Goal: Task Accomplishment & Management: Complete application form

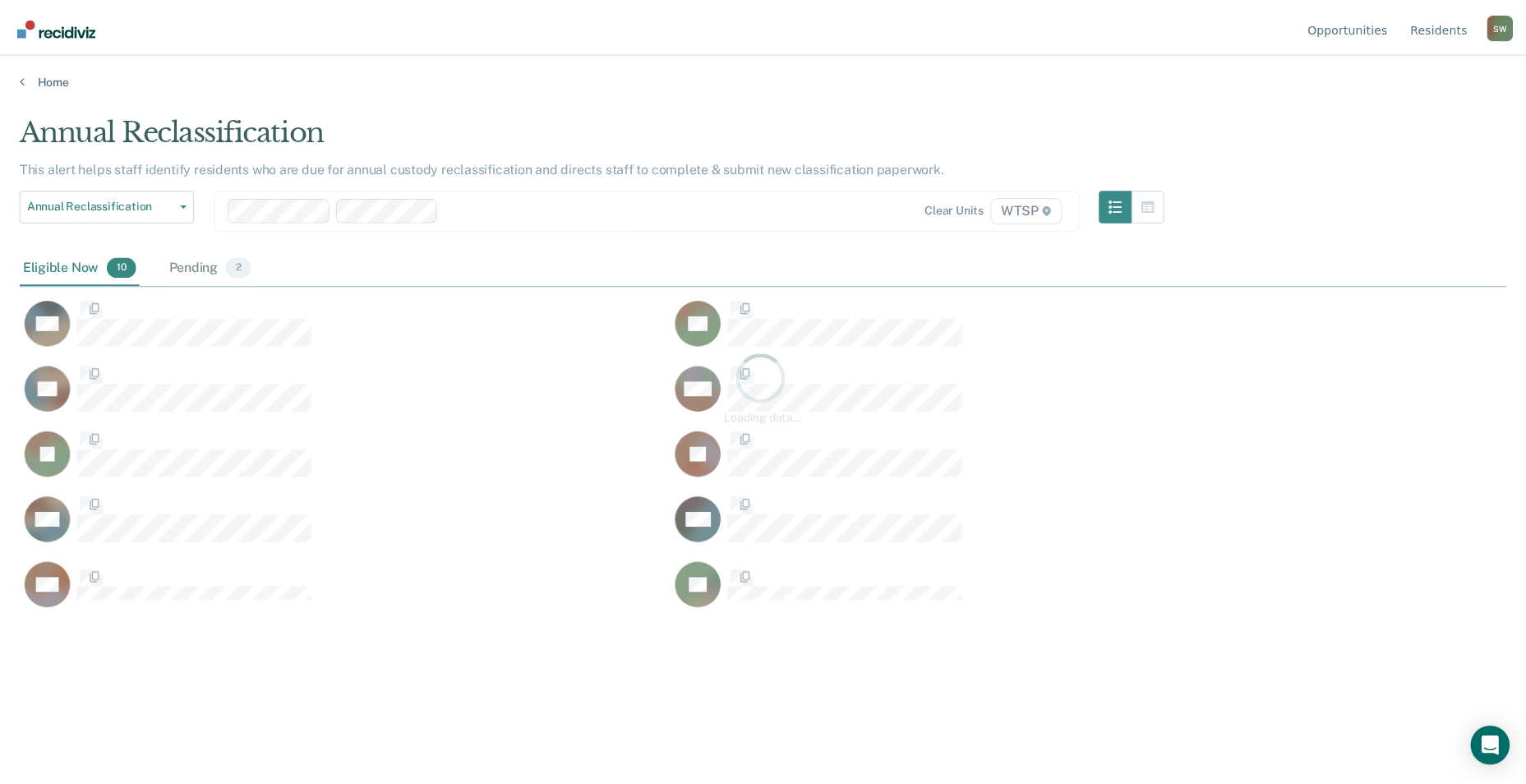
scroll to position [535, 1486]
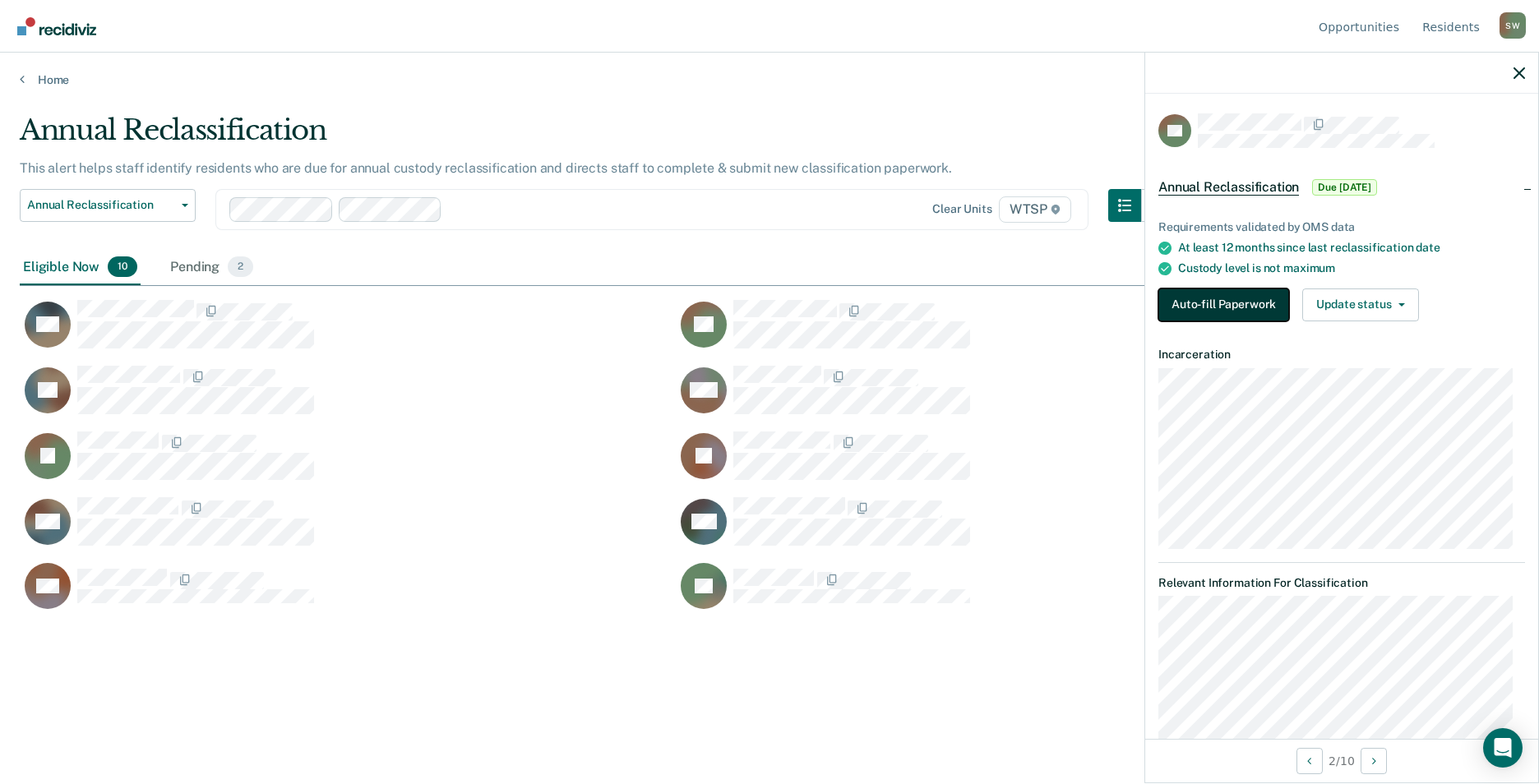
click at [1203, 307] on button "Auto-fill Paperwork" at bounding box center [1223, 305] width 130 height 33
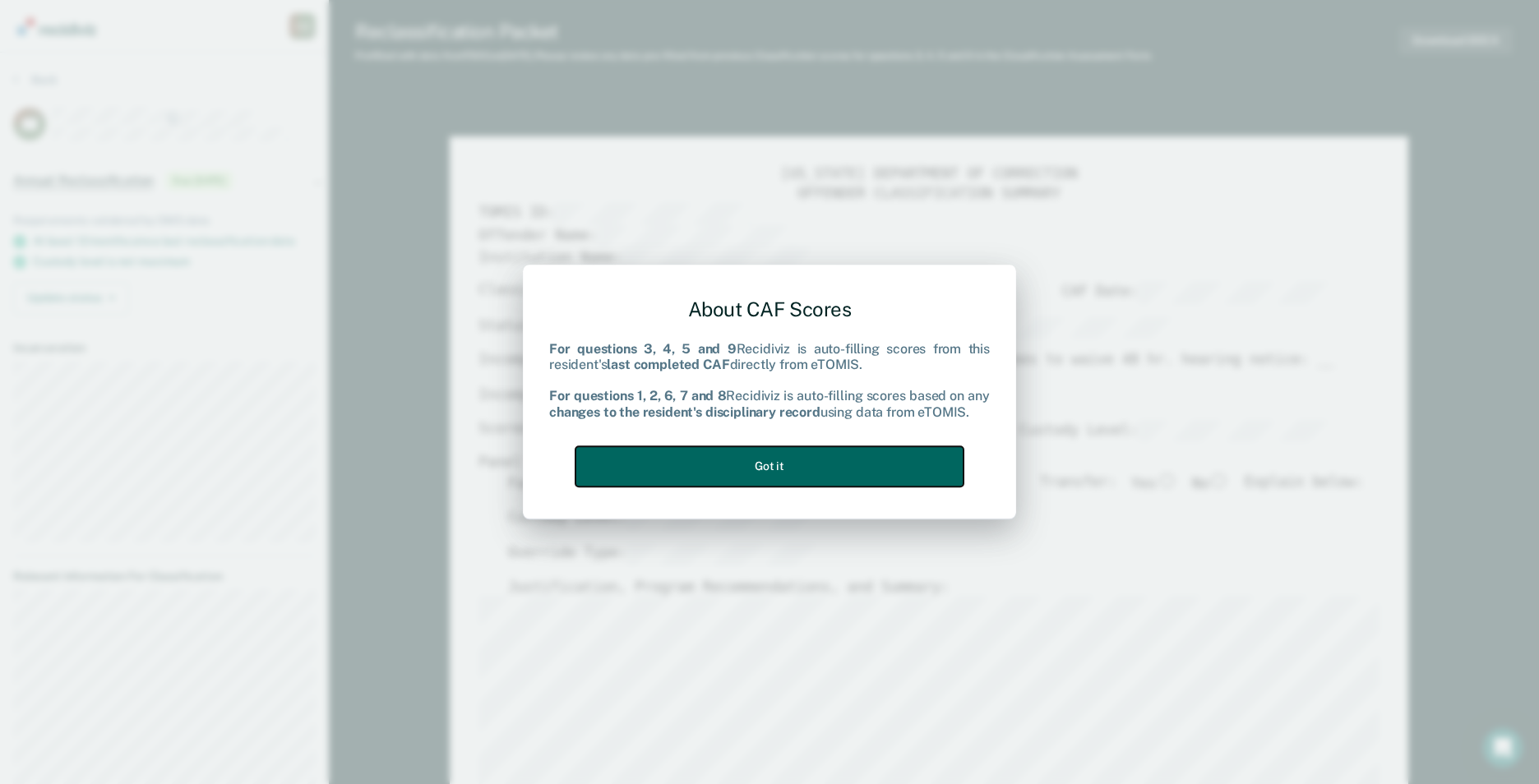
click at [770, 456] on button "Got it" at bounding box center [770, 466] width 388 height 40
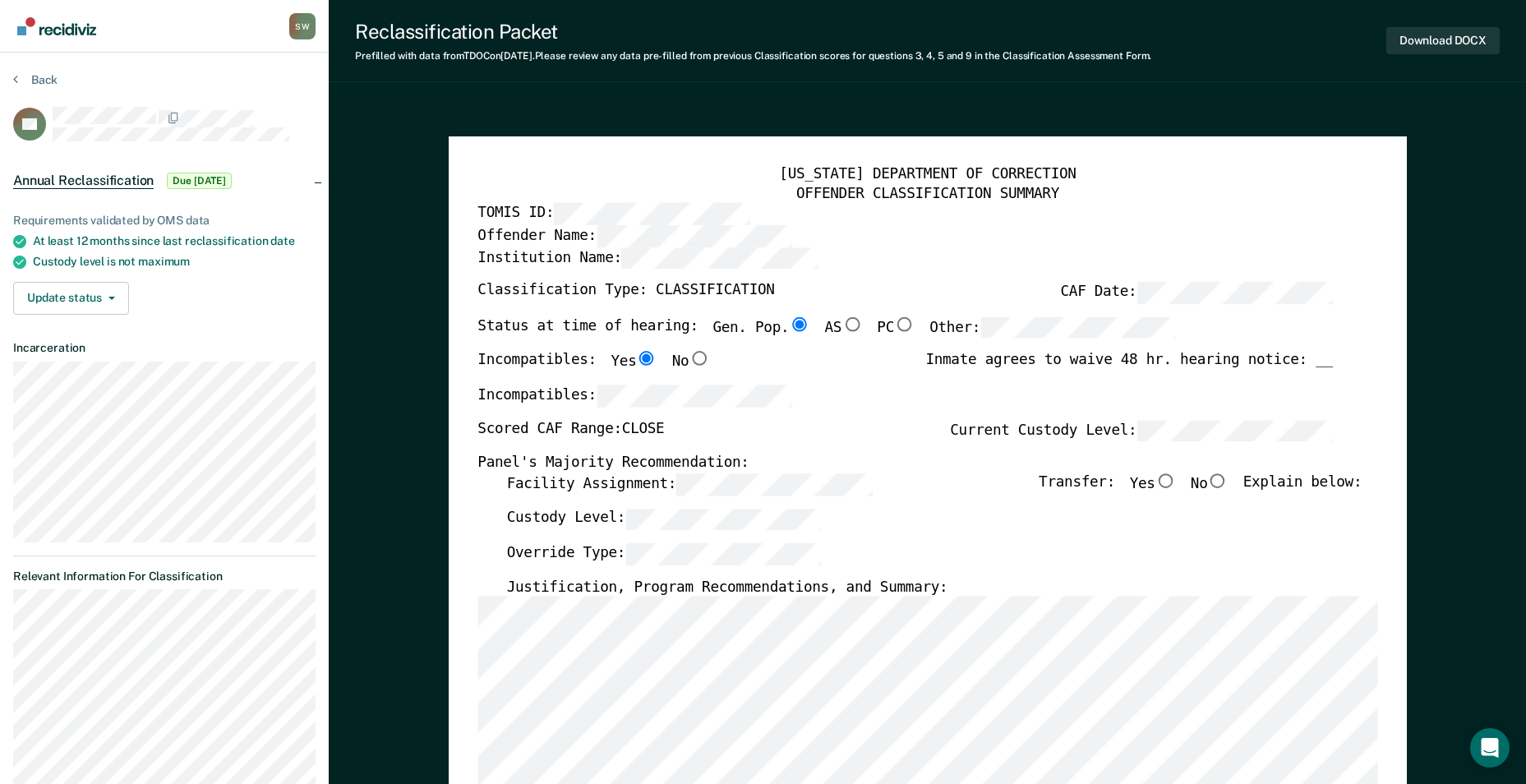
click at [1228, 480] on input "No" at bounding box center [1218, 481] width 21 height 15
type textarea "x"
radio input "true"
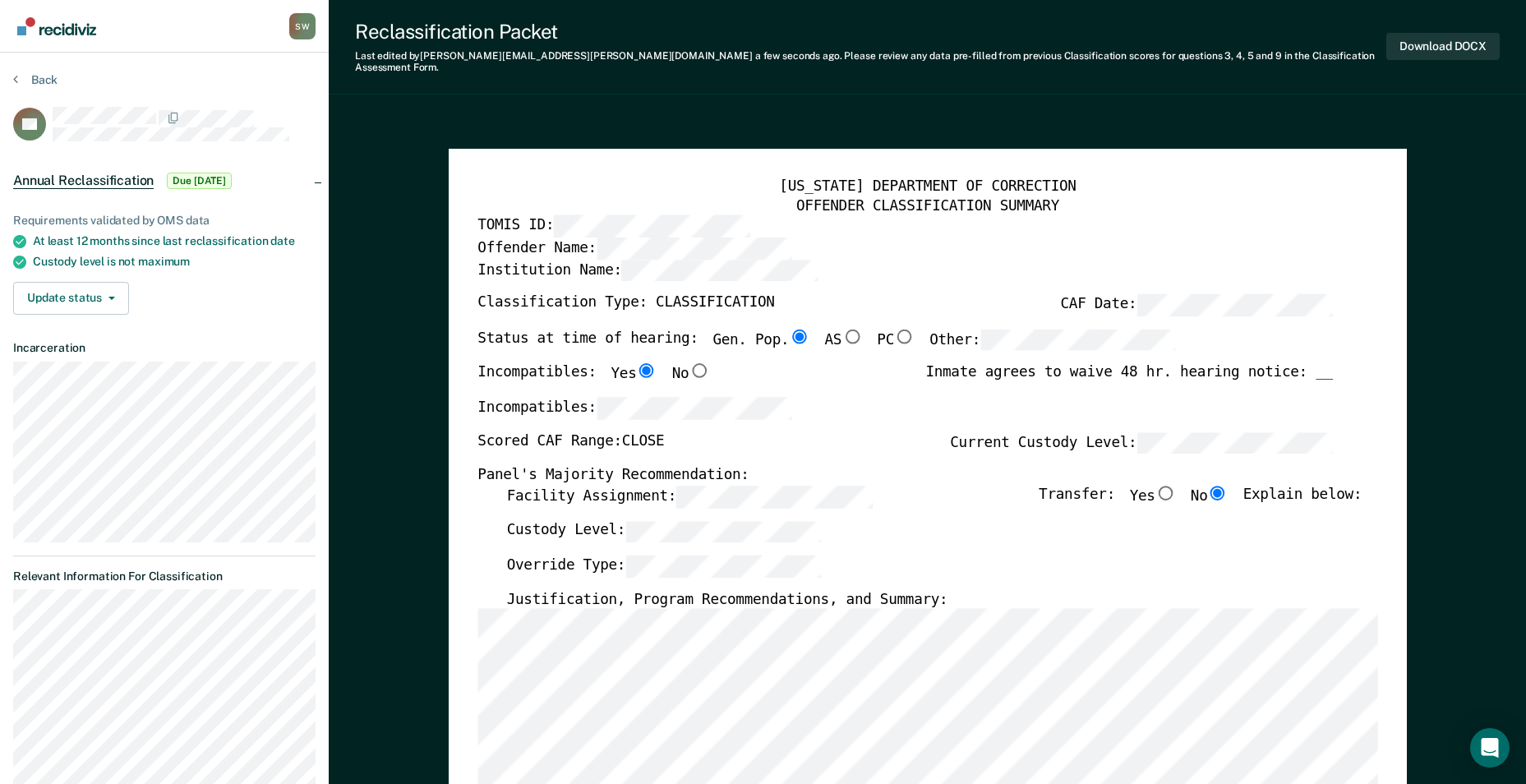
scroll to position [329, 0]
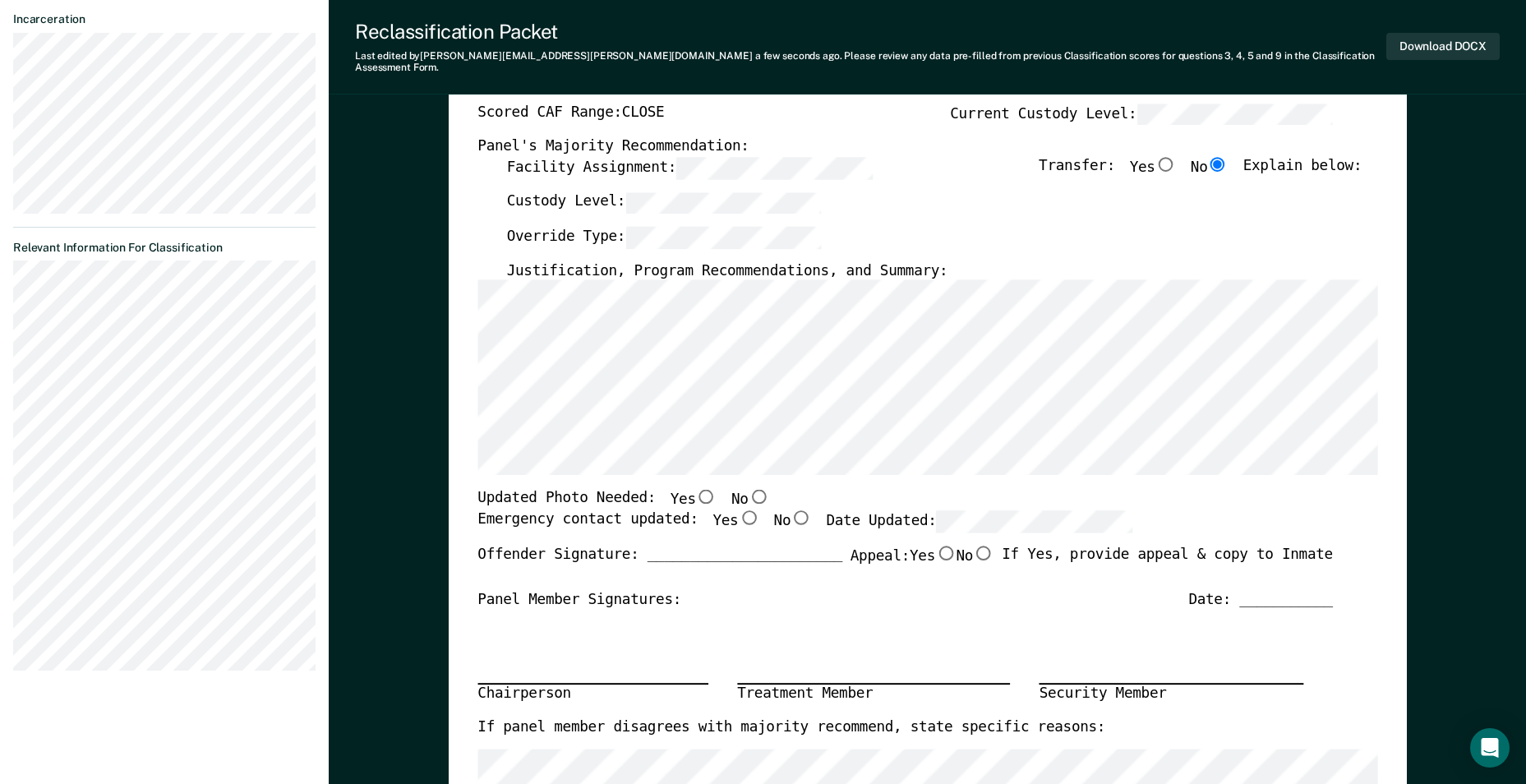
click at [738, 510] on input "Yes" at bounding box center [749, 518] width 21 height 15
type textarea "x"
radio input "true"
click at [838, 592] on div "Panel Member Signatures: Date: ___________" at bounding box center [904, 601] width 855 height 19
click at [695, 490] on input "Yes" at bounding box center [706, 497] width 21 height 15
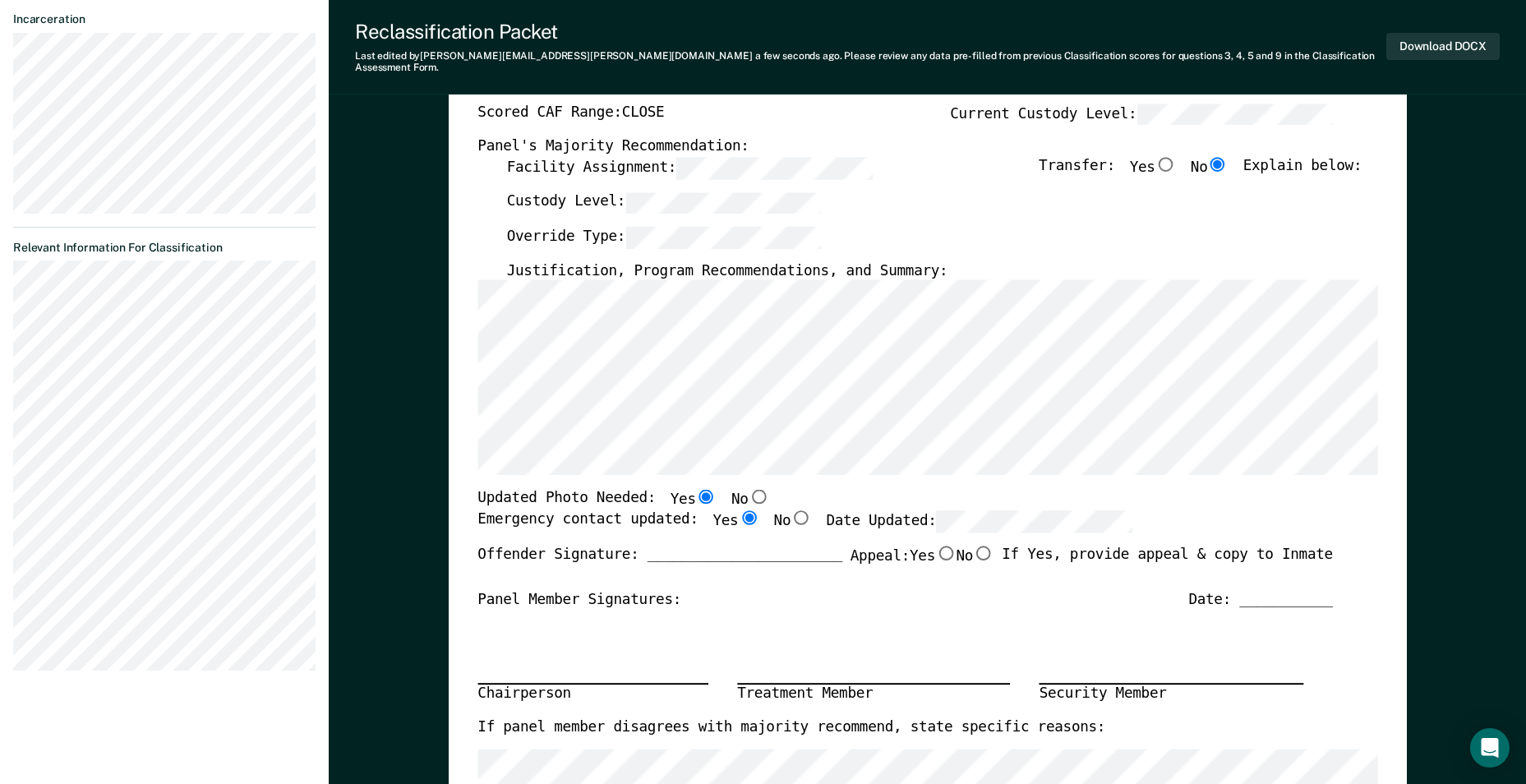
type textarea "x"
radio input "true"
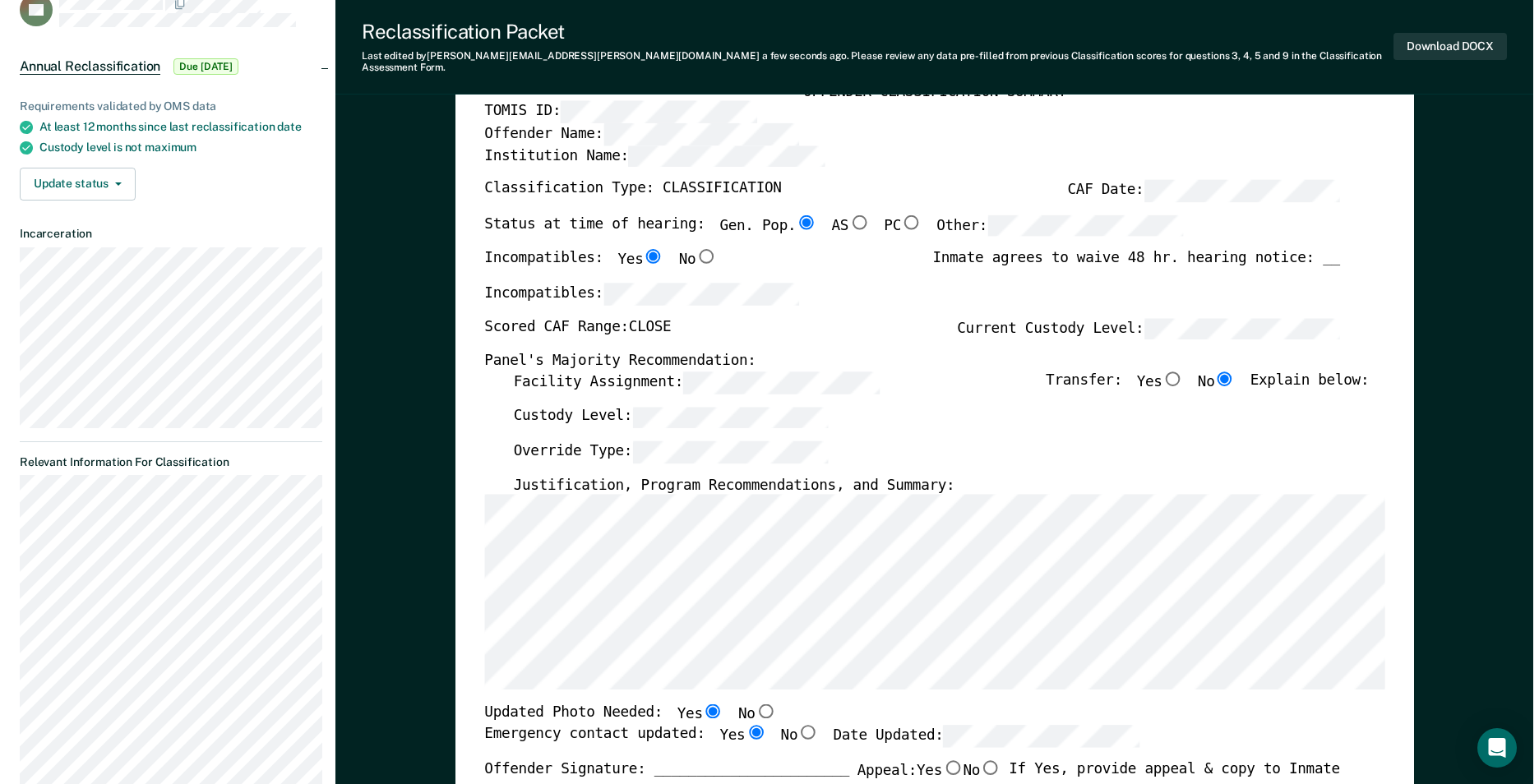
scroll to position [0, 0]
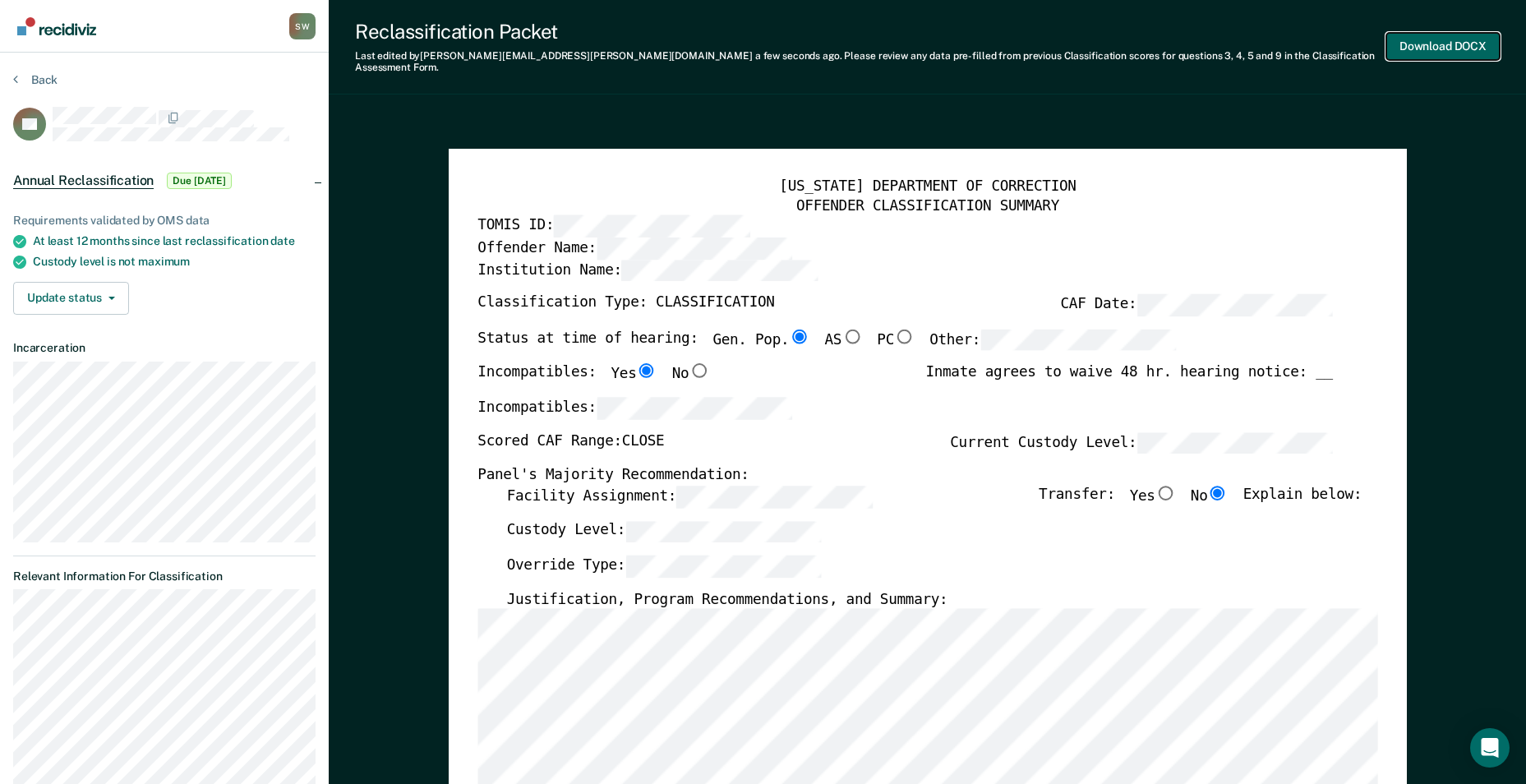
click at [1434, 42] on button "Download DOCX" at bounding box center [1443, 46] width 114 height 27
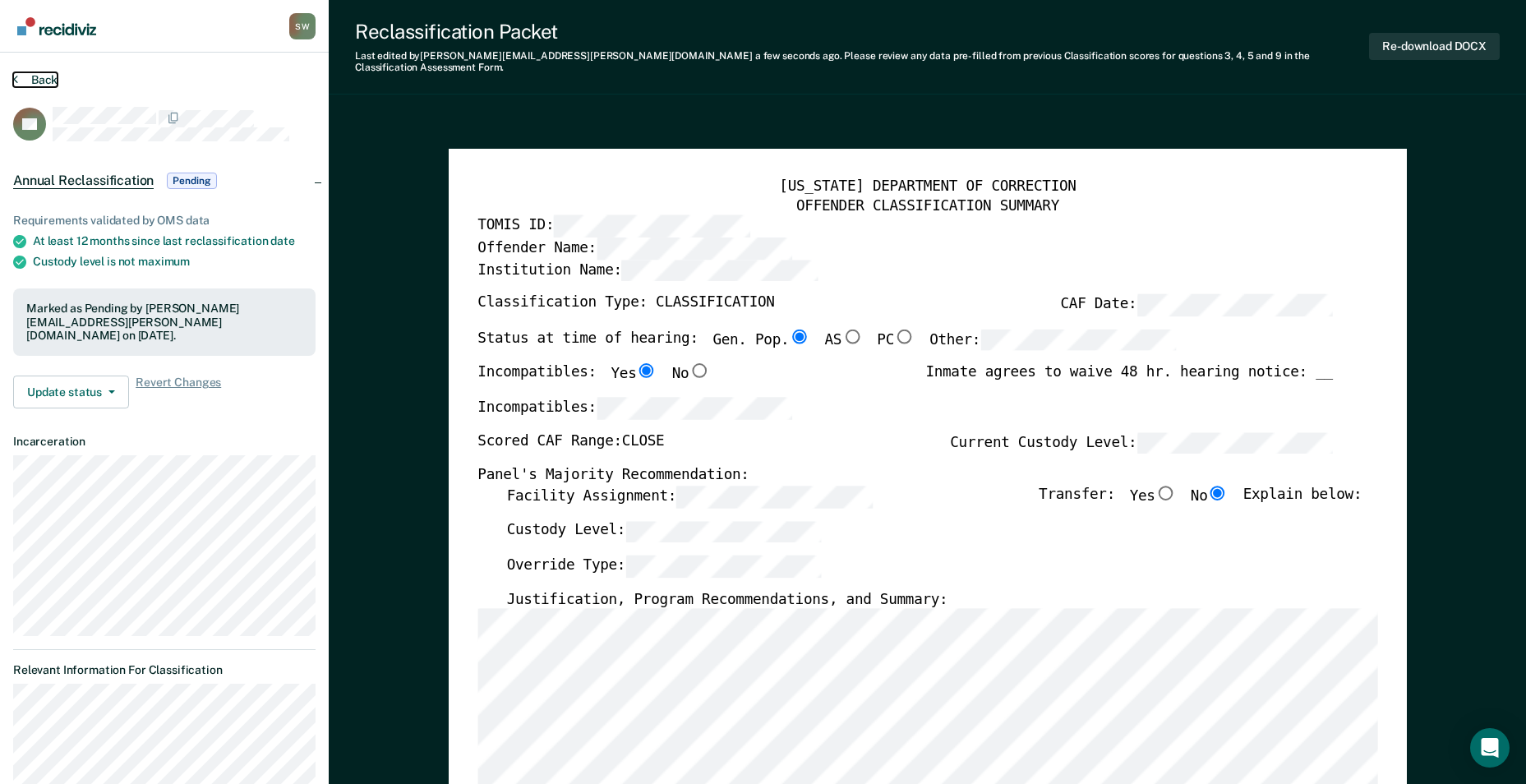
click at [21, 86] on button "Back" at bounding box center [35, 80] width 45 height 15
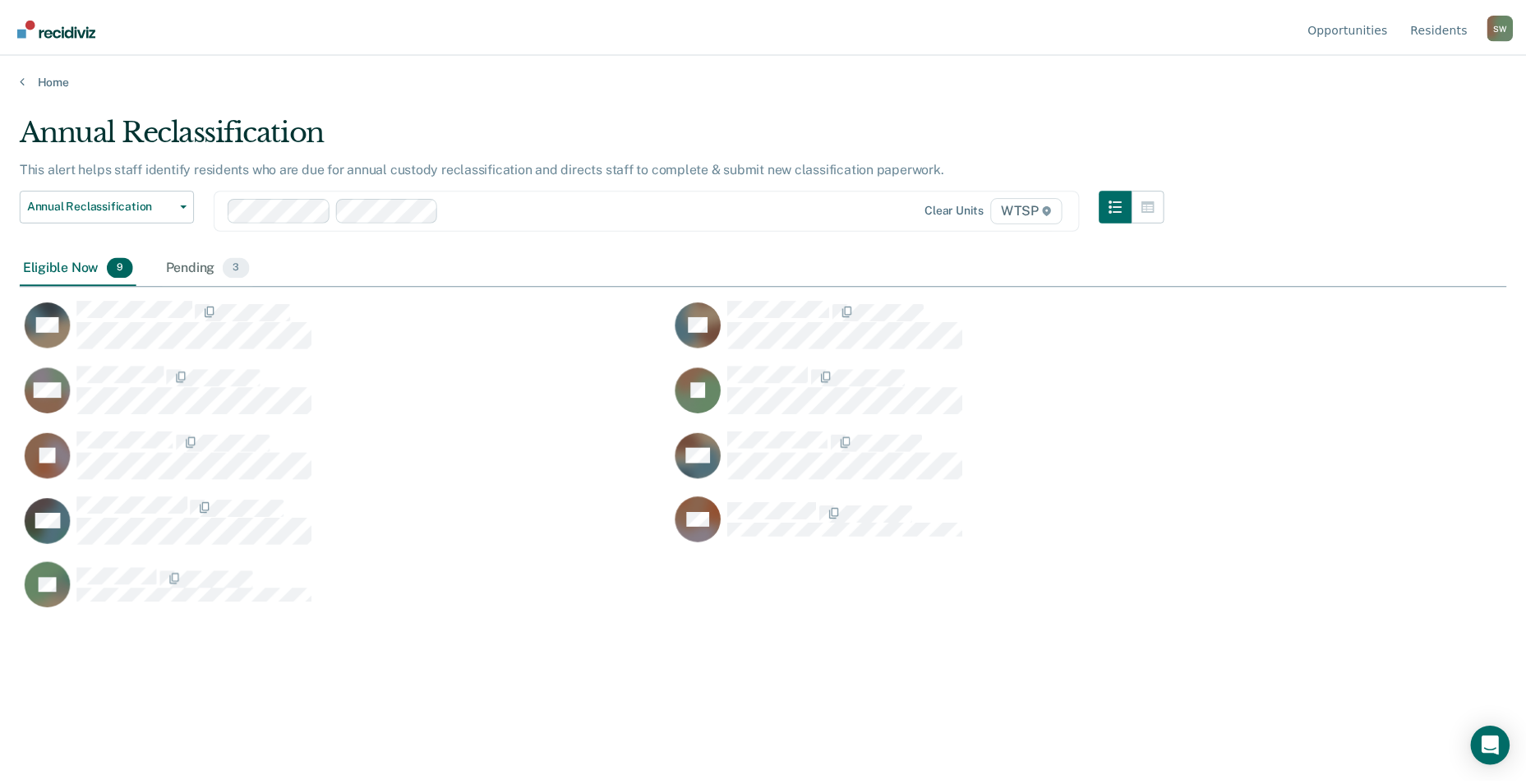
scroll to position [535, 1486]
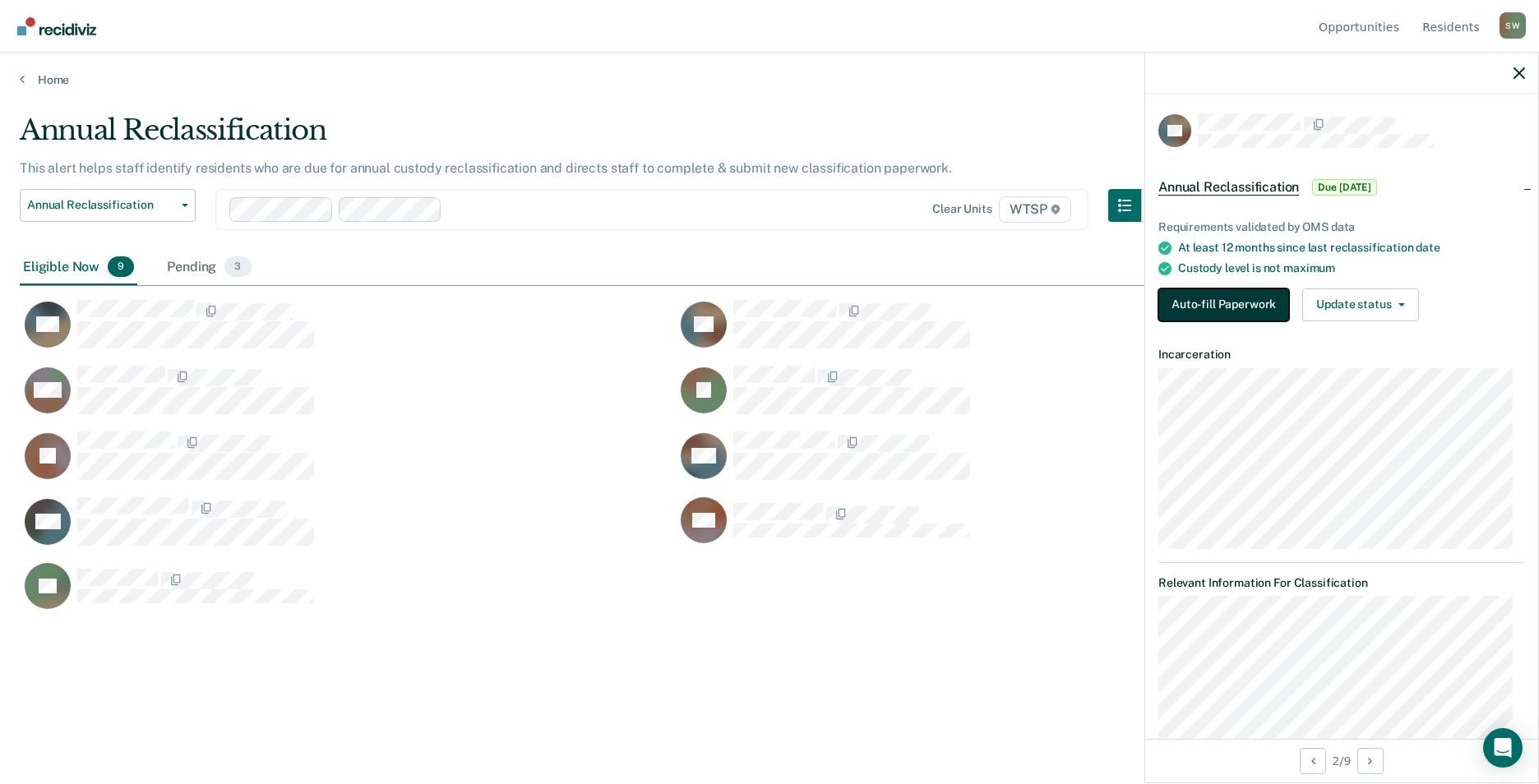
click at [1203, 292] on button "Auto-fill Paperwork" at bounding box center [1223, 305] width 130 height 33
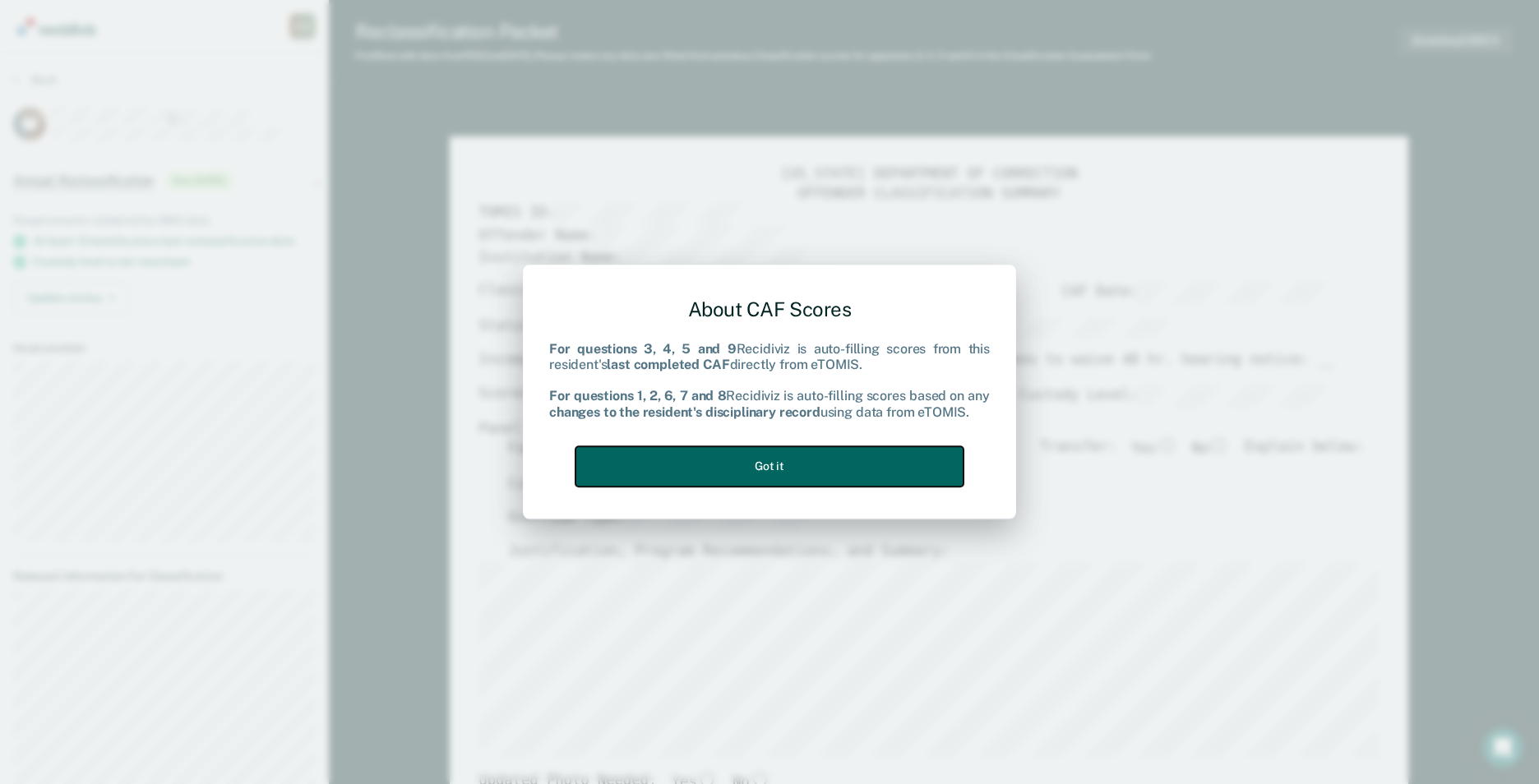
click at [769, 472] on button "Got it" at bounding box center [770, 466] width 388 height 40
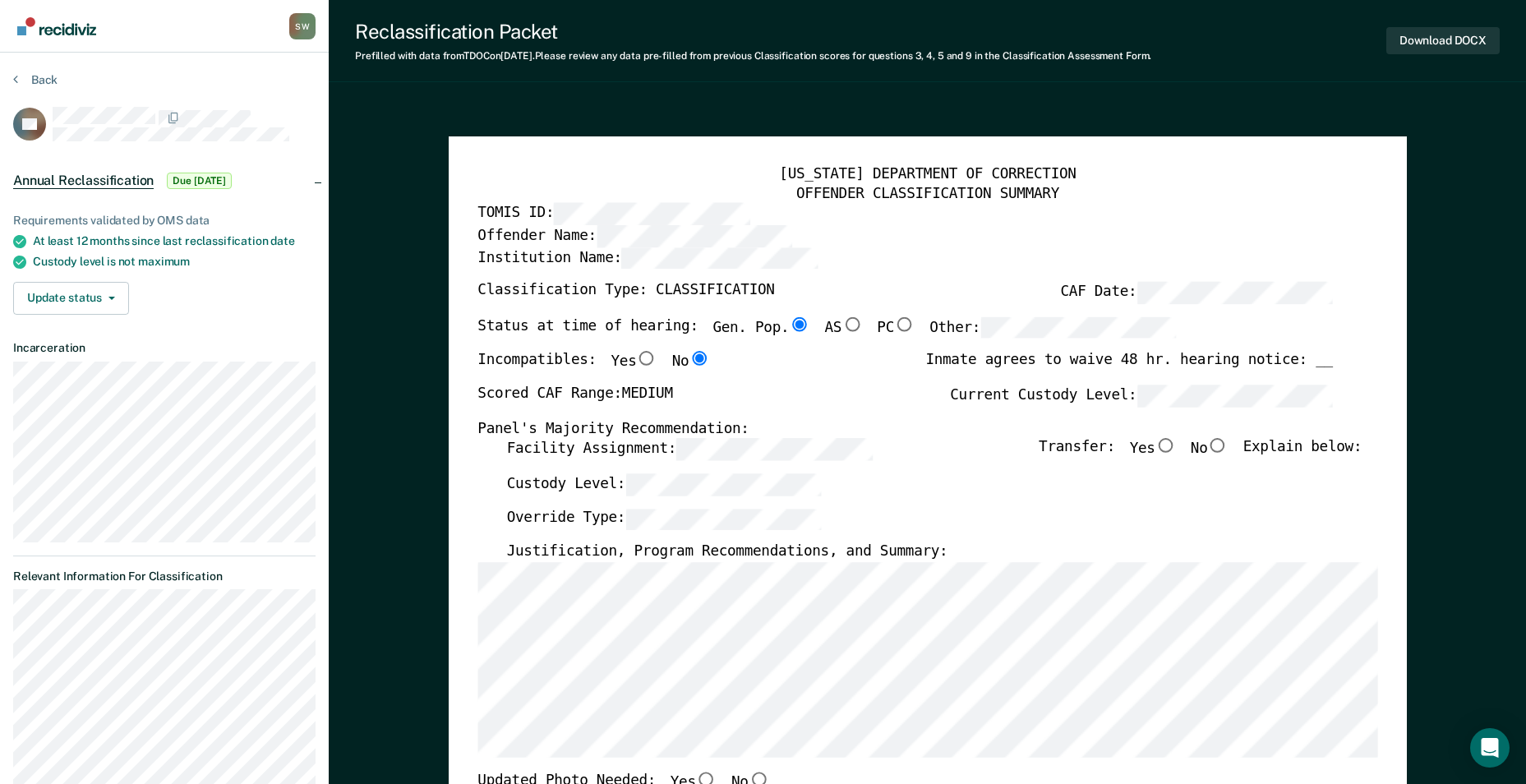
click at [1228, 448] on input "No" at bounding box center [1218, 446] width 21 height 15
type textarea "x"
radio input "true"
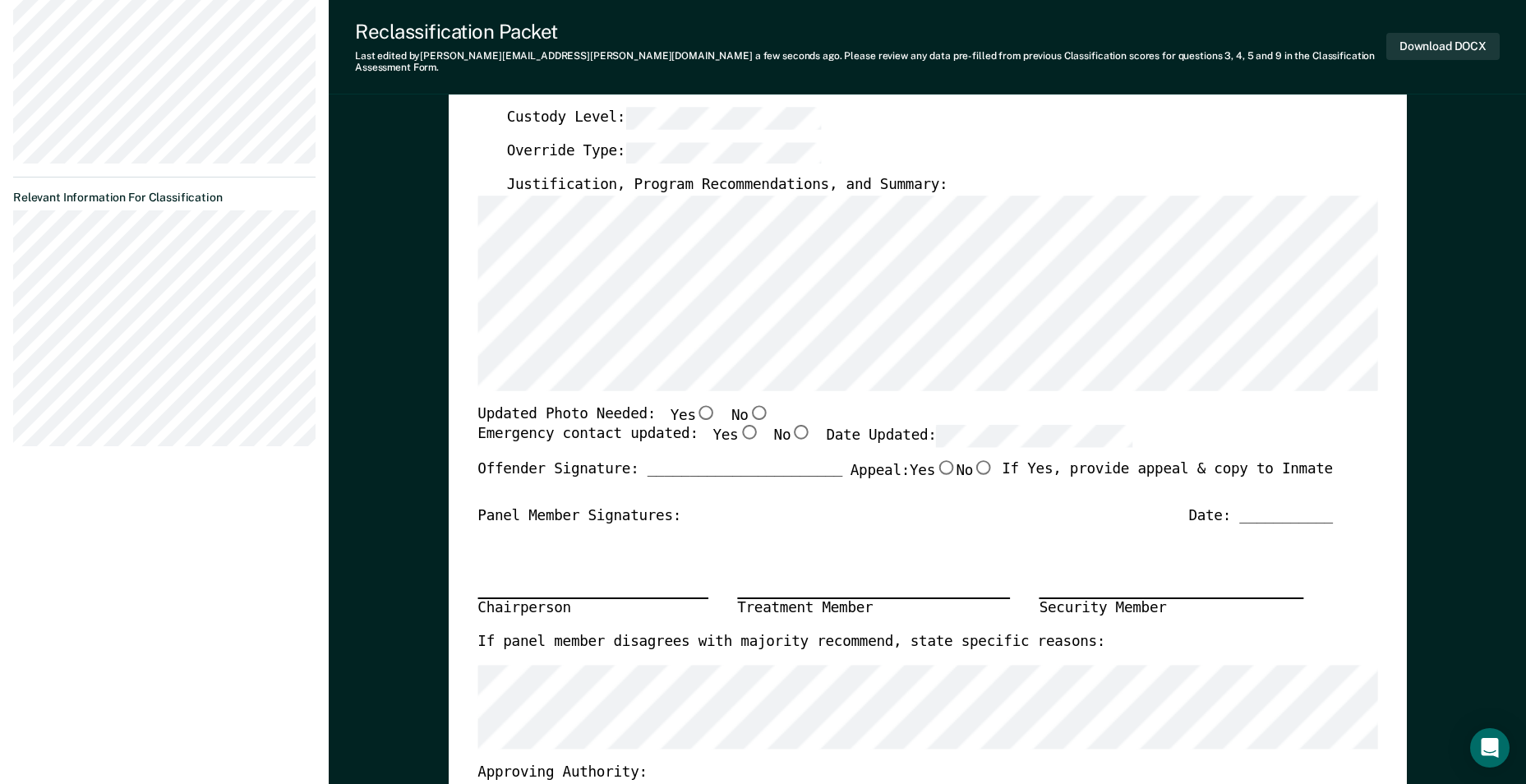
scroll to position [411, 0]
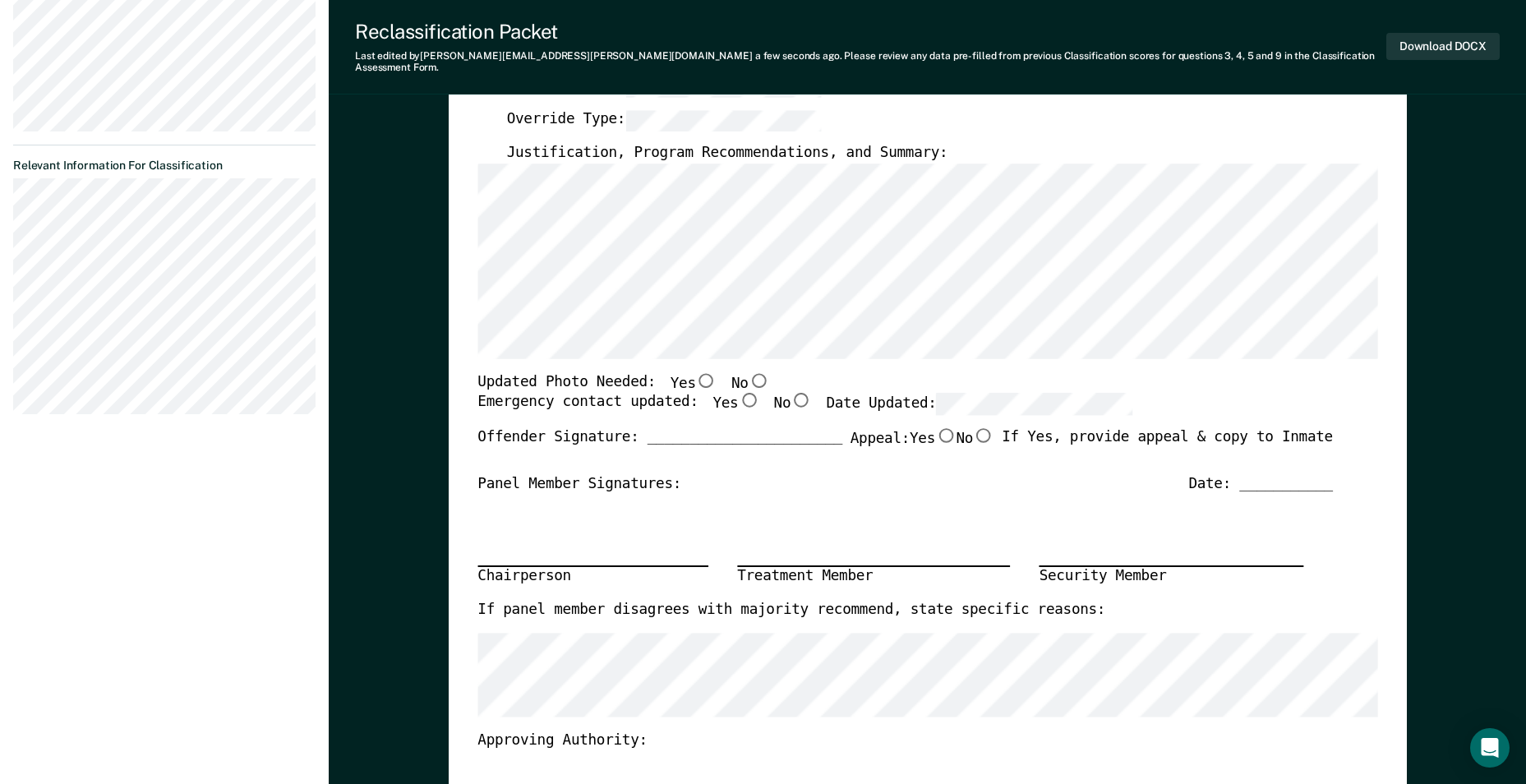
click at [900, 504] on div "Chairperson Treatment Member Security Member" at bounding box center [904, 547] width 855 height 108
click at [748, 373] on input "No" at bounding box center [758, 380] width 21 height 15
type textarea "x"
radio input "true"
click at [738, 392] on input "Yes" at bounding box center [749, 400] width 21 height 15
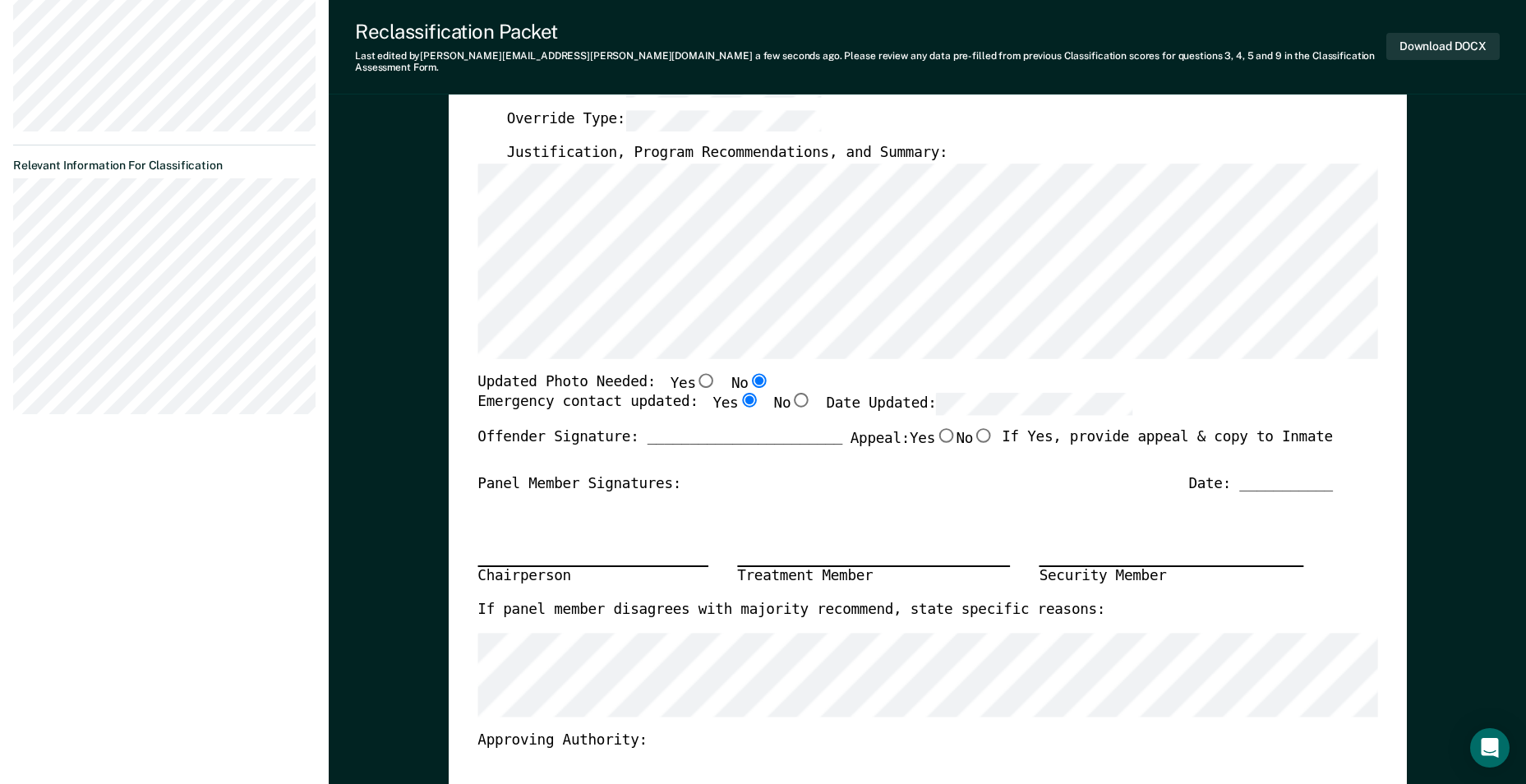
type textarea "x"
radio input "true"
click at [974, 428] on input "No" at bounding box center [984, 435] width 21 height 15
type textarea "x"
radio input "true"
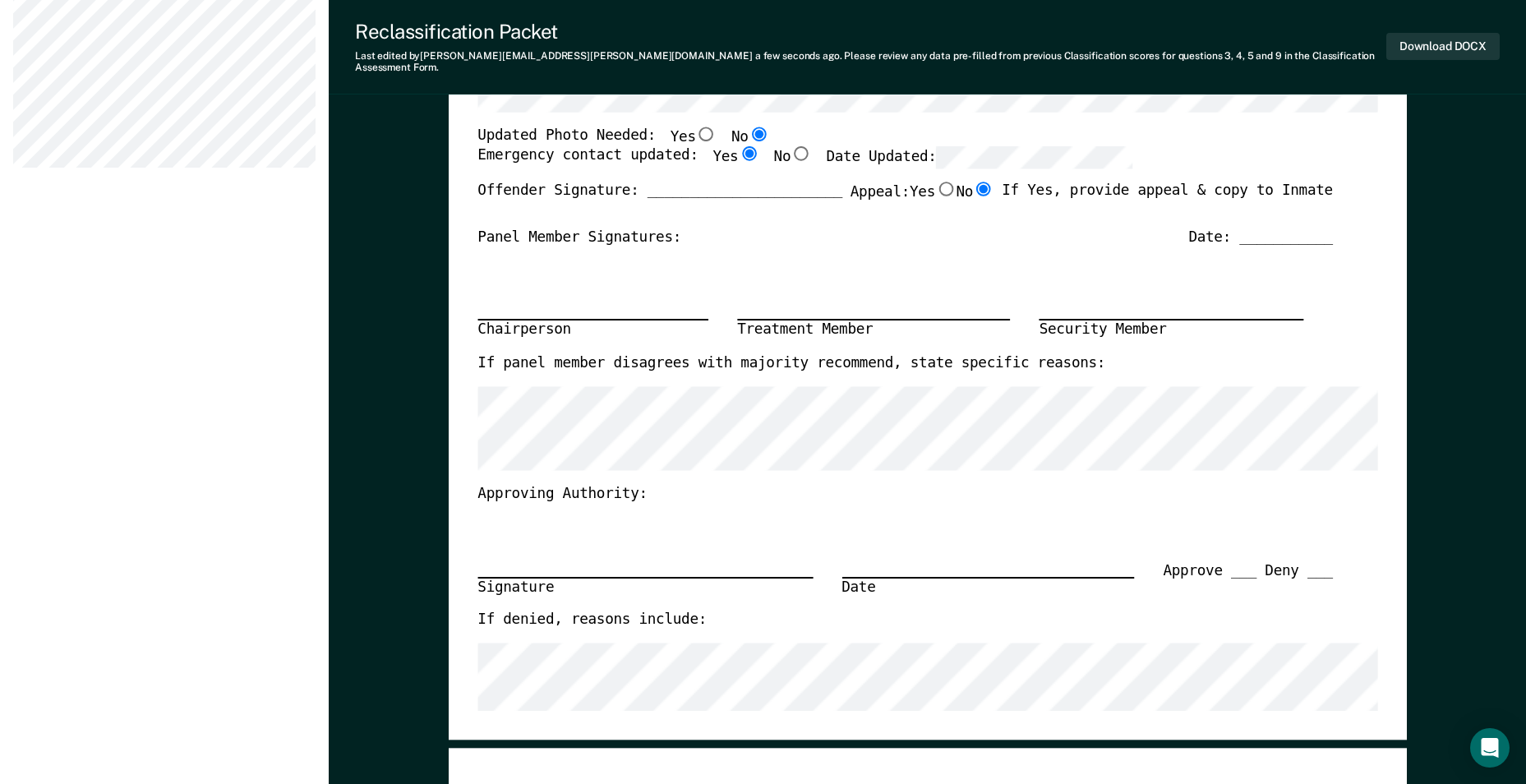
scroll to position [164, 0]
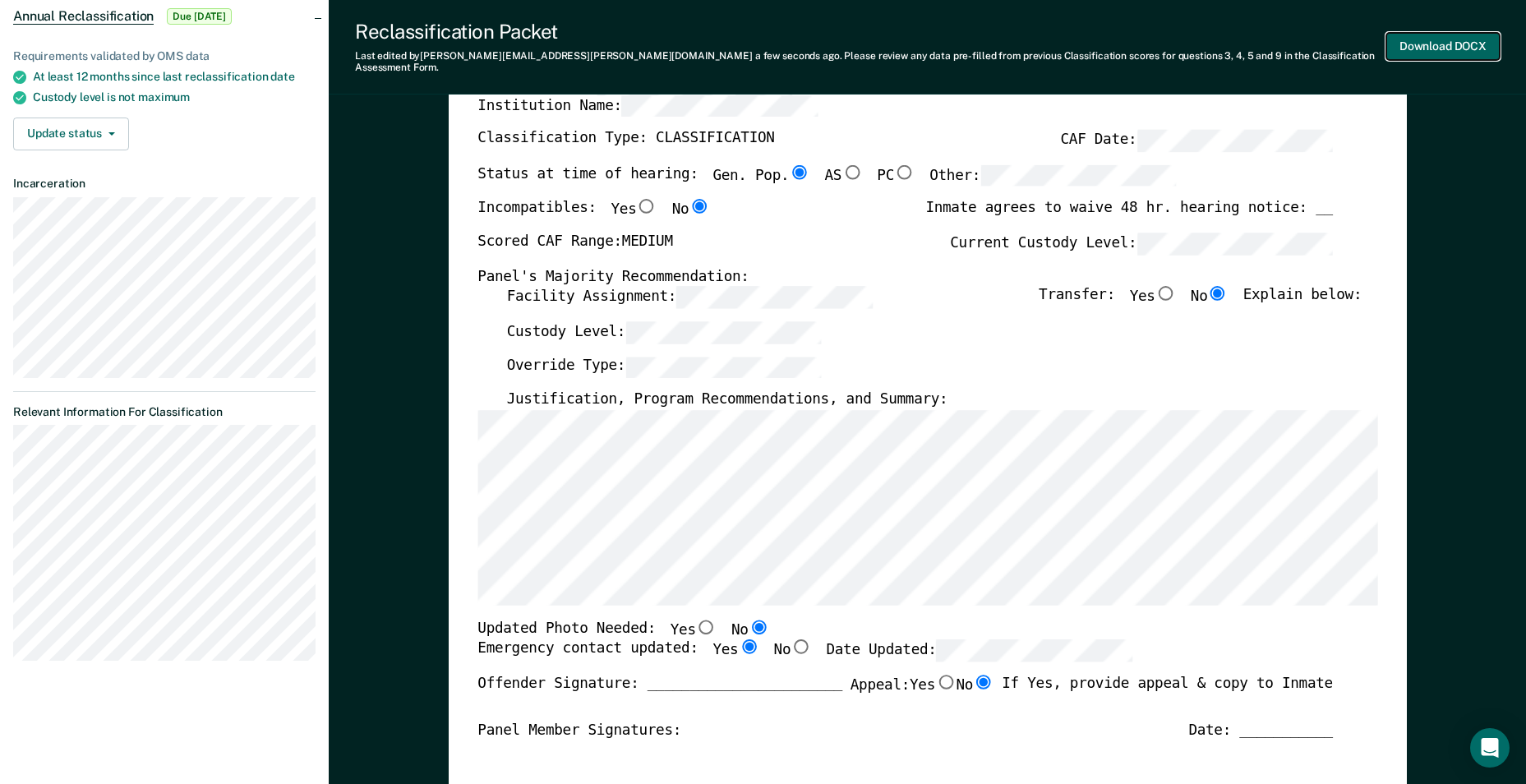
click at [1422, 42] on button "Download DOCX" at bounding box center [1443, 46] width 114 height 27
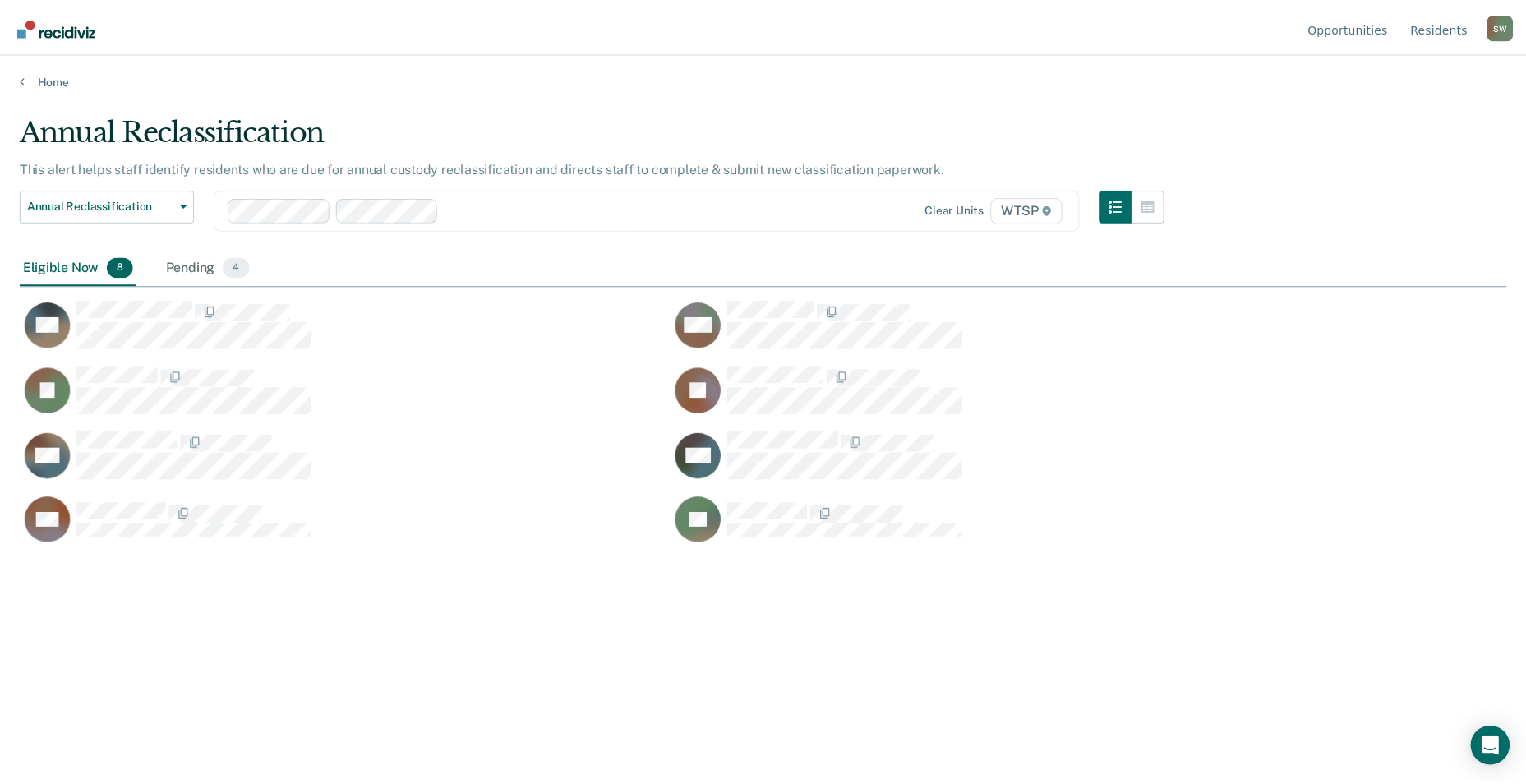
scroll to position [535, 1486]
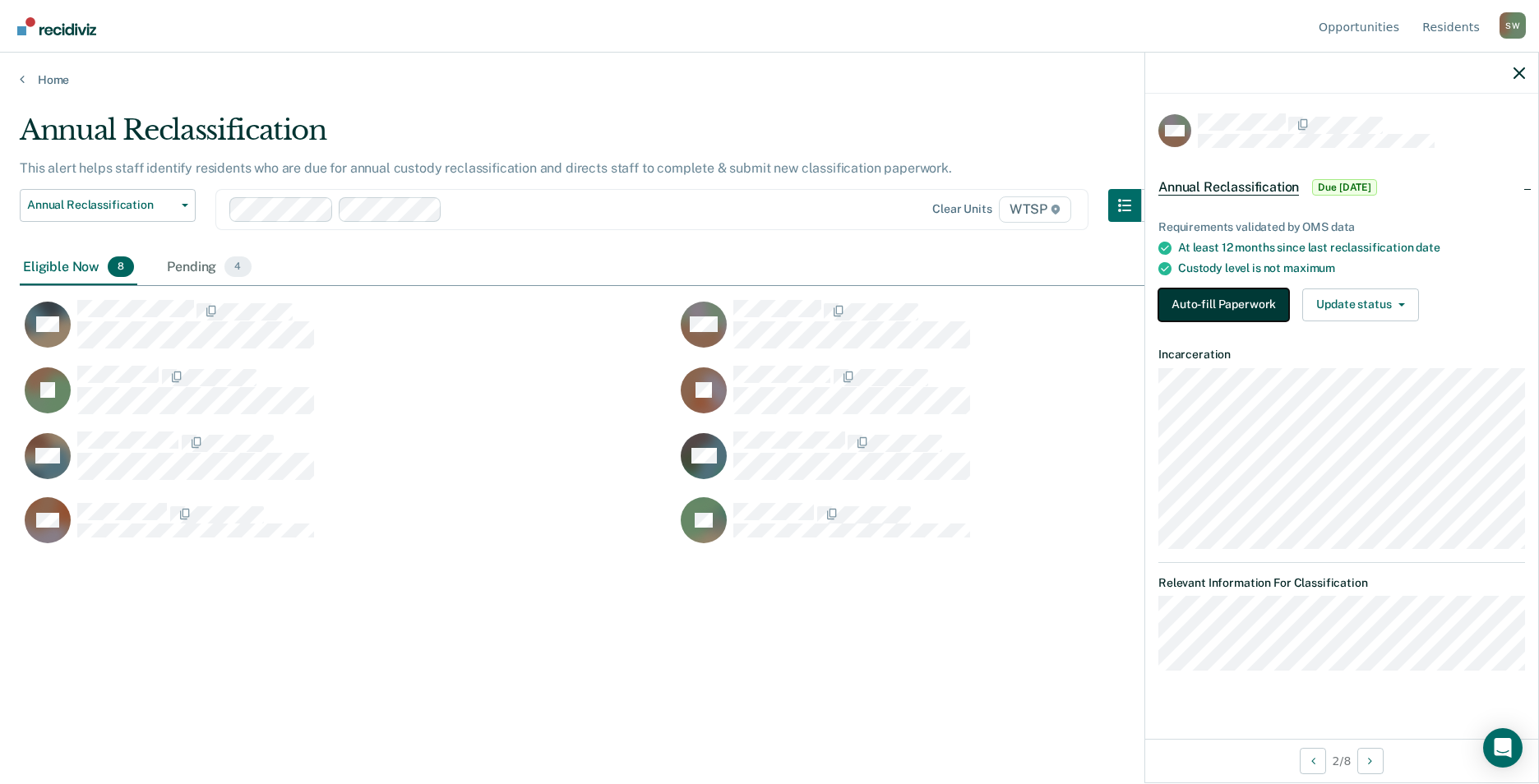
click at [1245, 295] on button "Auto-fill Paperwork" at bounding box center [1223, 305] width 130 height 33
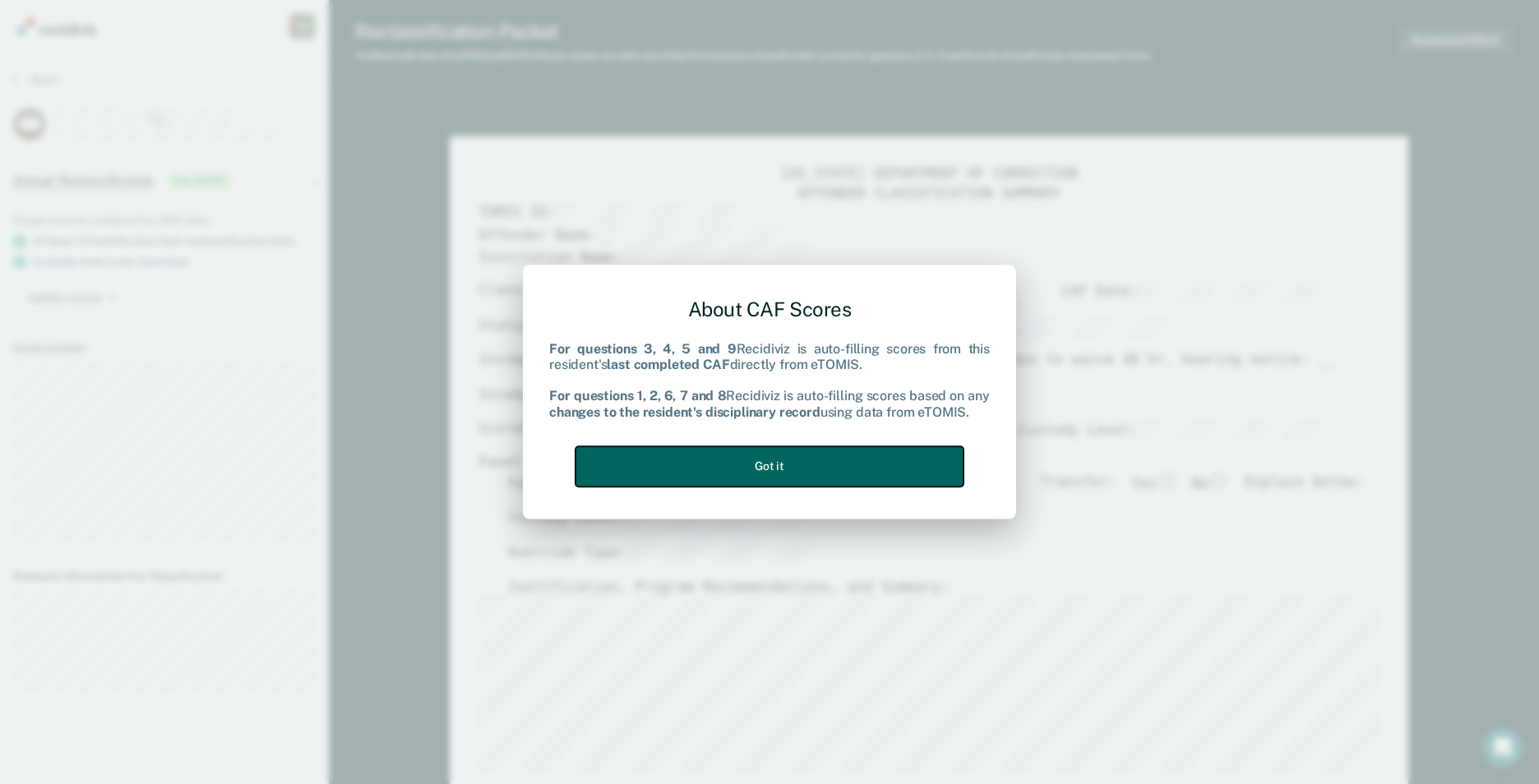
click at [746, 470] on button "Got it" at bounding box center [770, 466] width 388 height 40
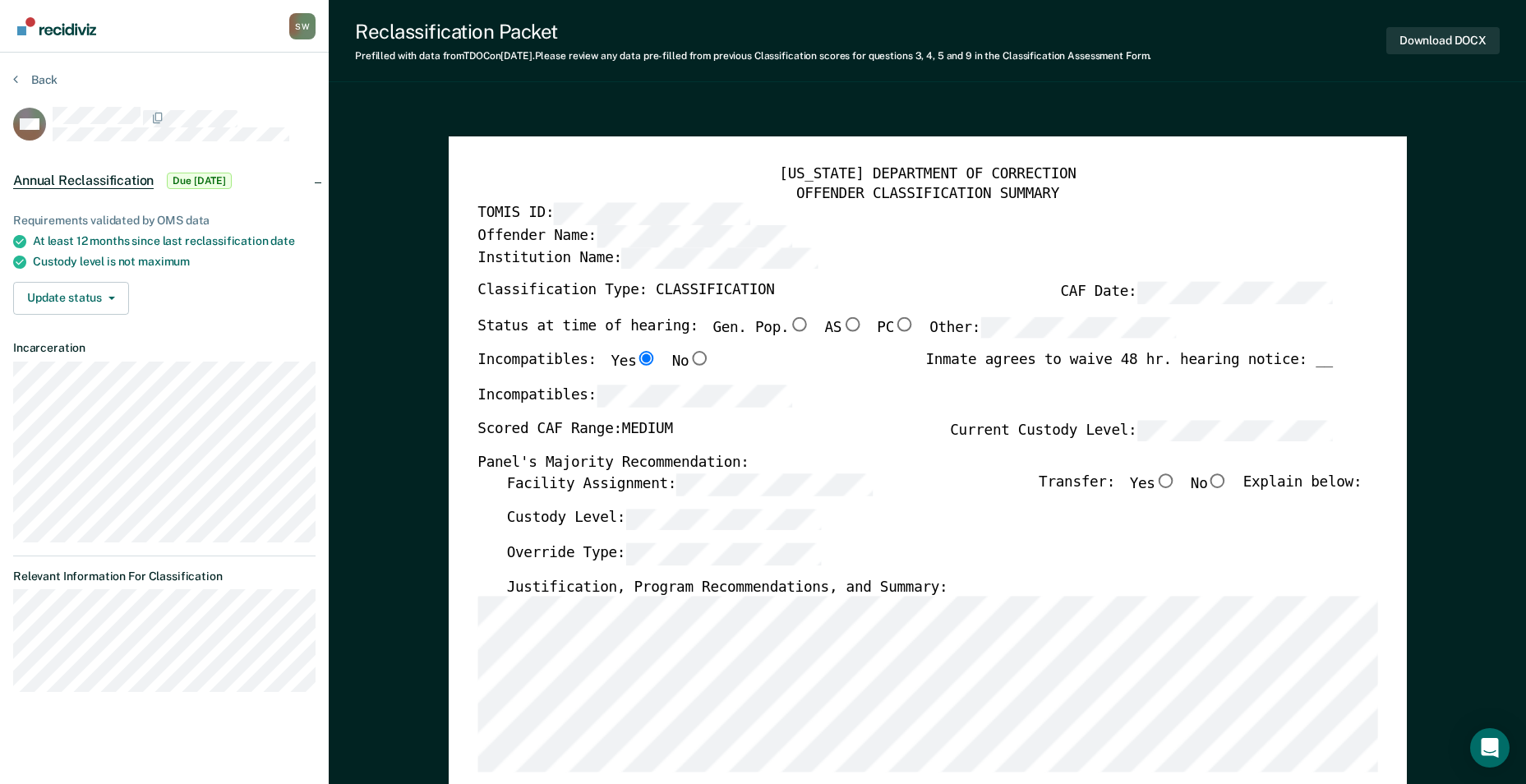
click at [1226, 481] on input "No" at bounding box center [1218, 481] width 21 height 15
type textarea "x"
radio input "true"
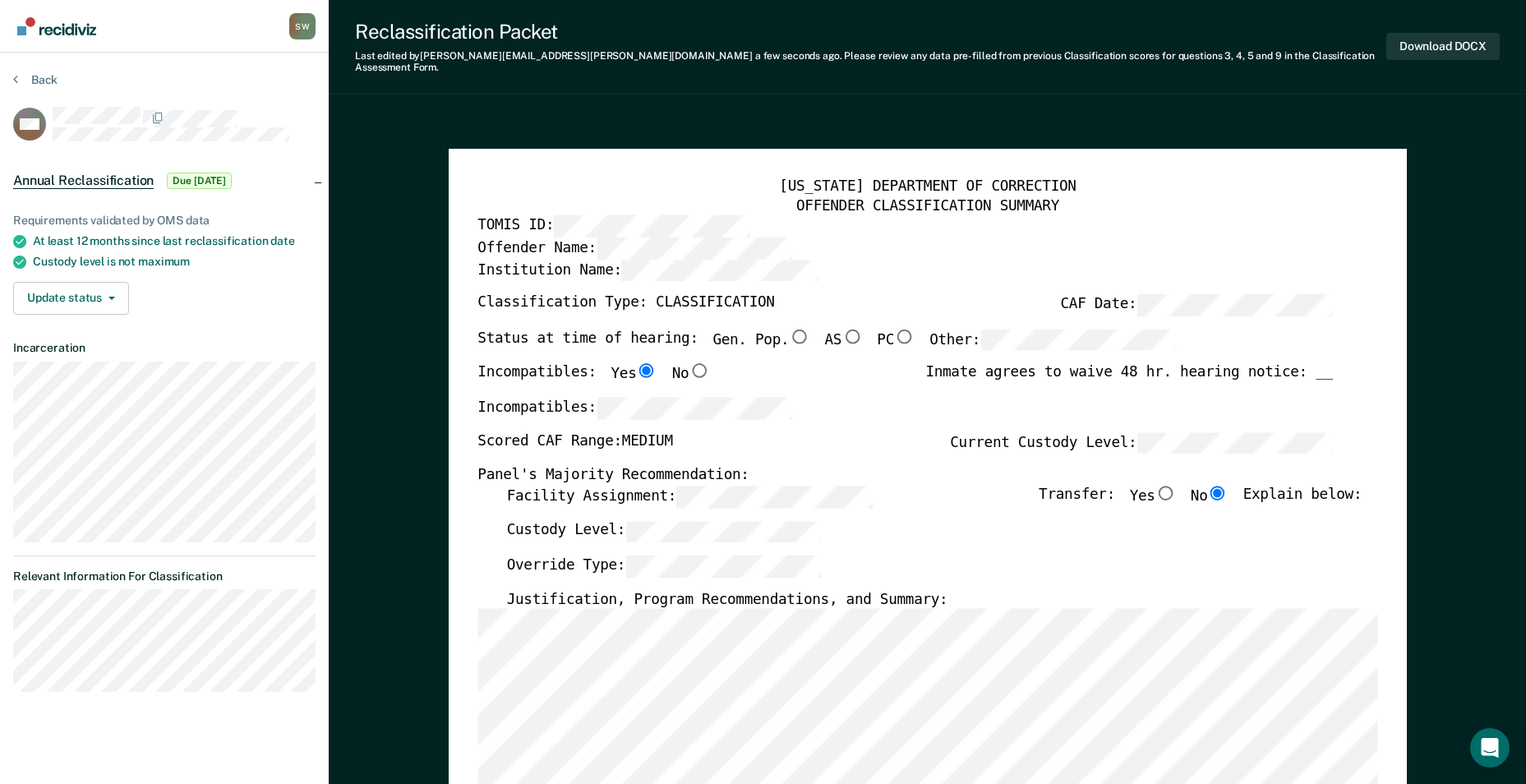
type textarea "x"
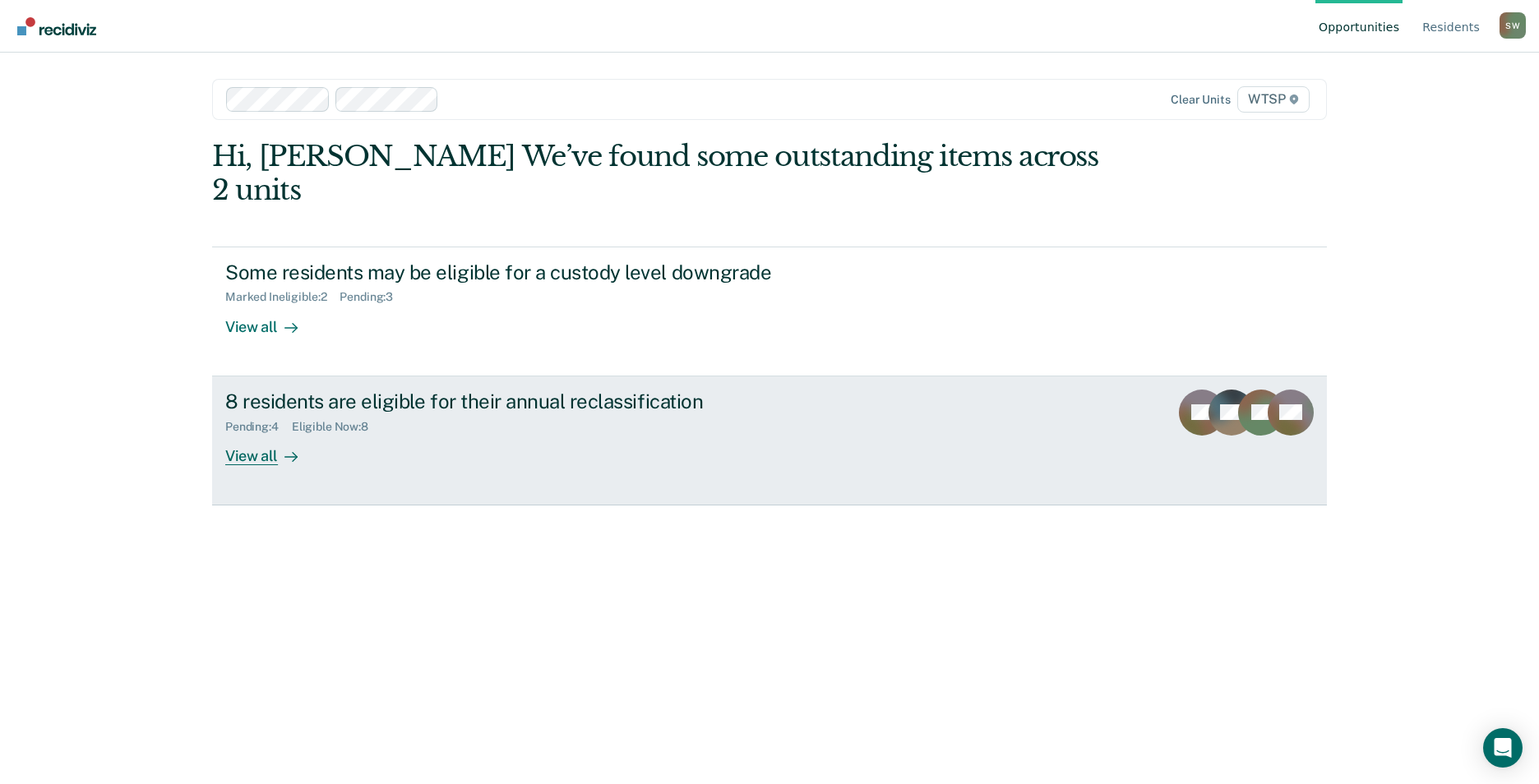
click at [570, 389] on div "8 residents are eligible for their annual reclassification" at bounding box center [514, 401] width 577 height 24
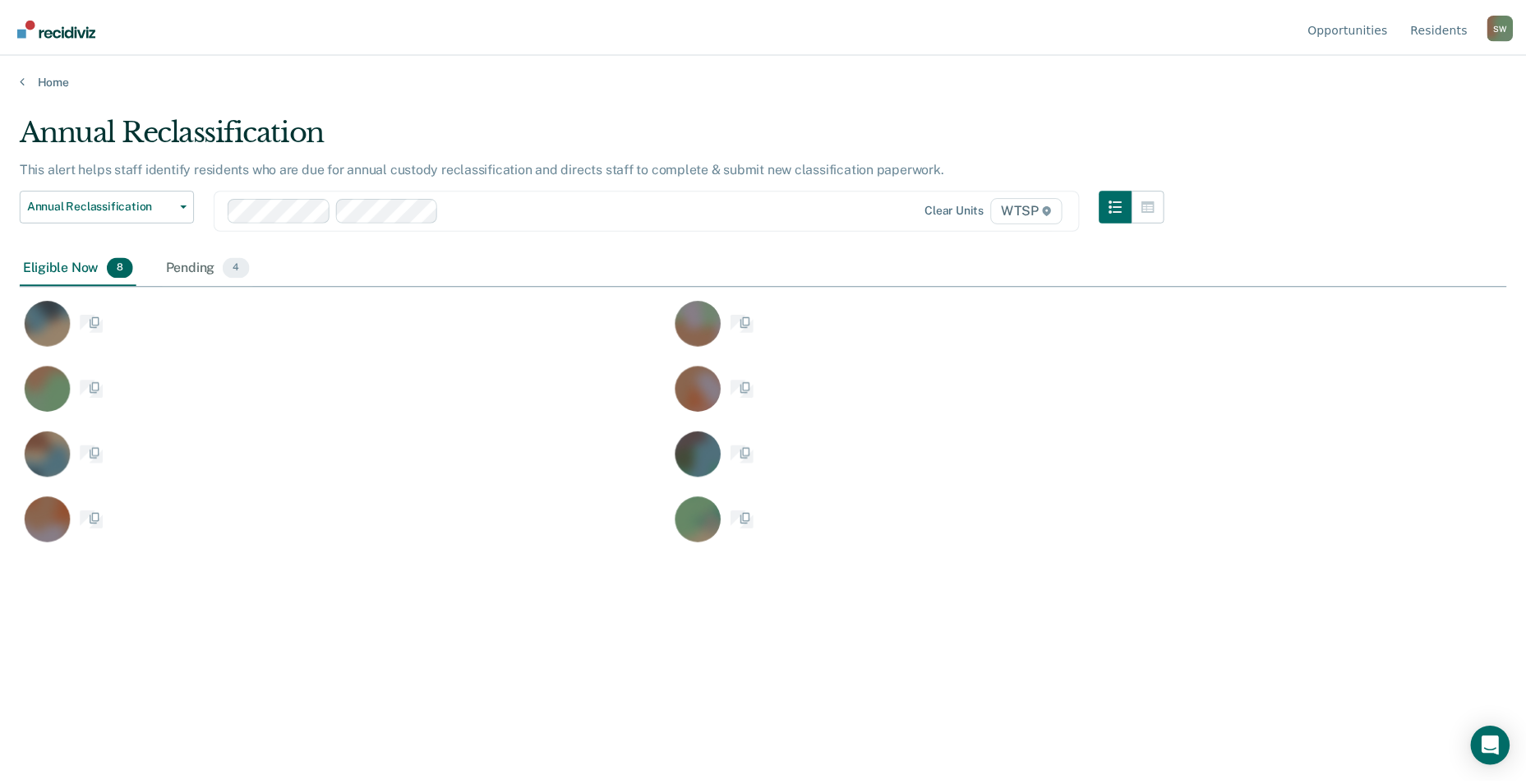
scroll to position [535, 1486]
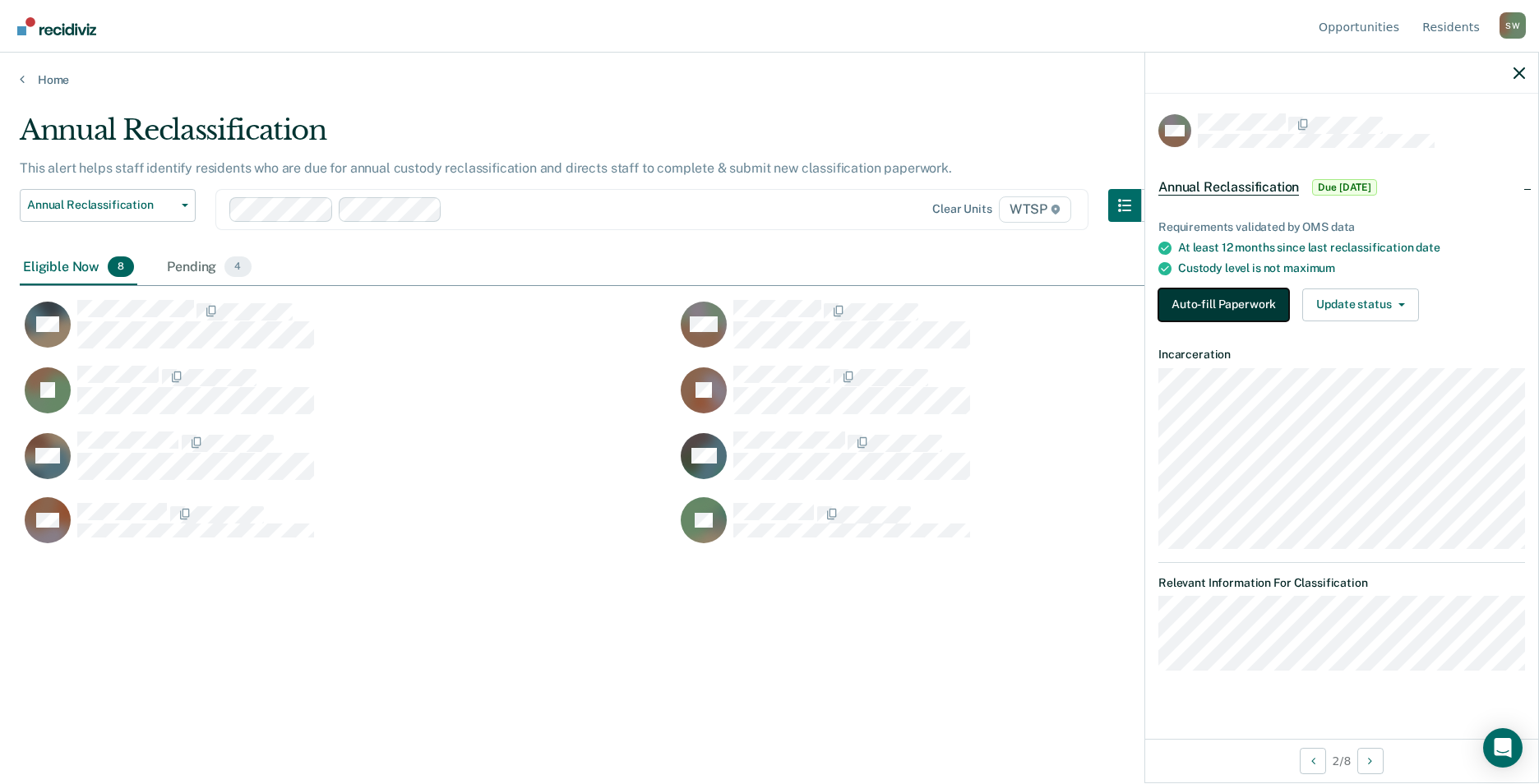
click at [1205, 289] on button "Auto-fill Paperwork" at bounding box center [1223, 305] width 130 height 33
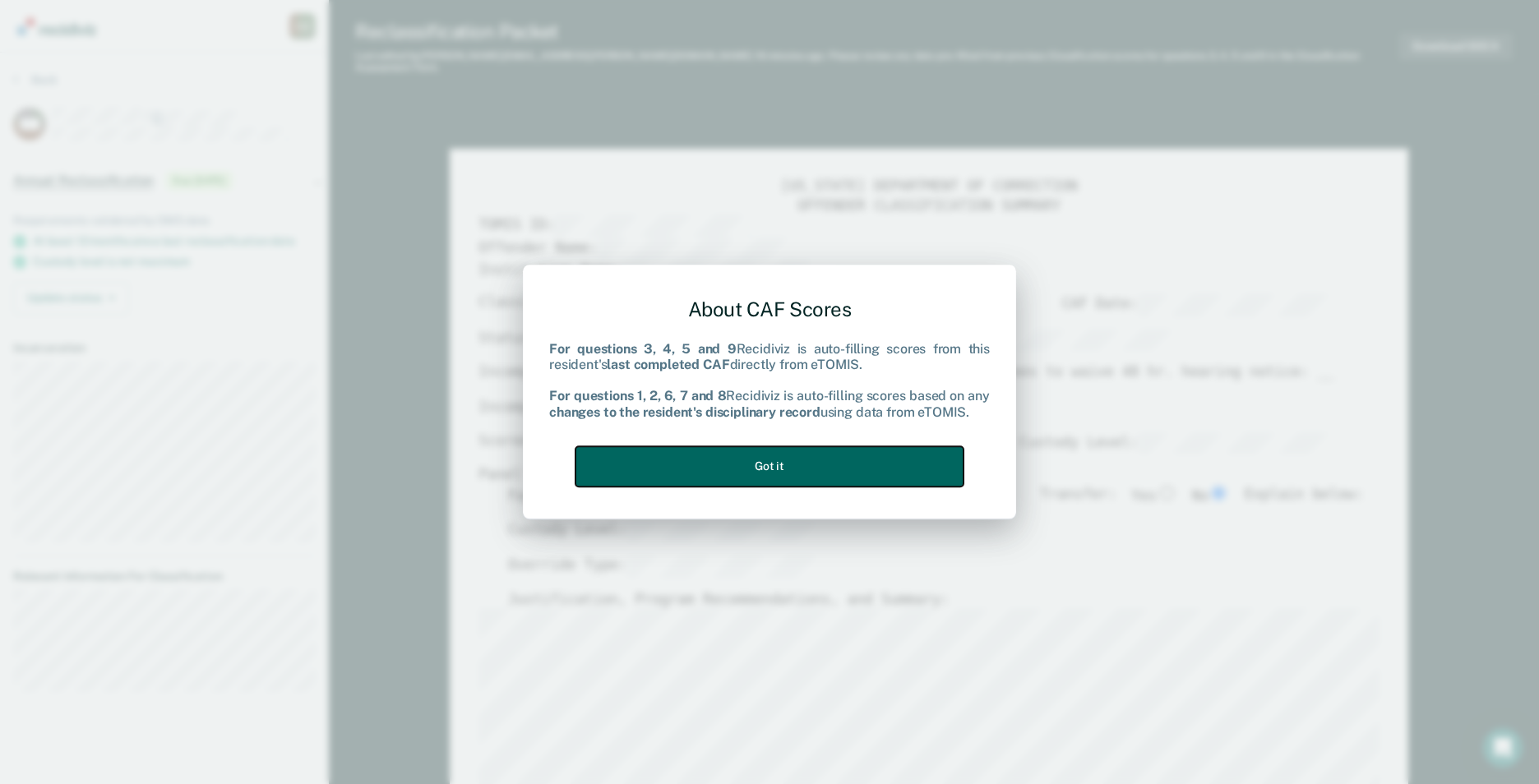
click at [760, 447] on button "Got it" at bounding box center [770, 466] width 388 height 40
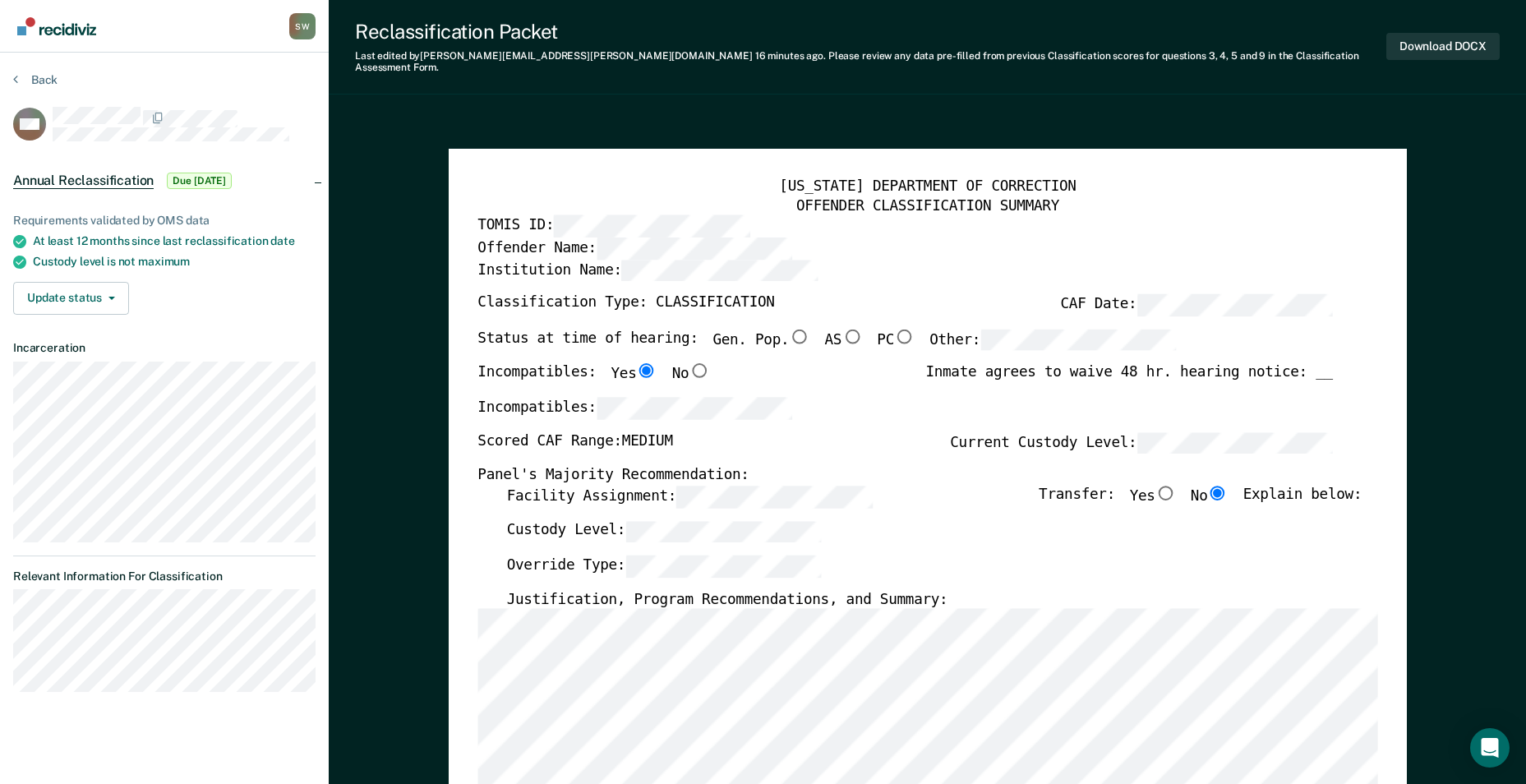
click at [789, 329] on input "Gen. Pop." at bounding box center [800, 336] width 21 height 15
type textarea "x"
radio input "true"
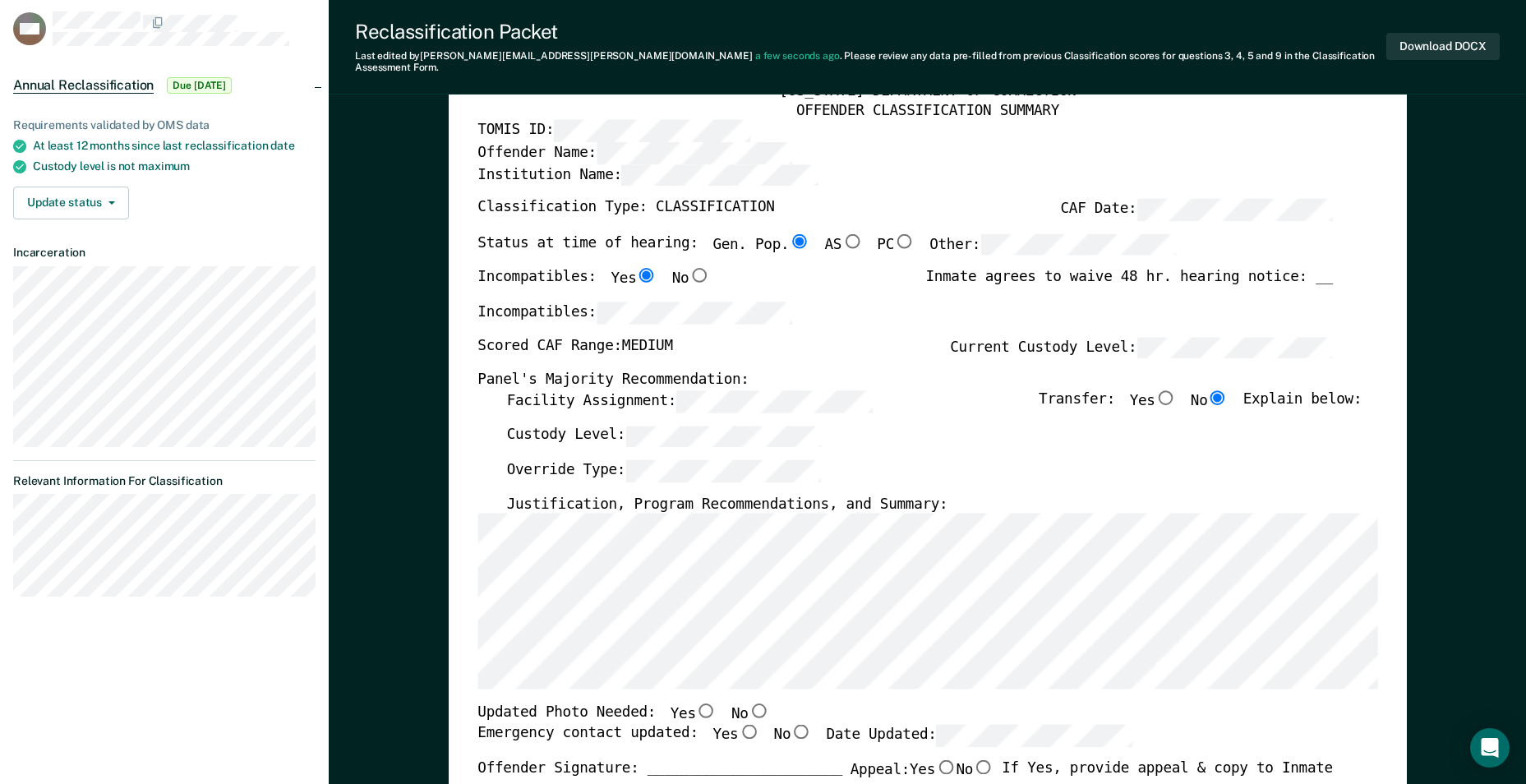
scroll to position [246, 0]
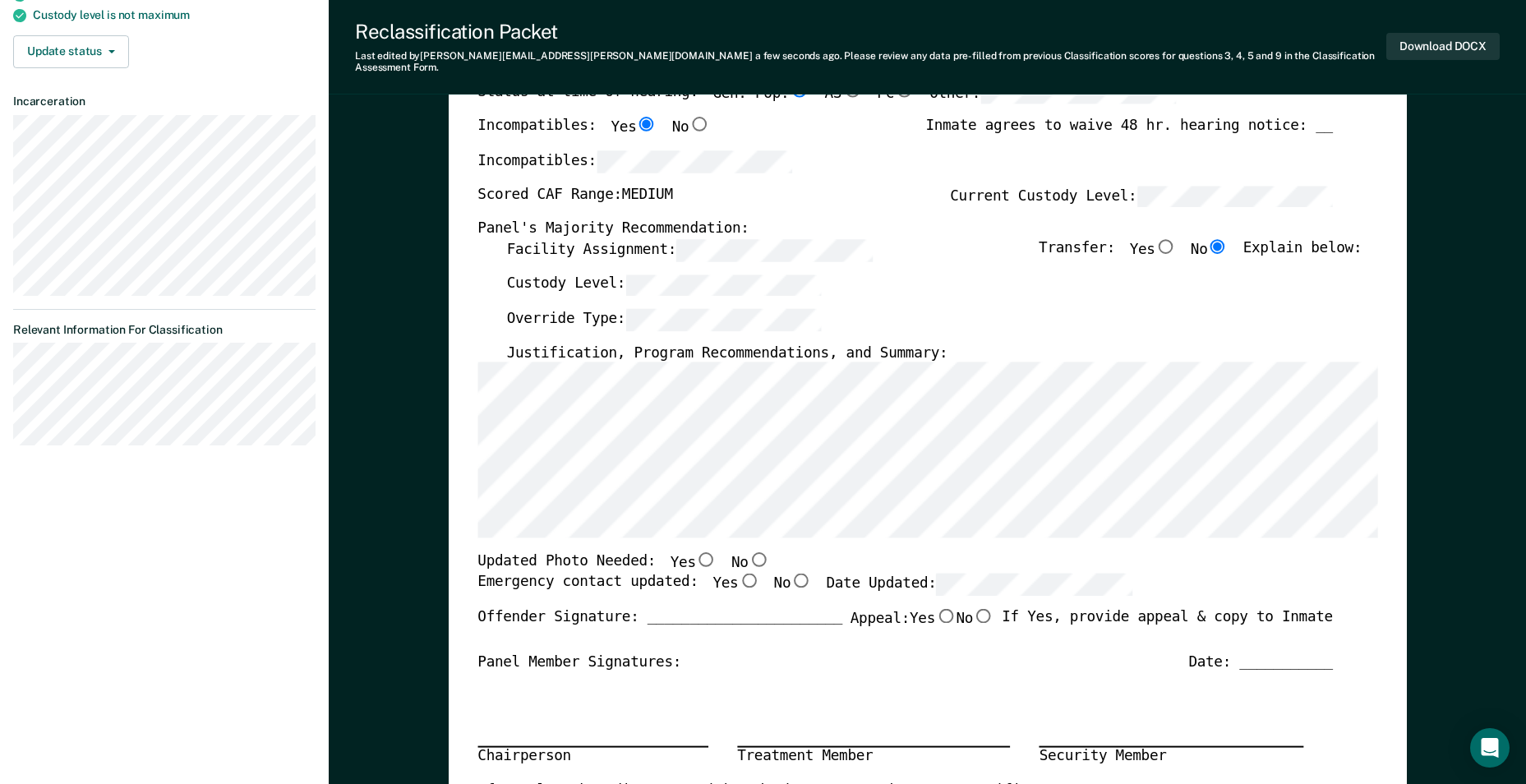
click at [905, 537] on div "TENNESSEE DEPARTMENT OF CORRECTION OFFENDER CLASSIFICATION SUMMARY TOMIS ID: Of…" at bounding box center [927, 542] width 899 height 1222
click at [748, 552] on input "No" at bounding box center [758, 560] width 21 height 15
type textarea "x"
radio input "true"
click at [738, 573] on input "Yes" at bounding box center [749, 580] width 21 height 15
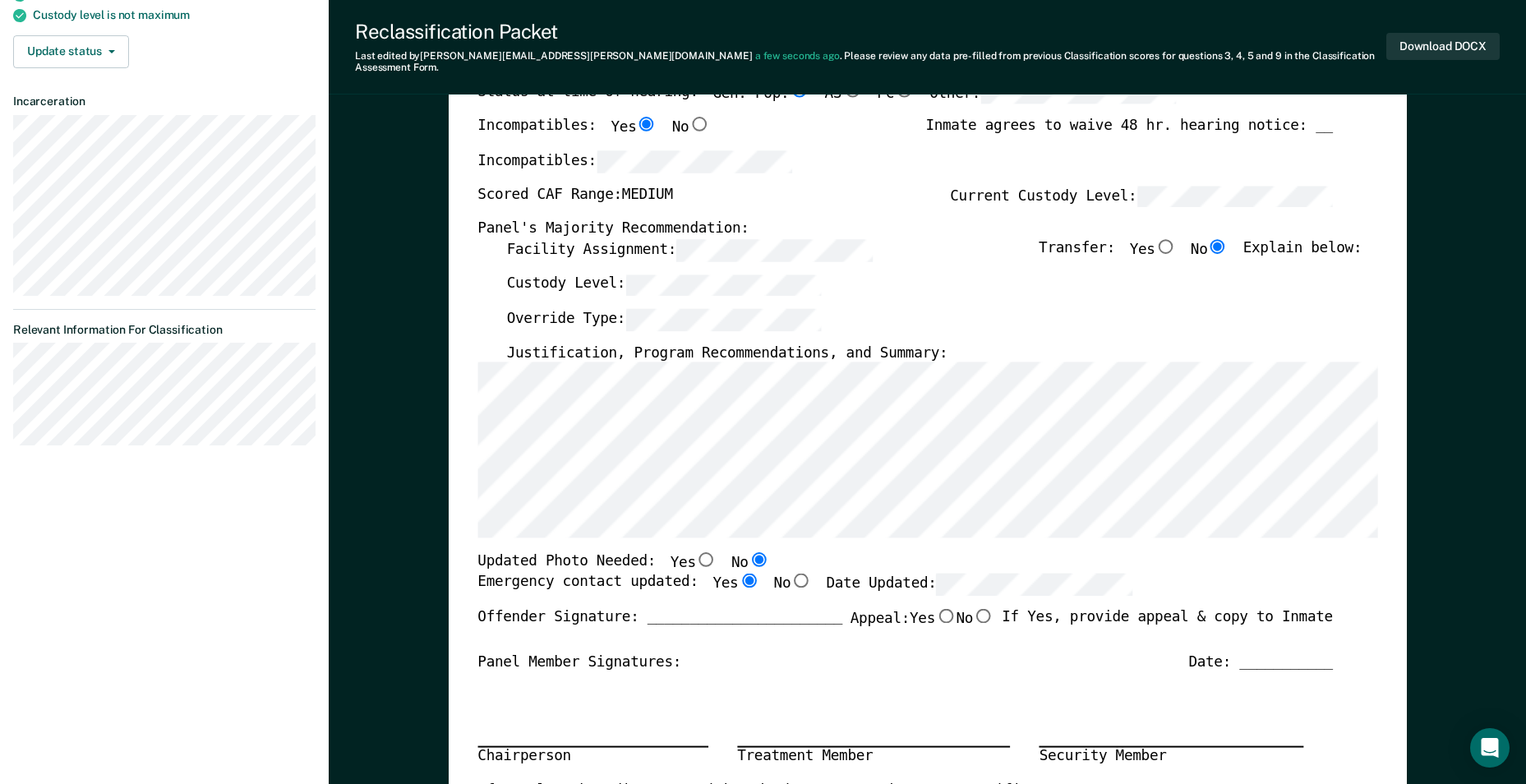
type textarea "x"
radio input "true"
click at [979, 608] on input "No" at bounding box center [984, 615] width 21 height 15
type textarea "x"
radio input "true"
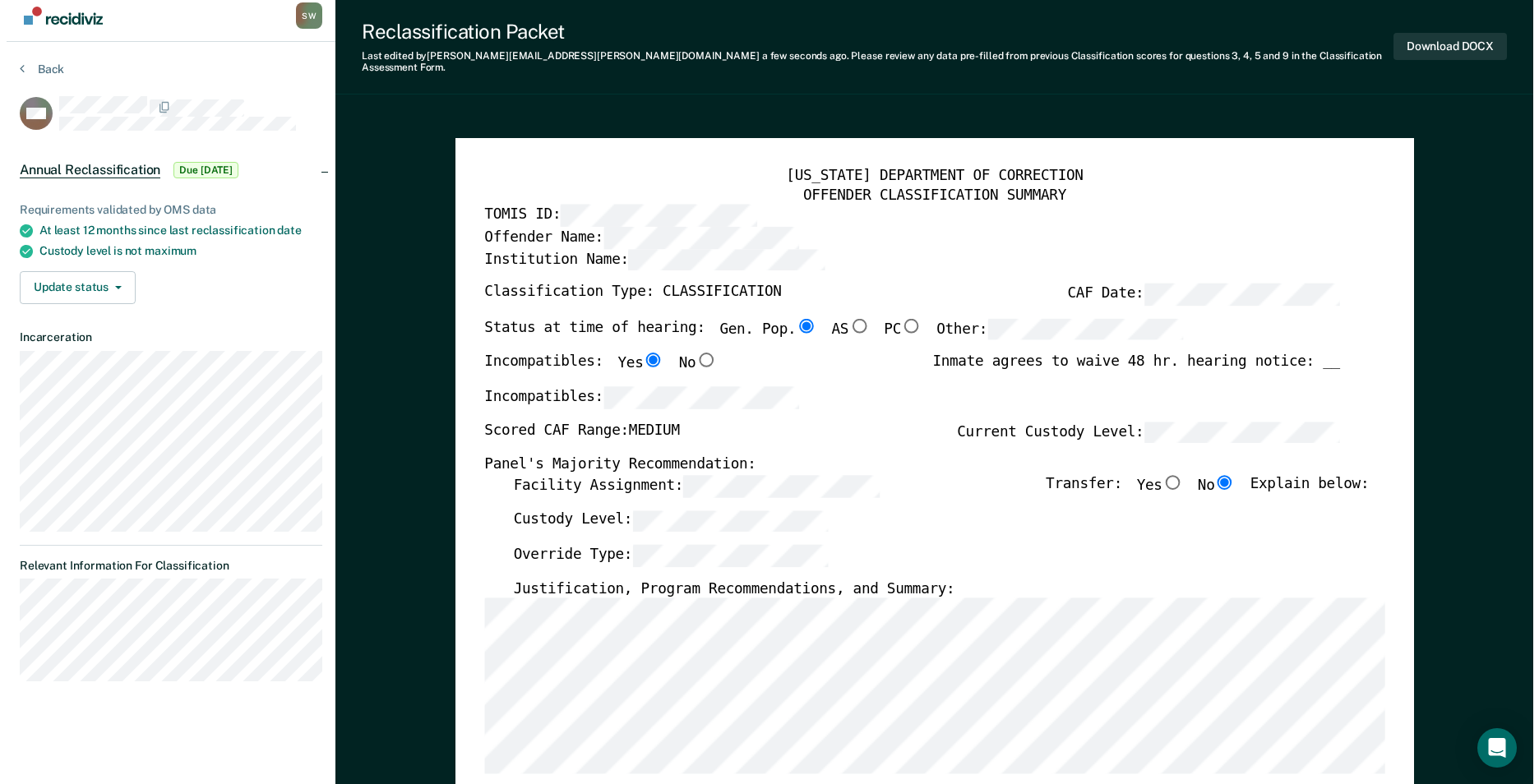
scroll to position [0, 0]
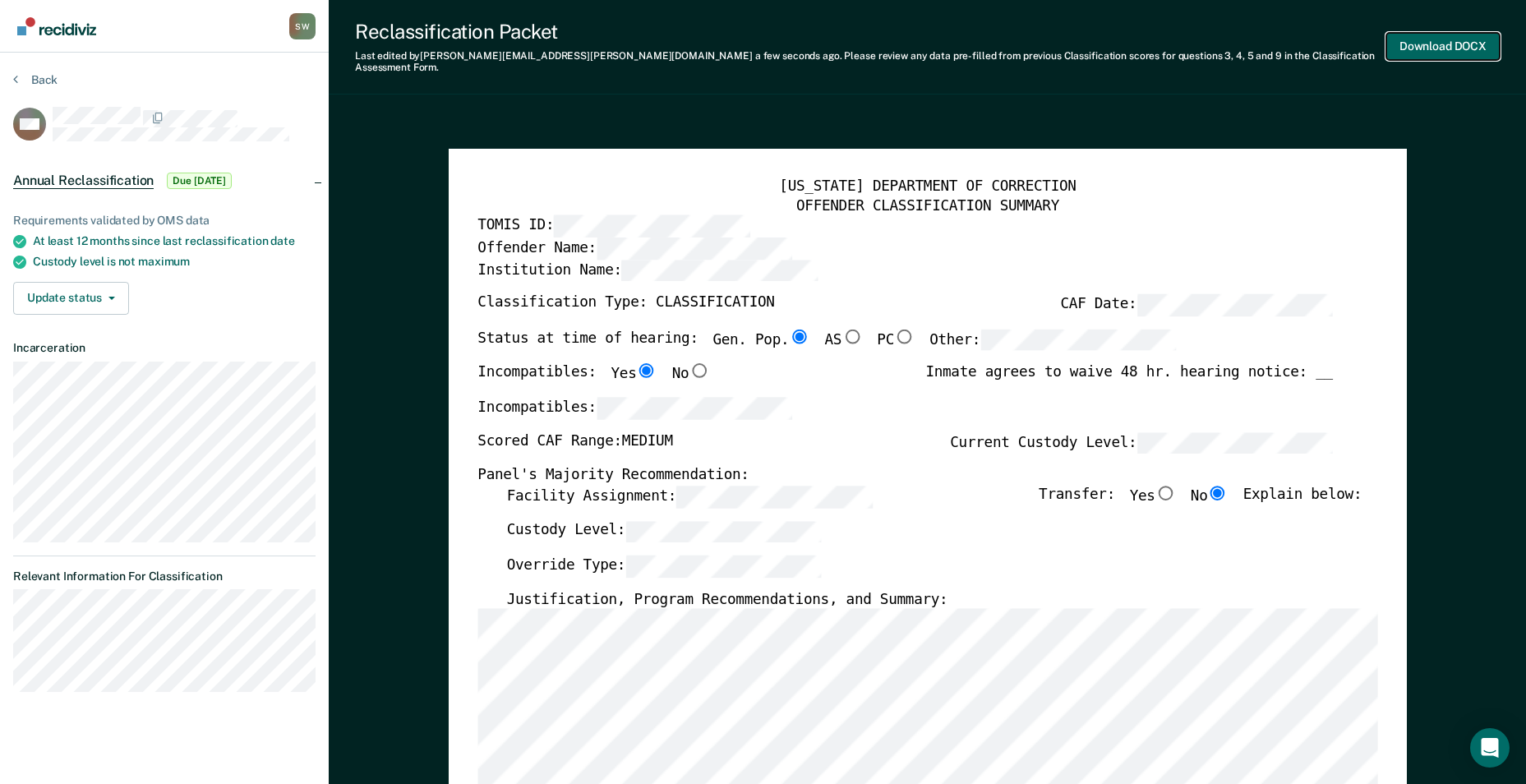
click at [1450, 38] on button "Download DOCX" at bounding box center [1443, 46] width 114 height 27
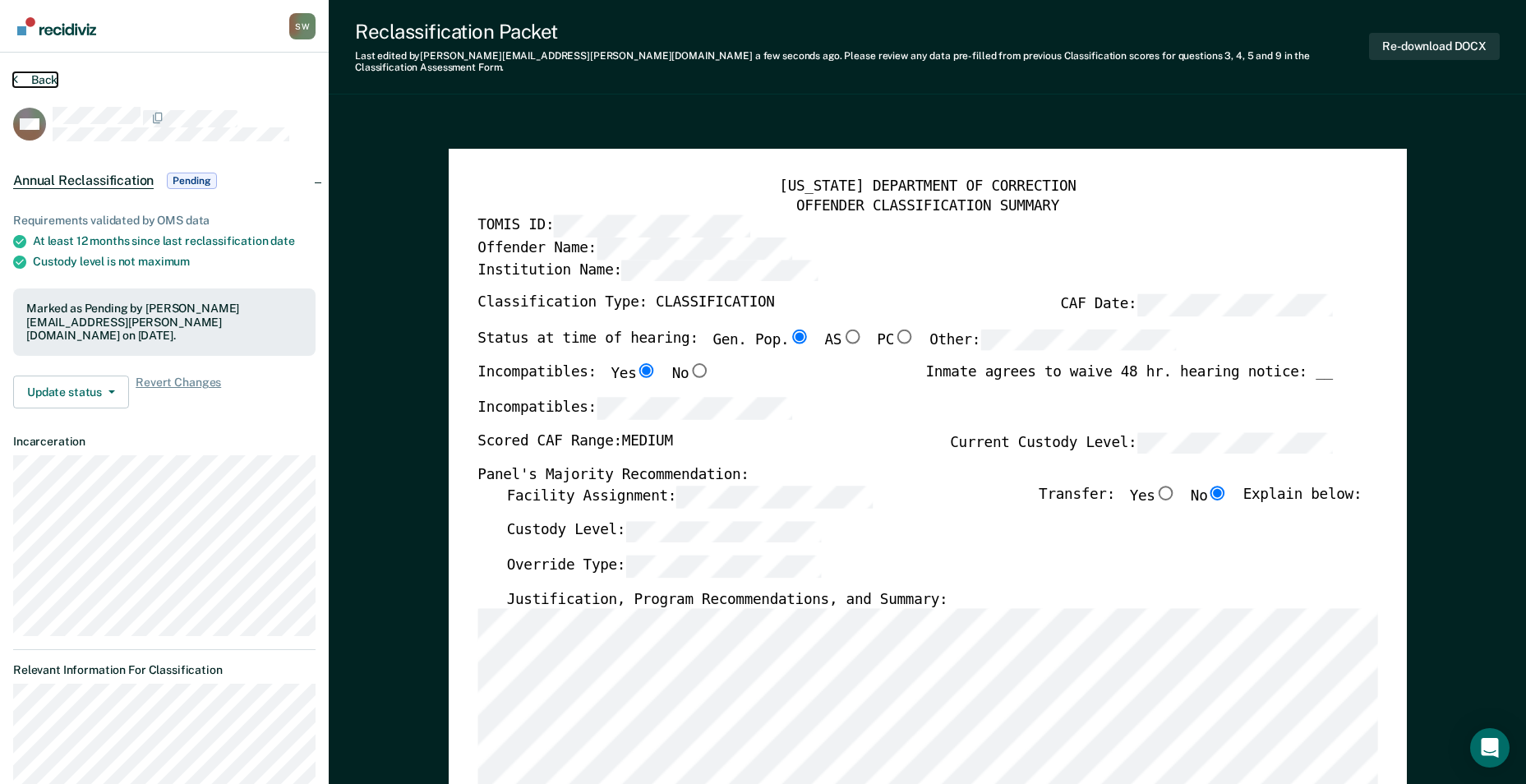
click at [24, 83] on button "Back" at bounding box center [35, 80] width 45 height 15
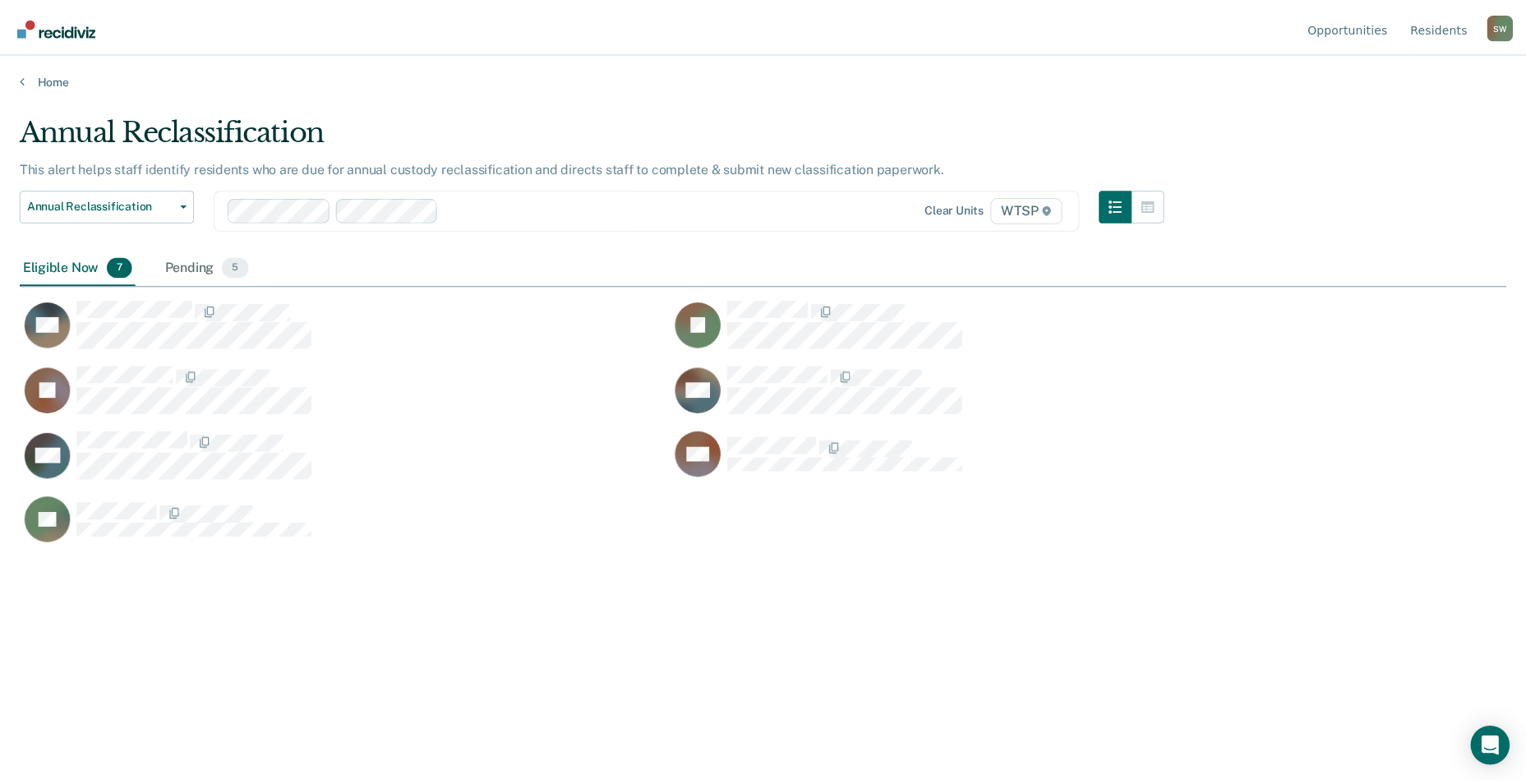
scroll to position [535, 1486]
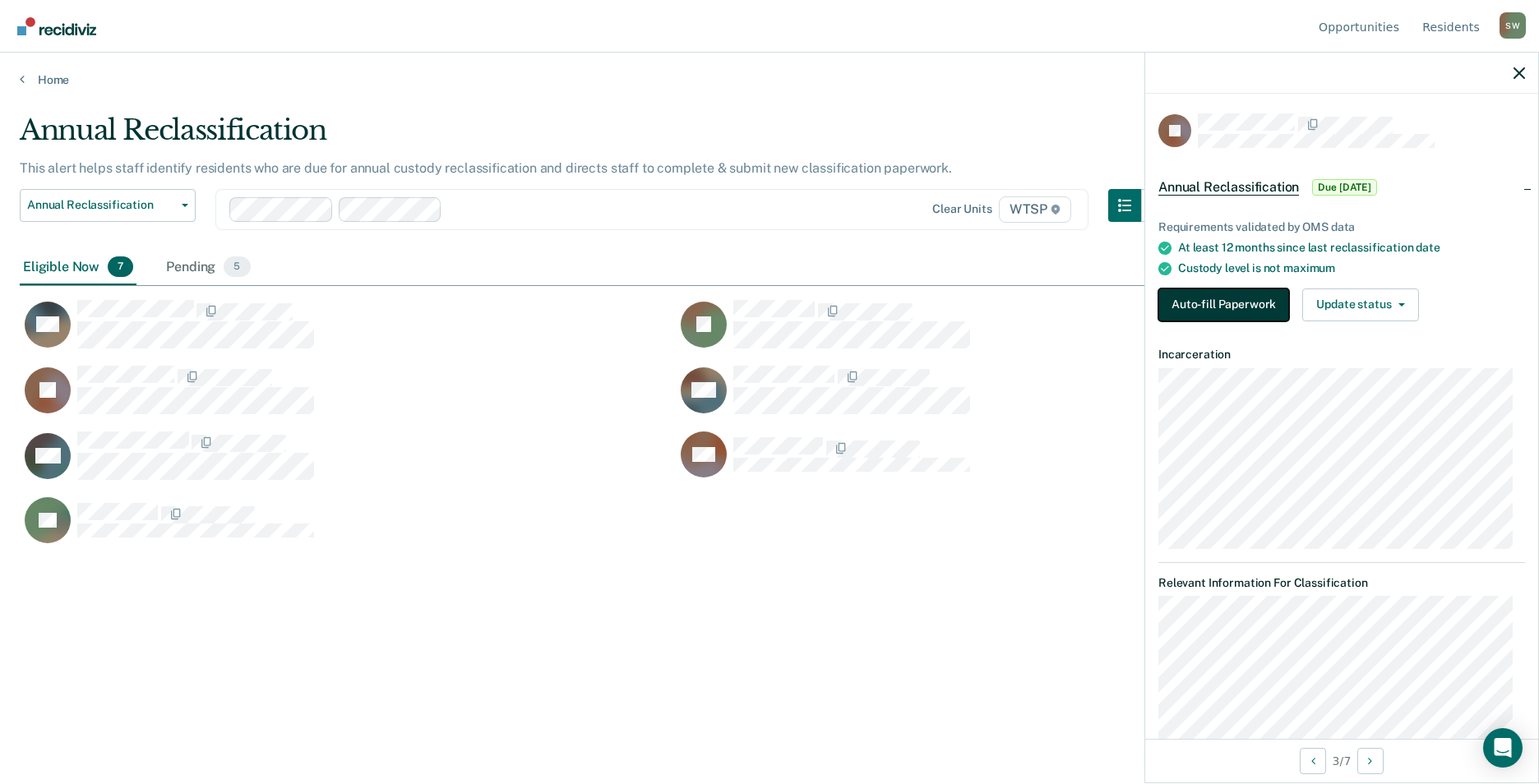
click at [1181, 312] on button "Auto-fill Paperwork" at bounding box center [1223, 305] width 130 height 33
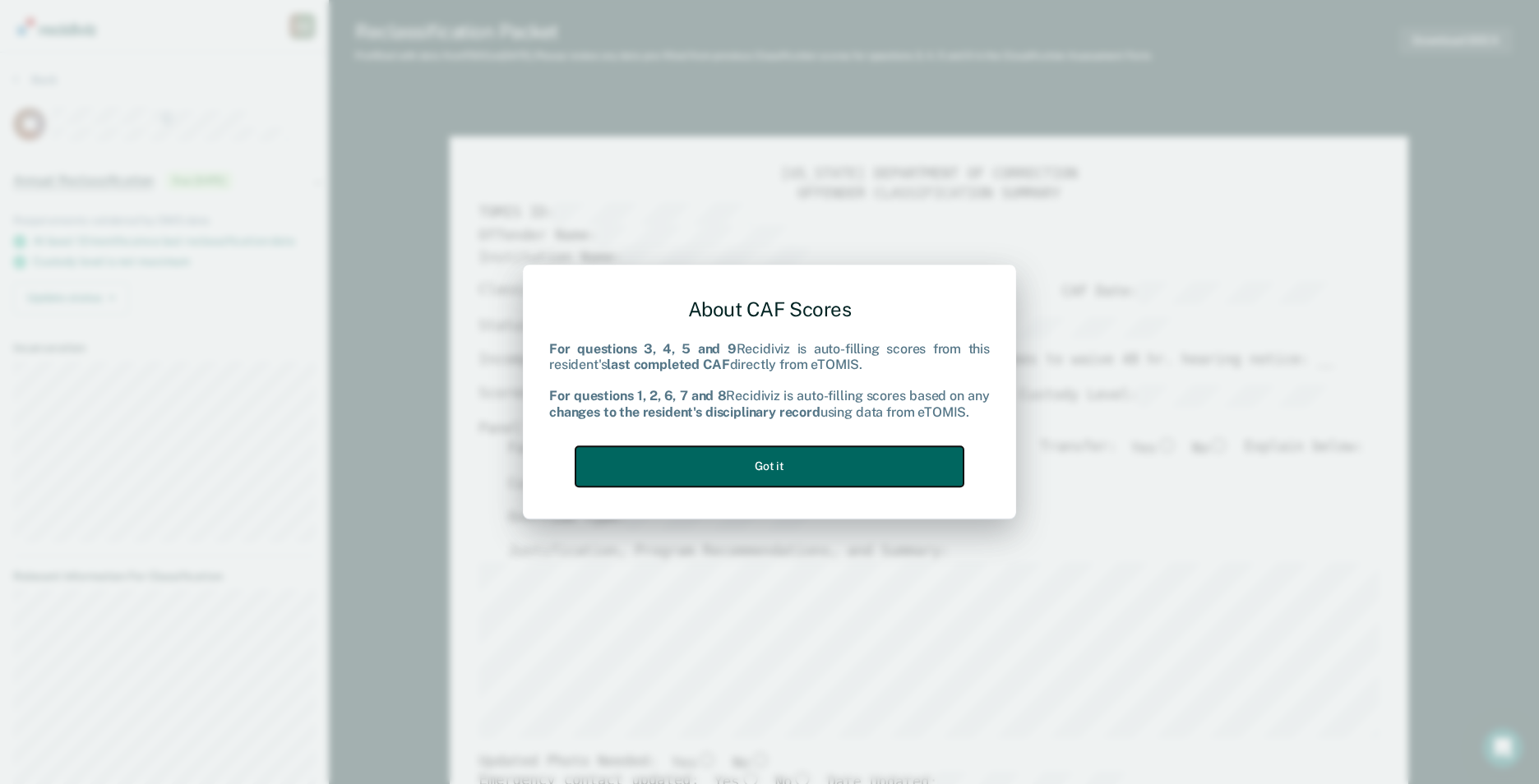
click at [785, 472] on button "Got it" at bounding box center [770, 466] width 388 height 40
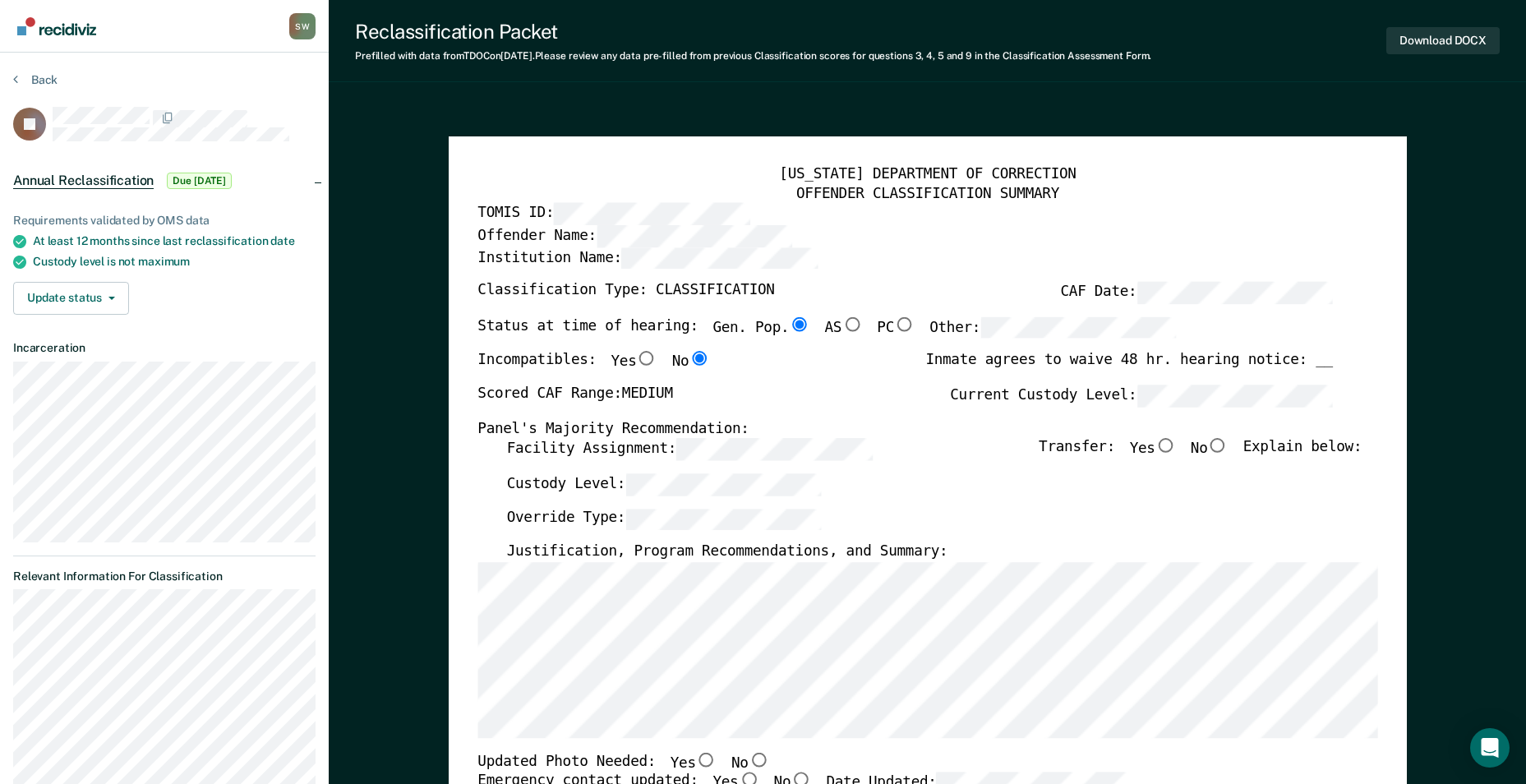
click at [1223, 444] on input "No" at bounding box center [1218, 446] width 21 height 15
type textarea "x"
radio input "true"
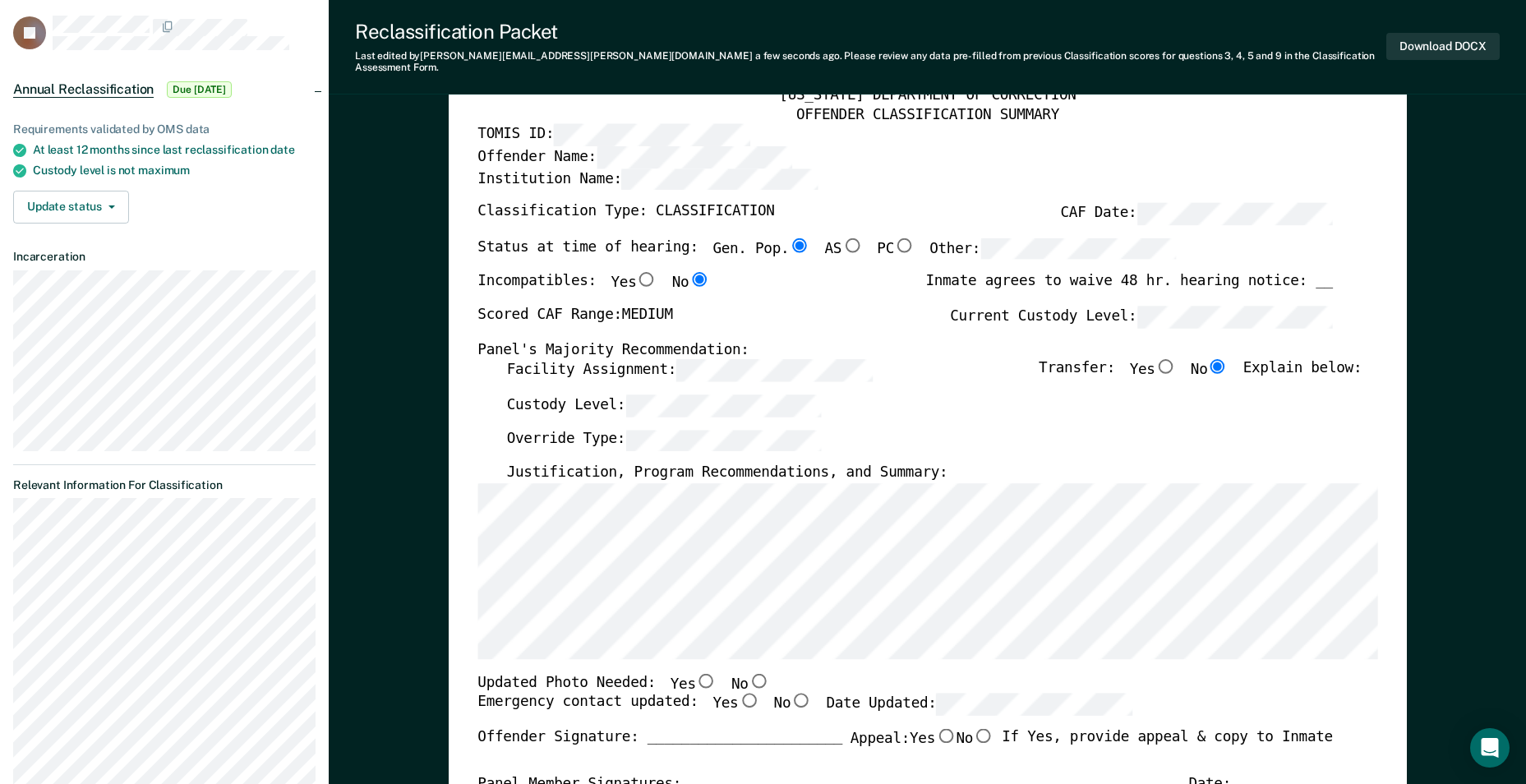
scroll to position [164, 0]
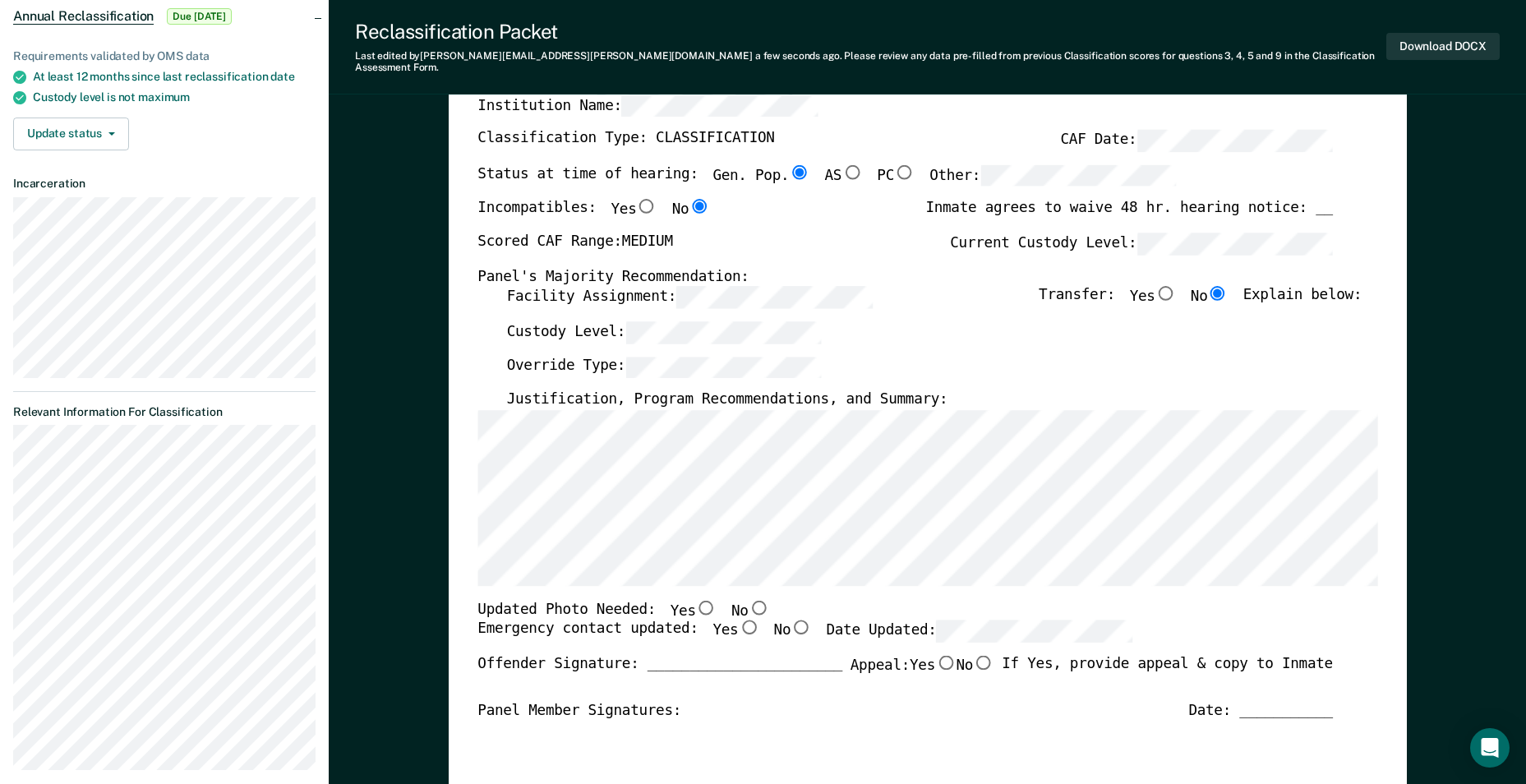
click at [695, 599] on input "Yes" at bounding box center [706, 607] width 21 height 15
type textarea "x"
radio input "true"
click at [791, 620] on input "No" at bounding box center [801, 627] width 21 height 15
type textarea "x"
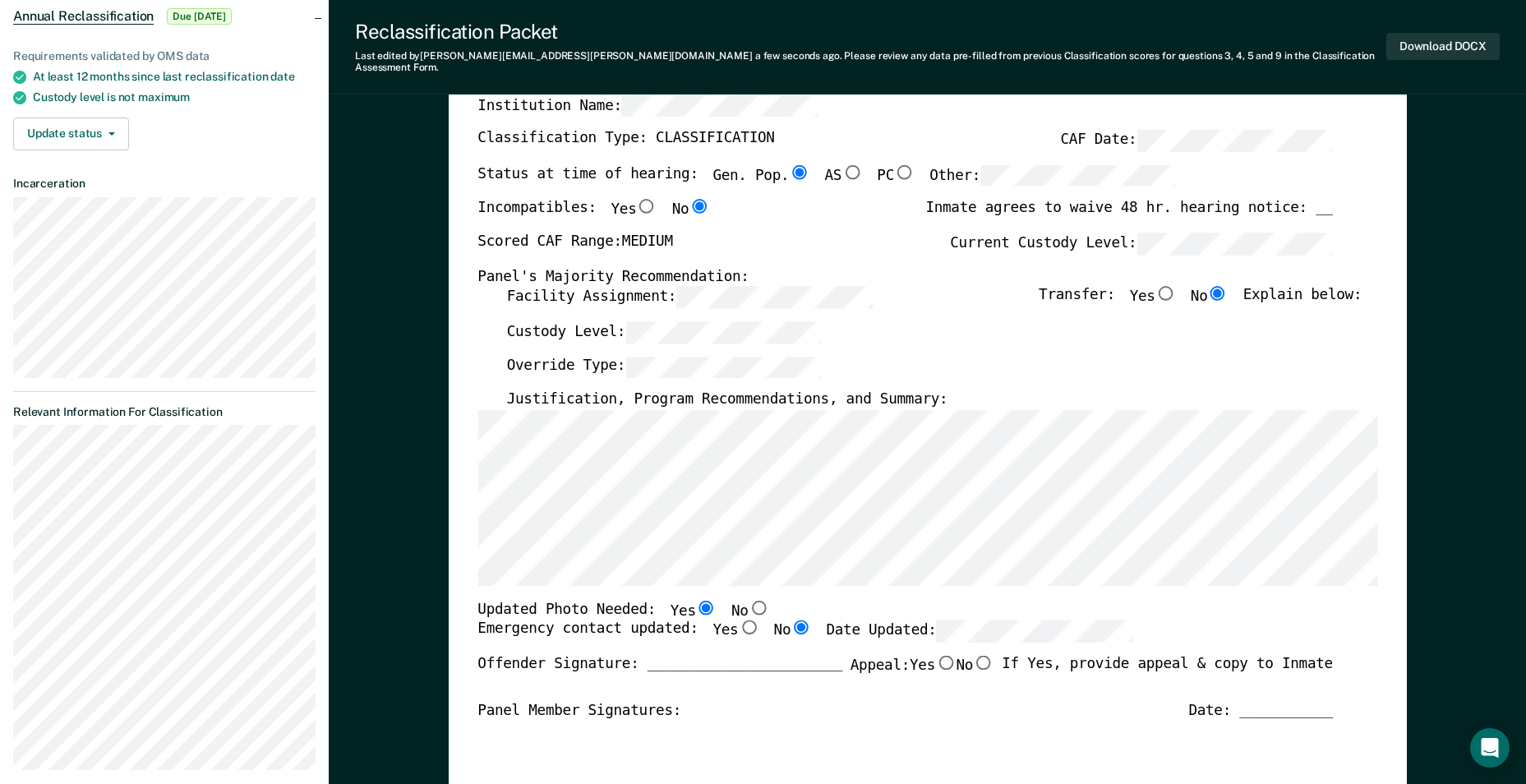
radio input "true"
click at [738, 620] on input "Yes" at bounding box center [749, 627] width 21 height 15
type textarea "x"
radio input "true"
radio input "false"
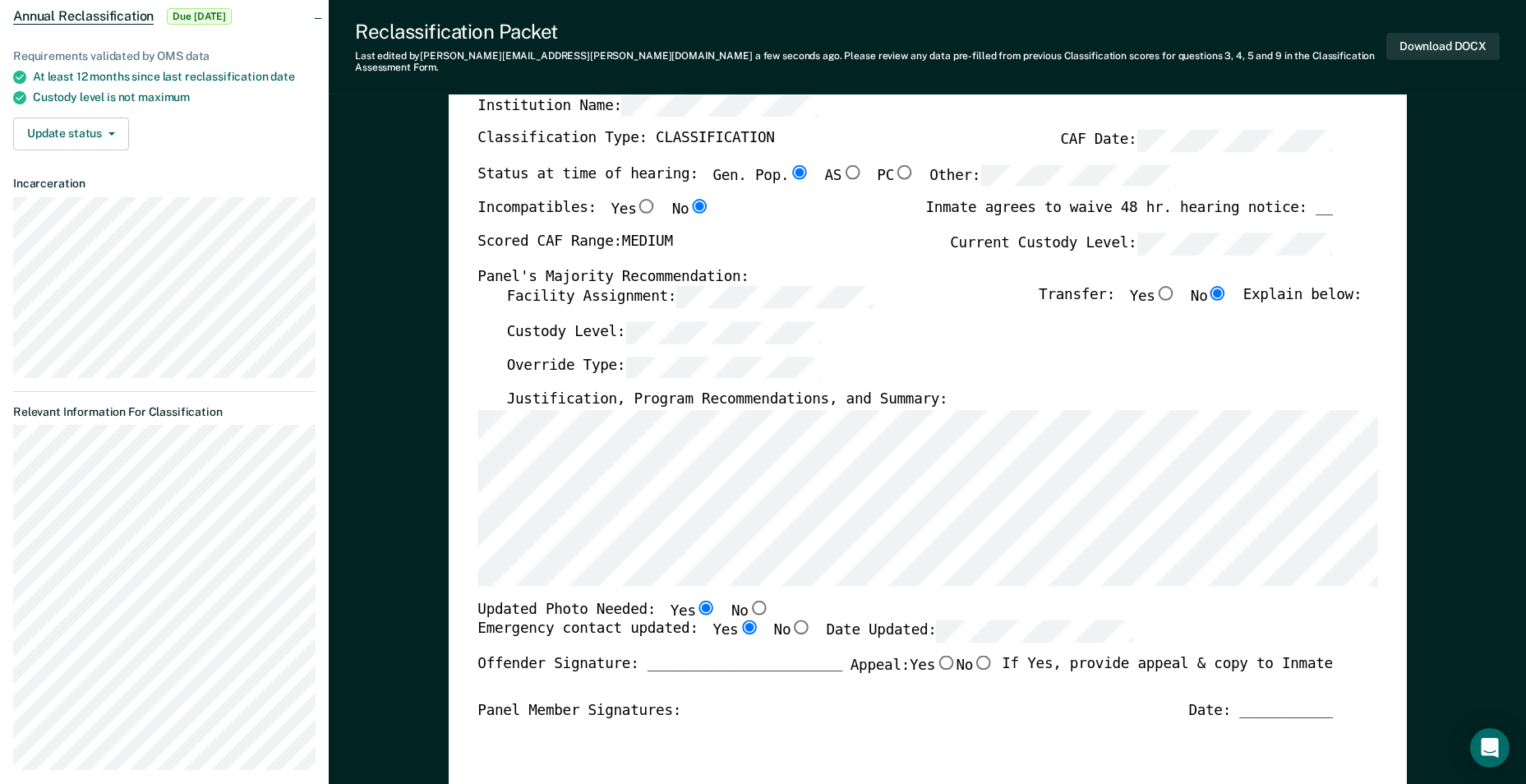
click at [979, 655] on input "No" at bounding box center [984, 662] width 21 height 15
type textarea "x"
radio input "true"
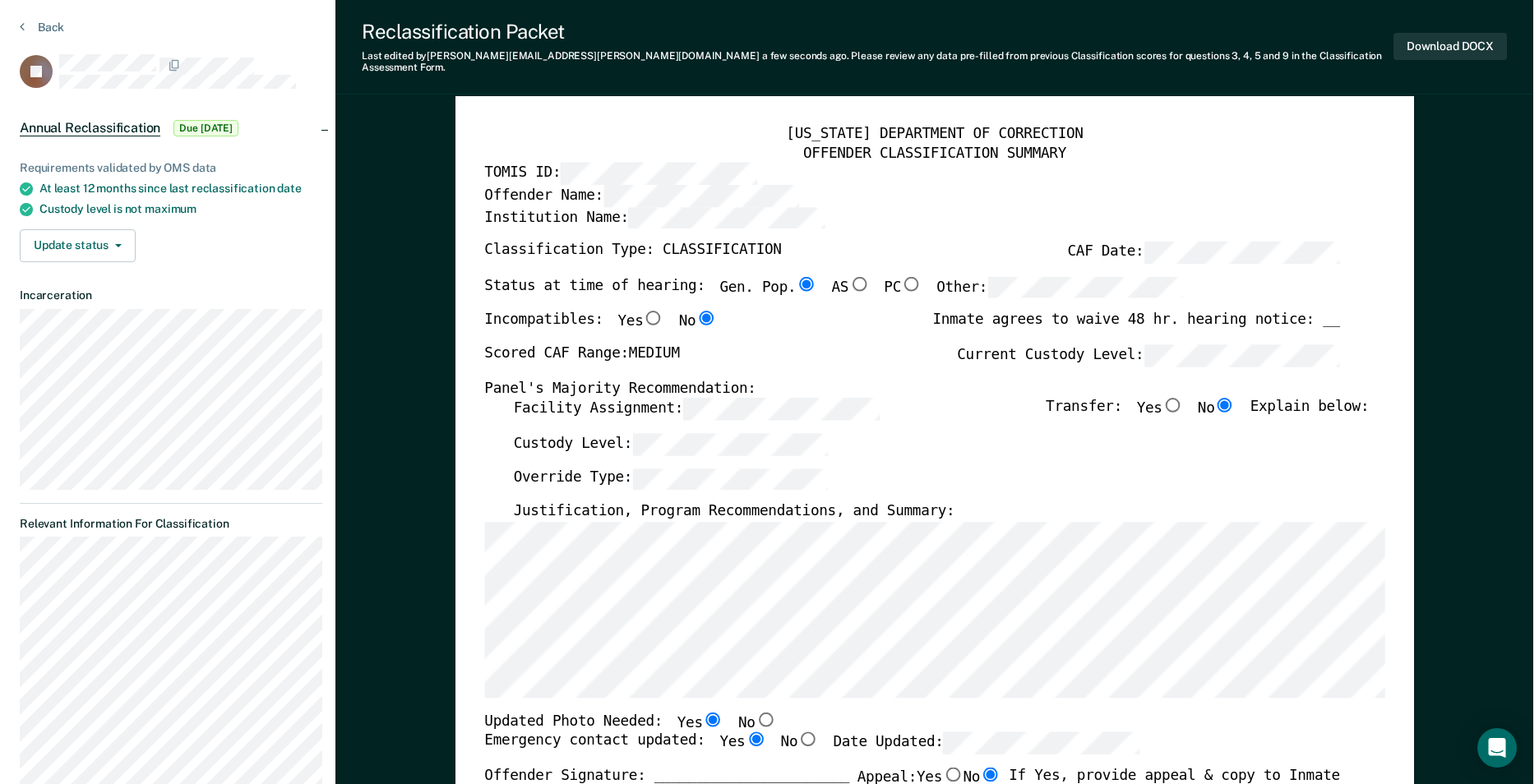
scroll to position [0, 0]
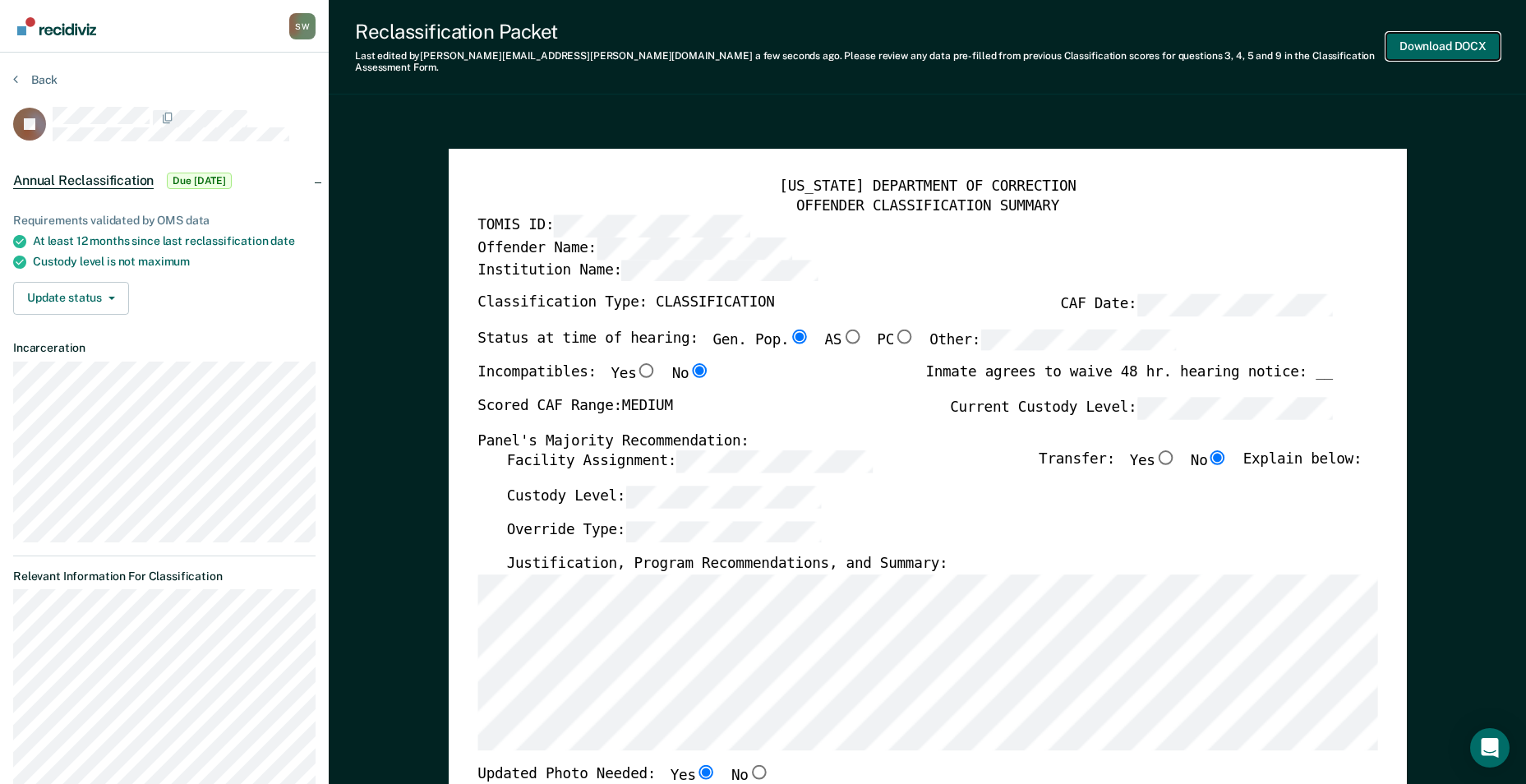
click at [1427, 39] on button "Download DOCX" at bounding box center [1443, 46] width 114 height 27
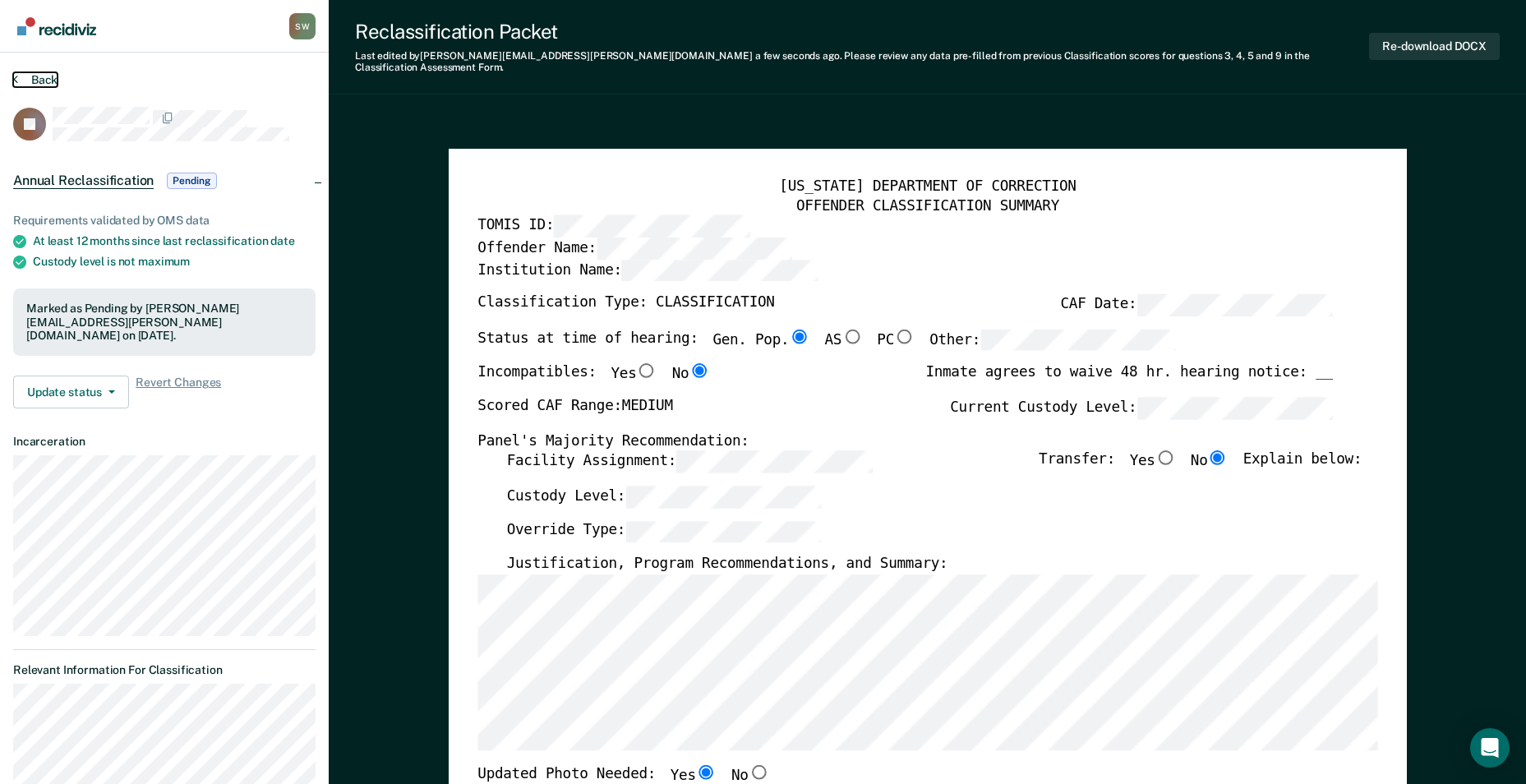
click at [35, 80] on button "Back" at bounding box center [35, 80] width 45 height 15
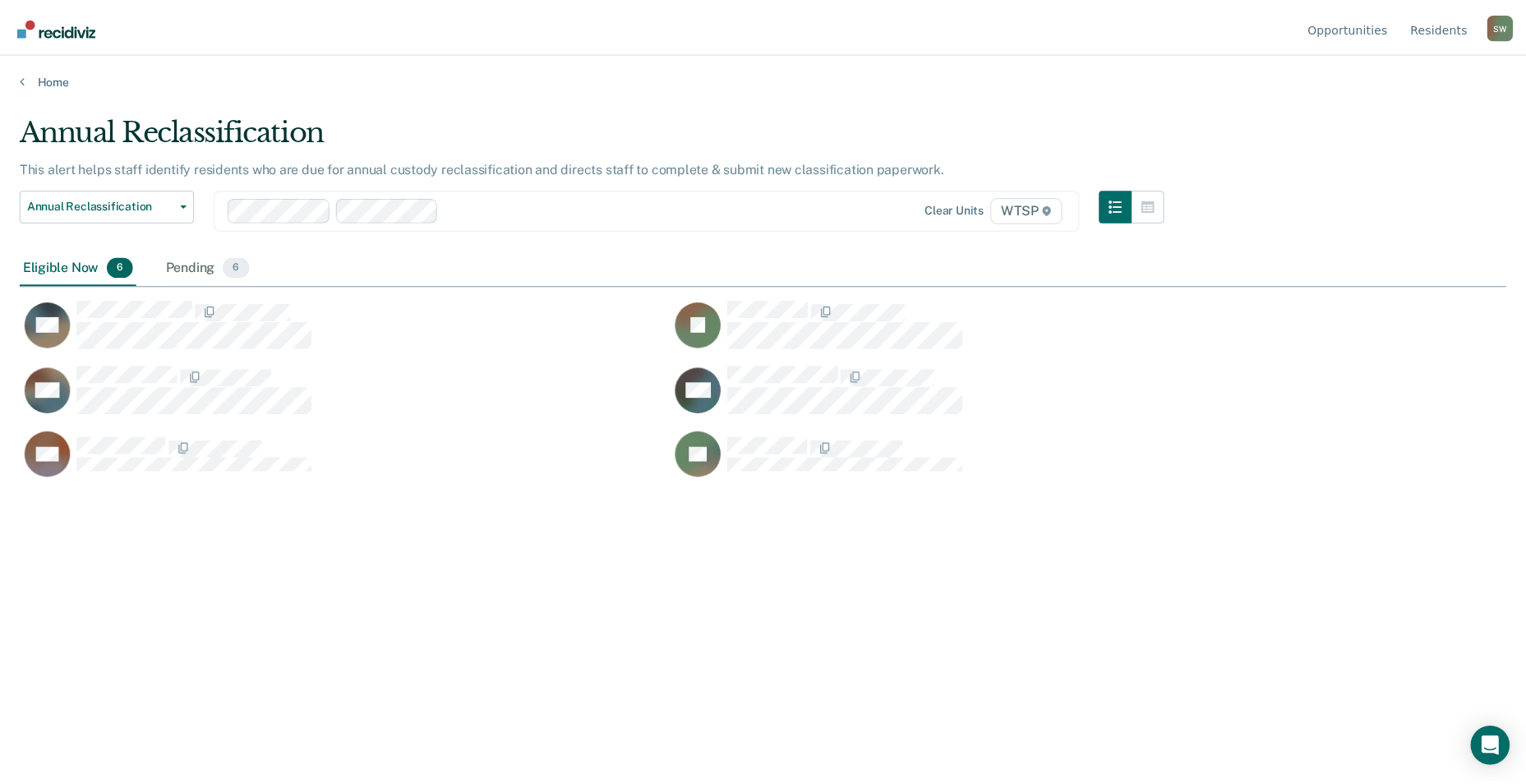
scroll to position [535, 1486]
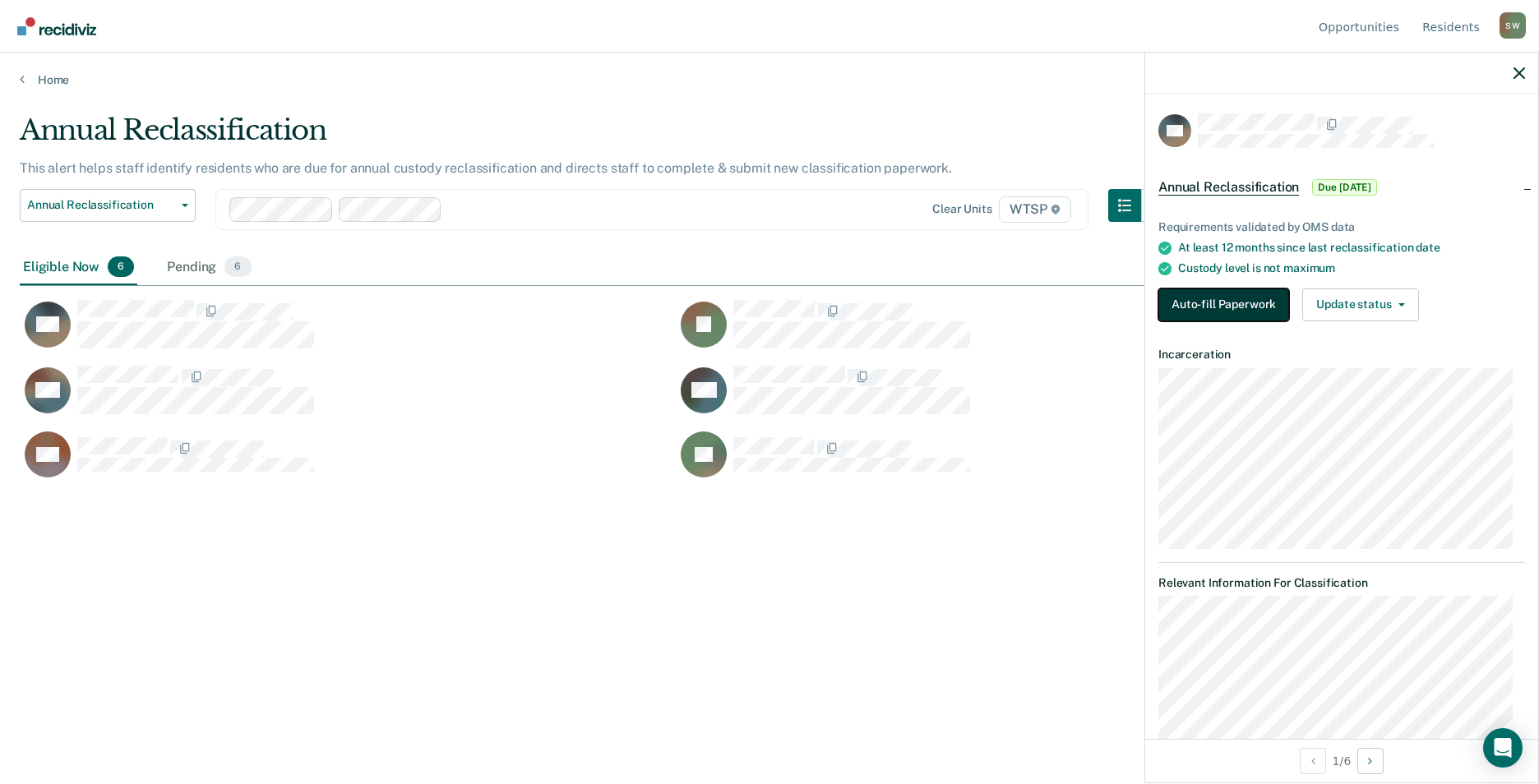
click at [1204, 308] on button "Auto-fill Paperwork" at bounding box center [1223, 305] width 130 height 33
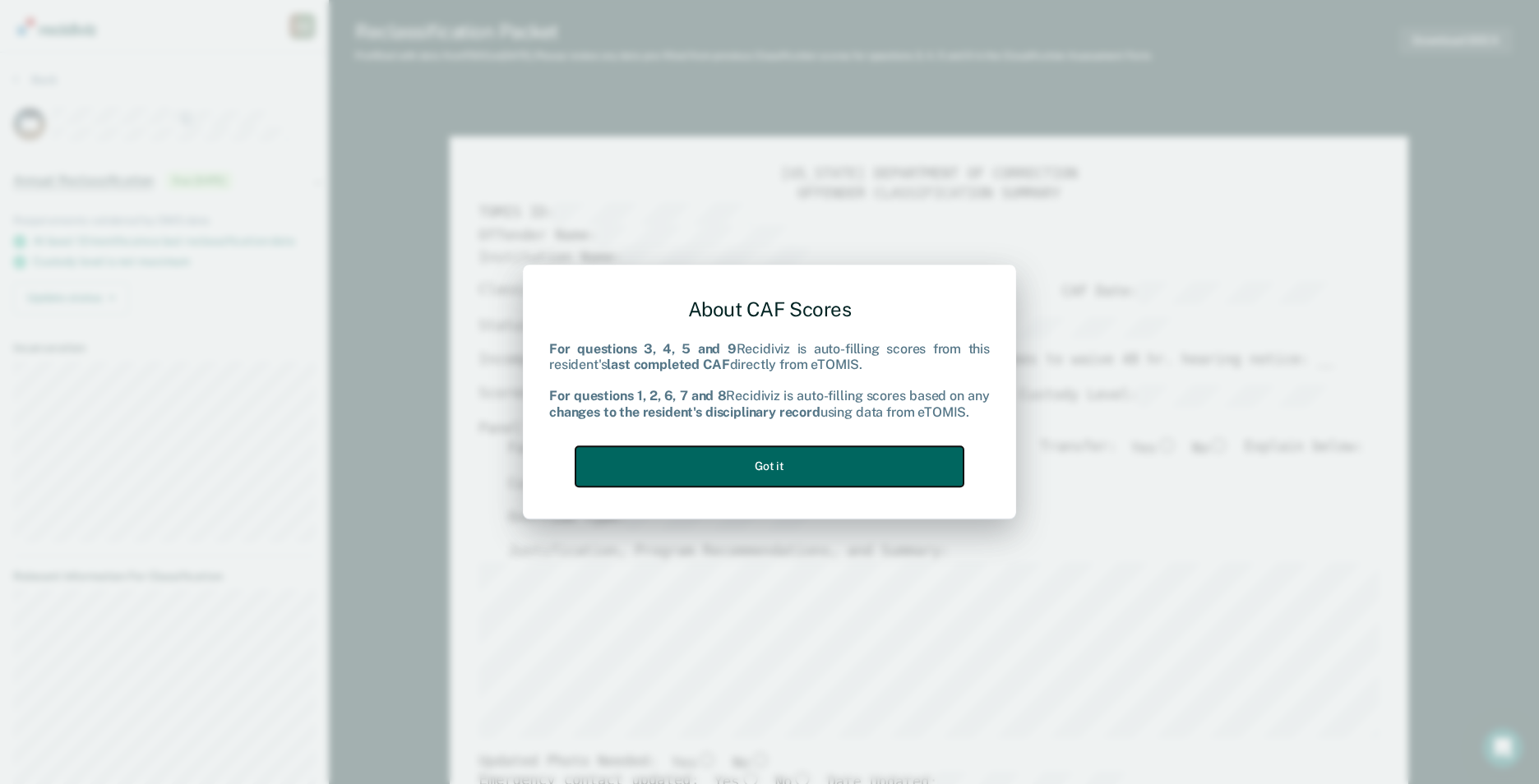
click at [792, 468] on button "Got it" at bounding box center [770, 466] width 388 height 40
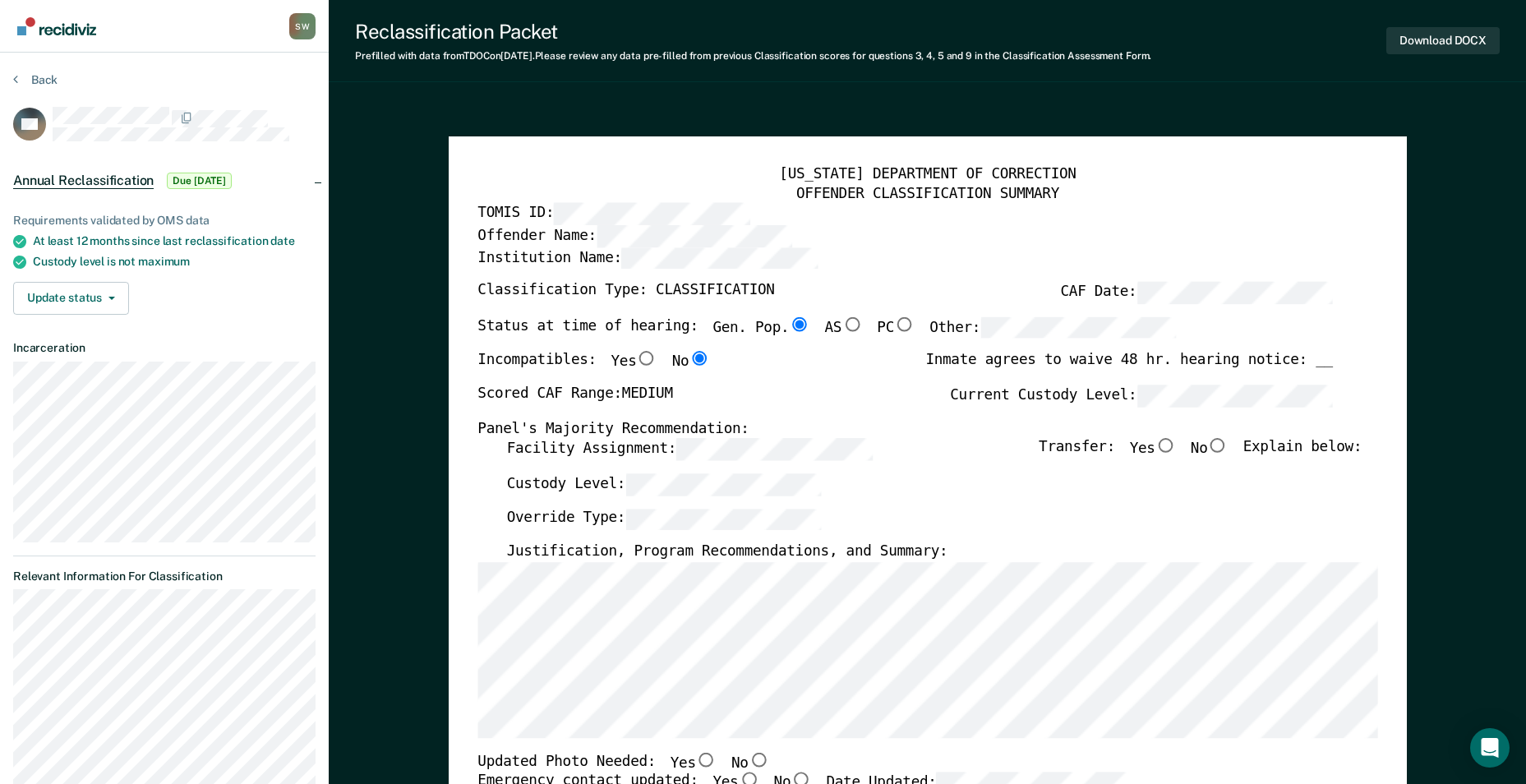
click at [1227, 446] on input "No" at bounding box center [1218, 446] width 21 height 15
type textarea "x"
radio input "true"
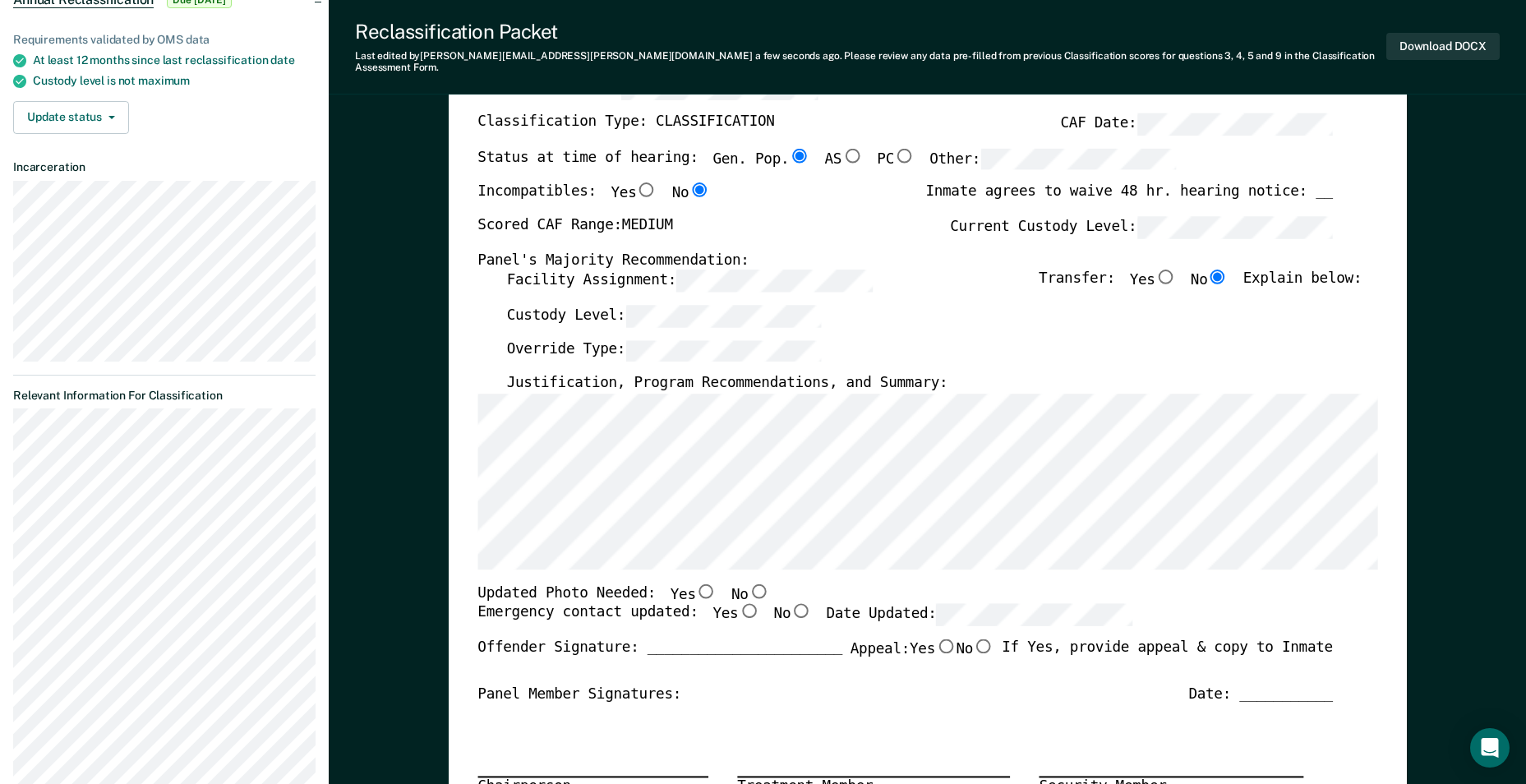
scroll to position [329, 0]
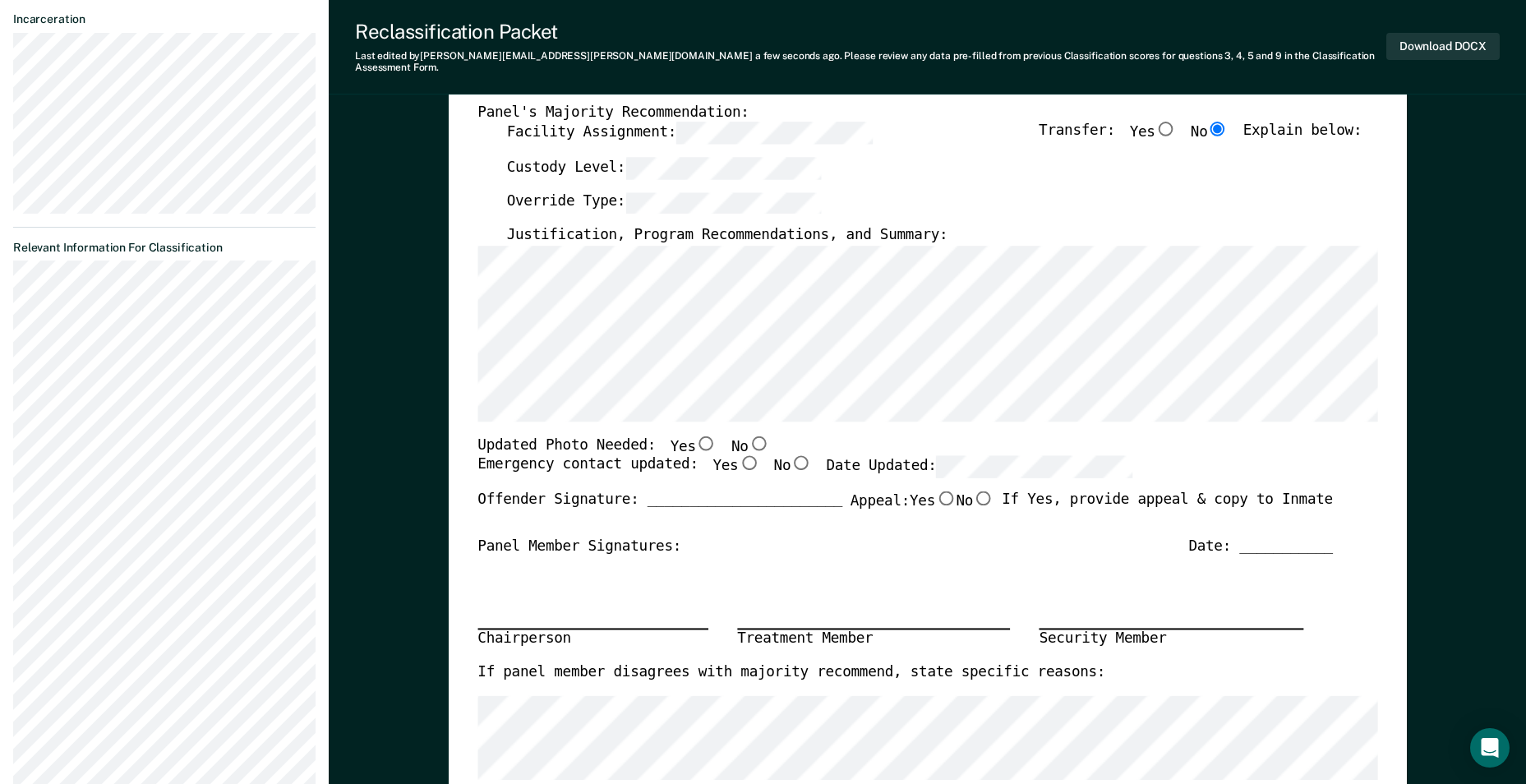
click at [695, 436] on input "Yes" at bounding box center [706, 443] width 21 height 15
type textarea "x"
radio input "true"
click at [738, 456] on input "Yes" at bounding box center [749, 463] width 21 height 15
type textarea "x"
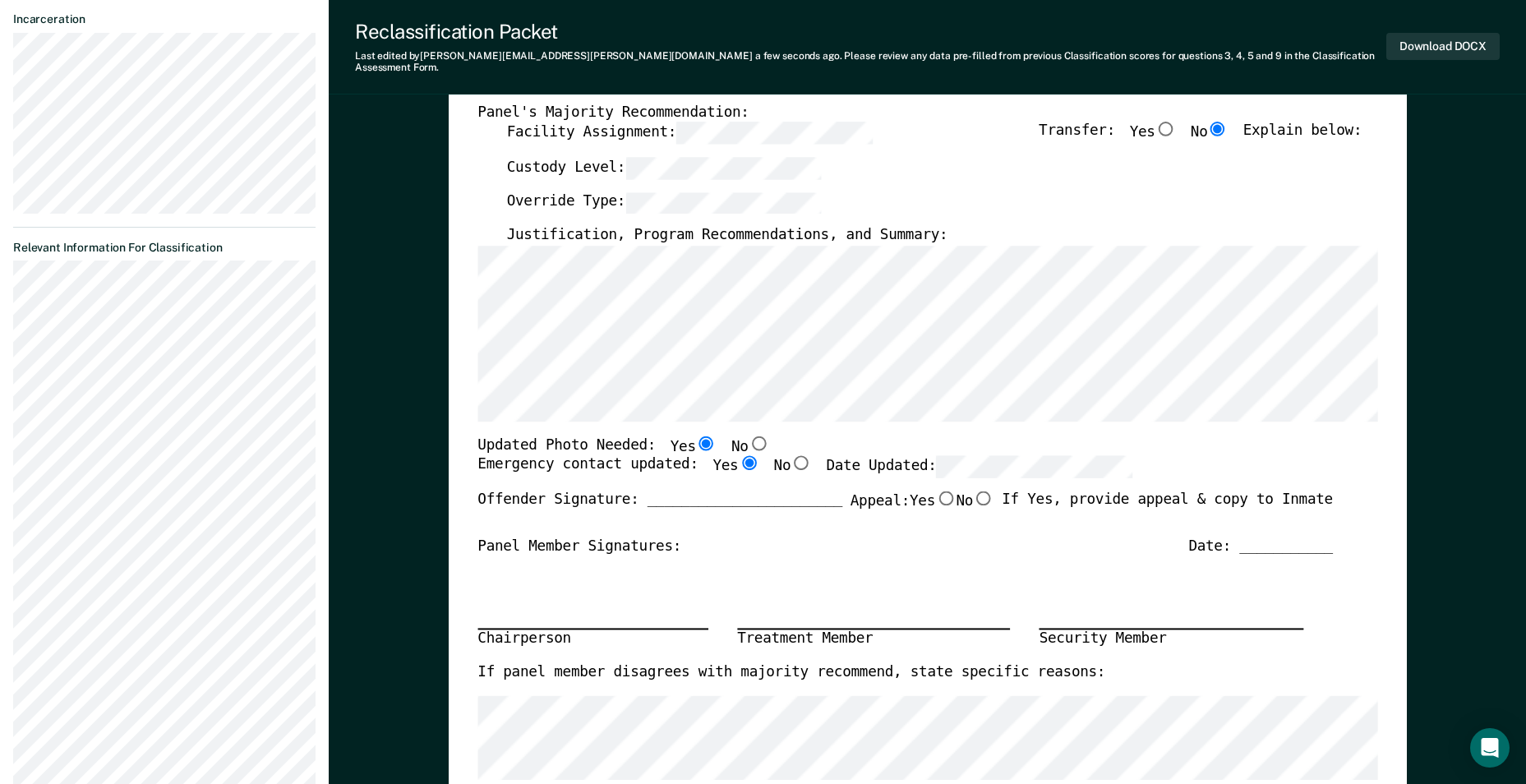
radio input "true"
click at [981, 491] on input "No" at bounding box center [984, 498] width 21 height 15
type textarea "x"
radio input "true"
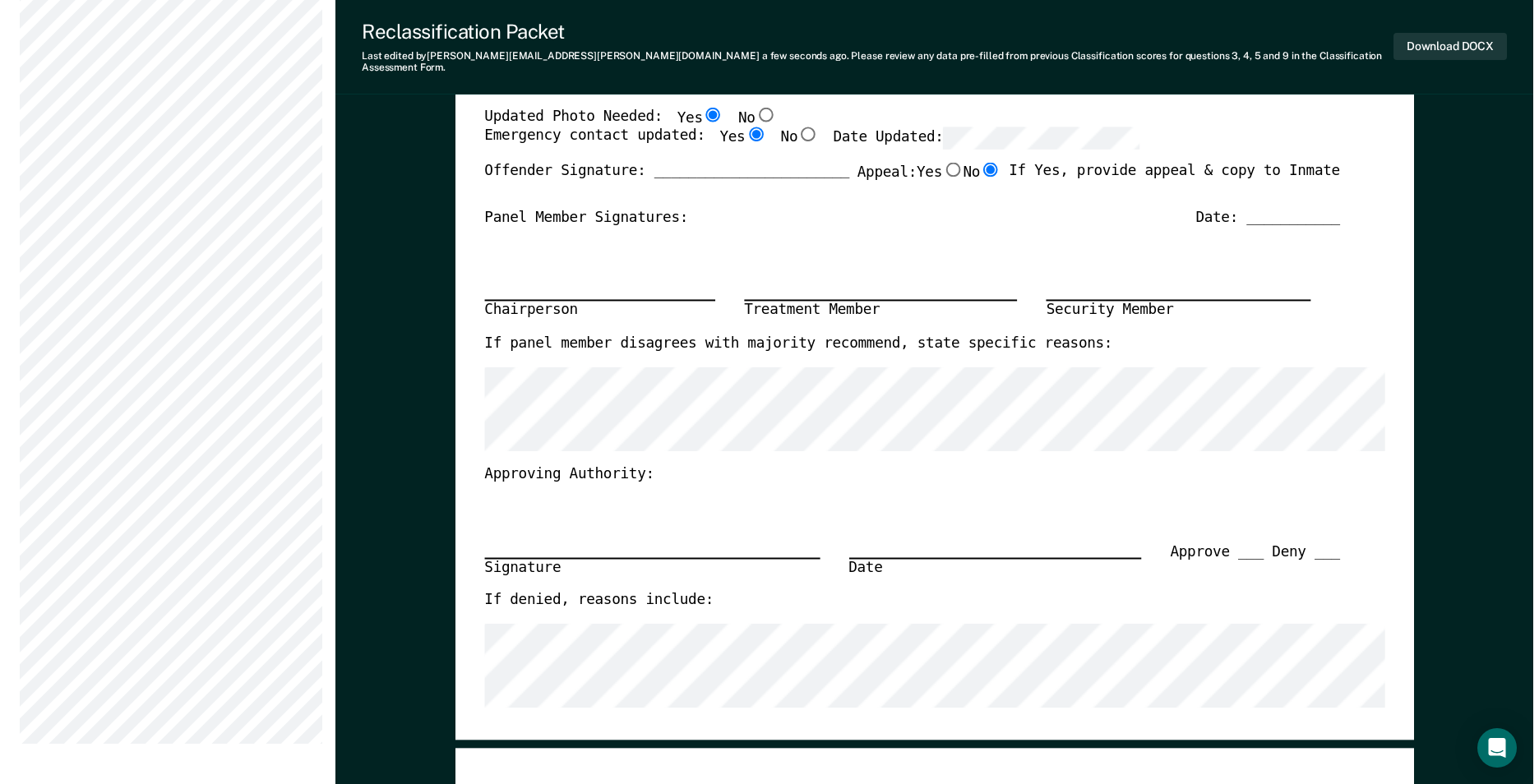
scroll to position [0, 0]
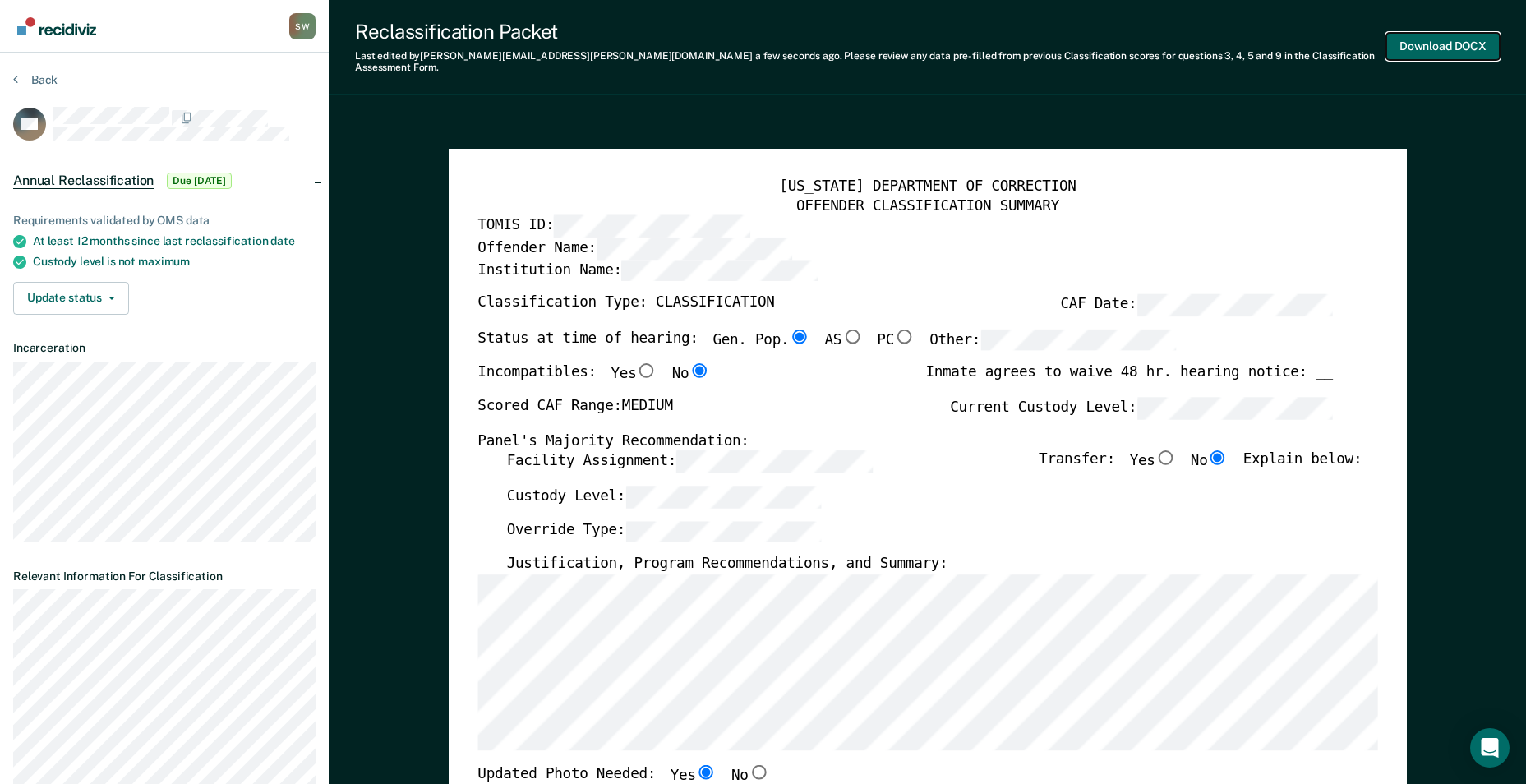
click at [1427, 41] on button "Download DOCX" at bounding box center [1443, 46] width 114 height 27
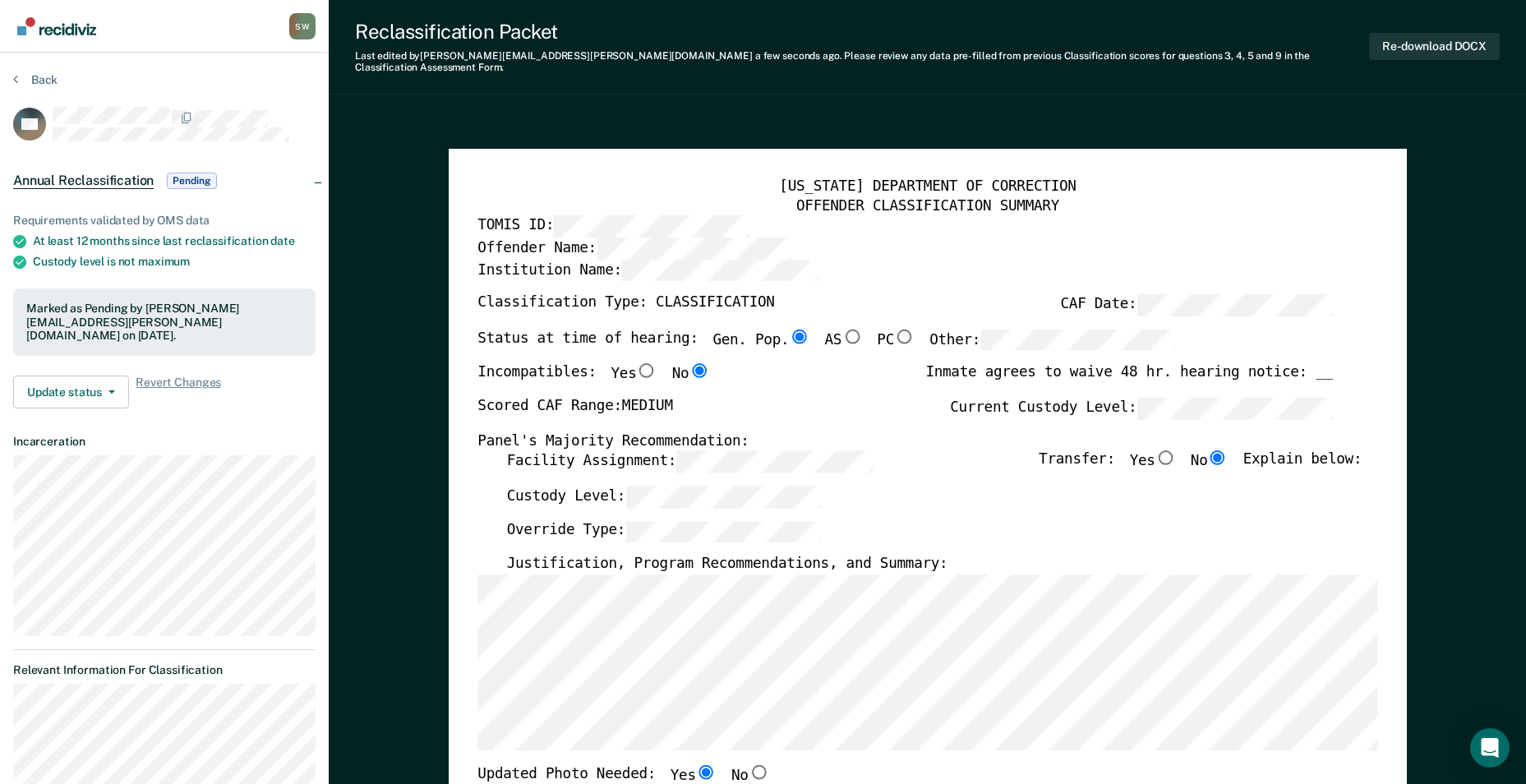
click at [7, 72] on section "Back MP Annual Reclassification Pending Requirements validated by OMS data At l…" at bounding box center [164, 791] width 329 height 1476
click at [16, 74] on icon at bounding box center [16, 79] width 5 height 13
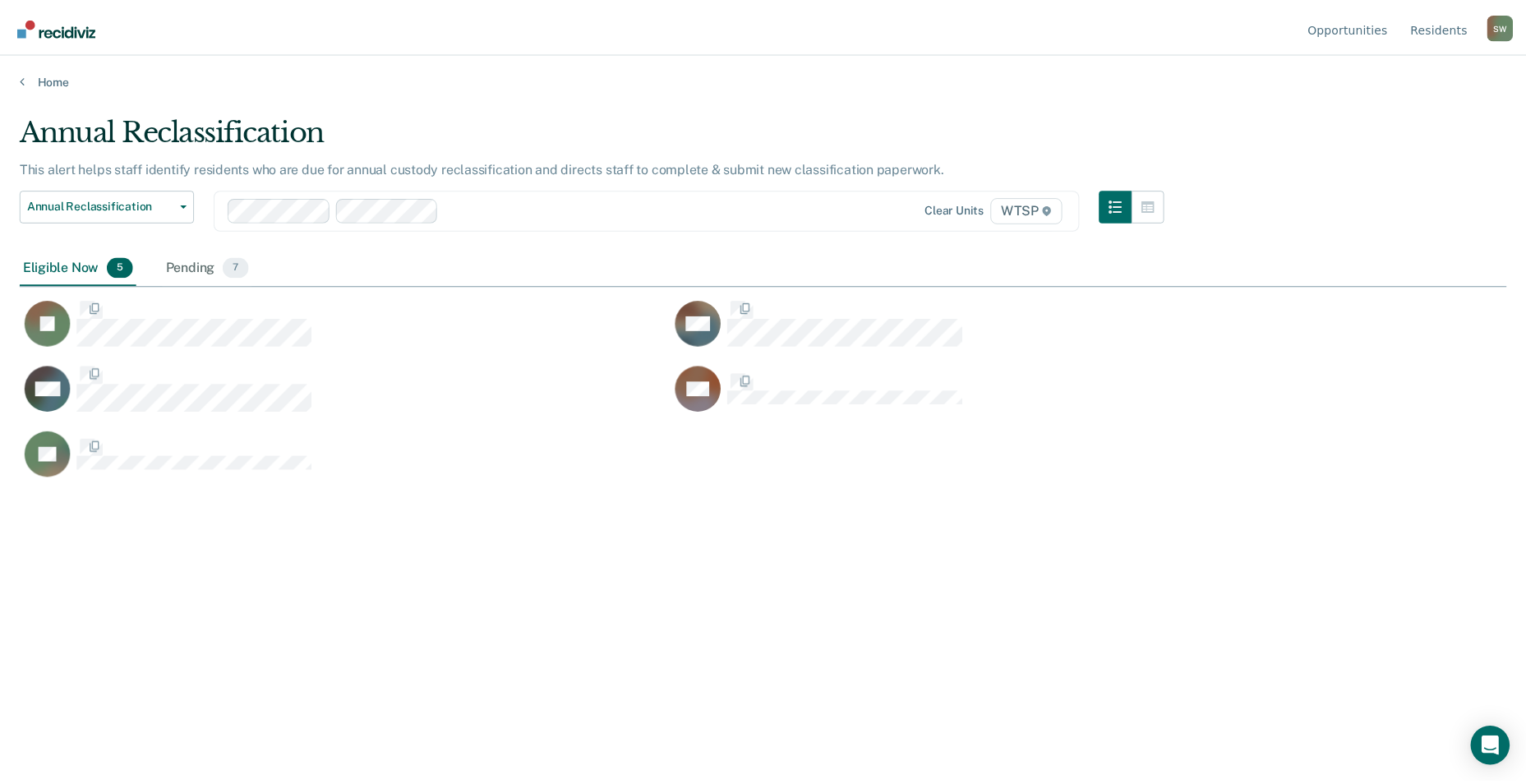
scroll to position [535, 1486]
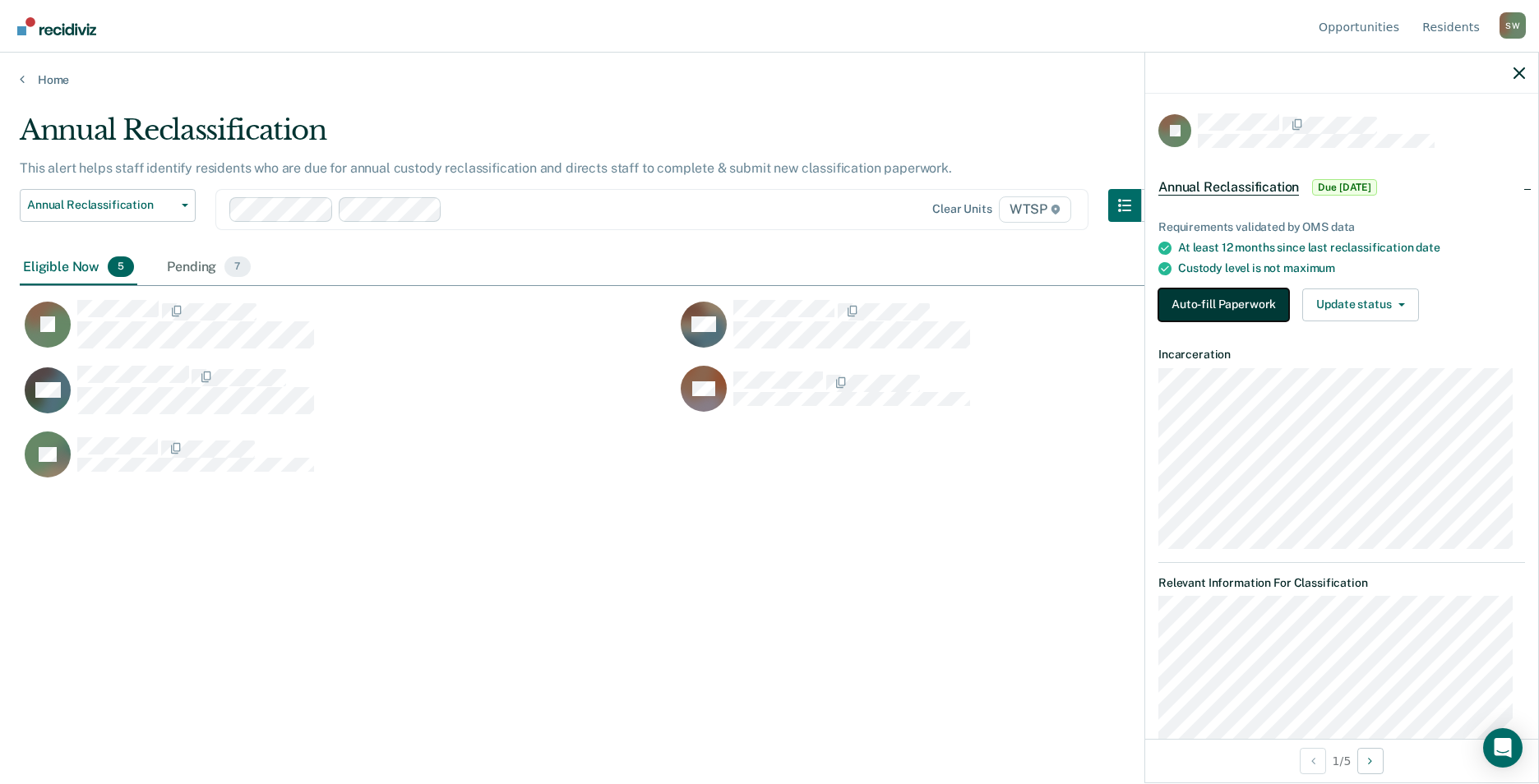
click at [1221, 314] on button "Auto-fill Paperwork" at bounding box center [1223, 305] width 130 height 33
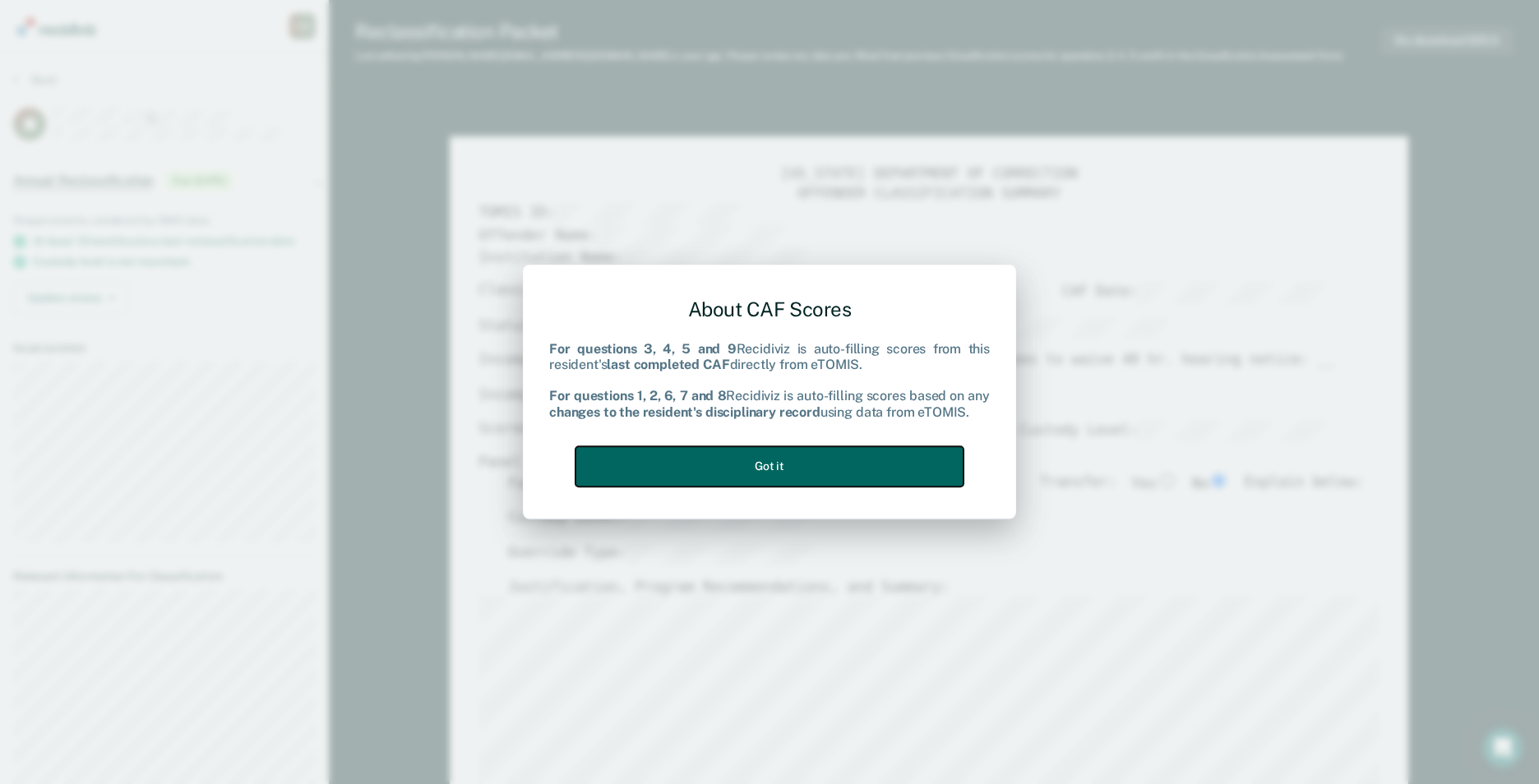
click at [811, 466] on button "Got it" at bounding box center [770, 466] width 388 height 40
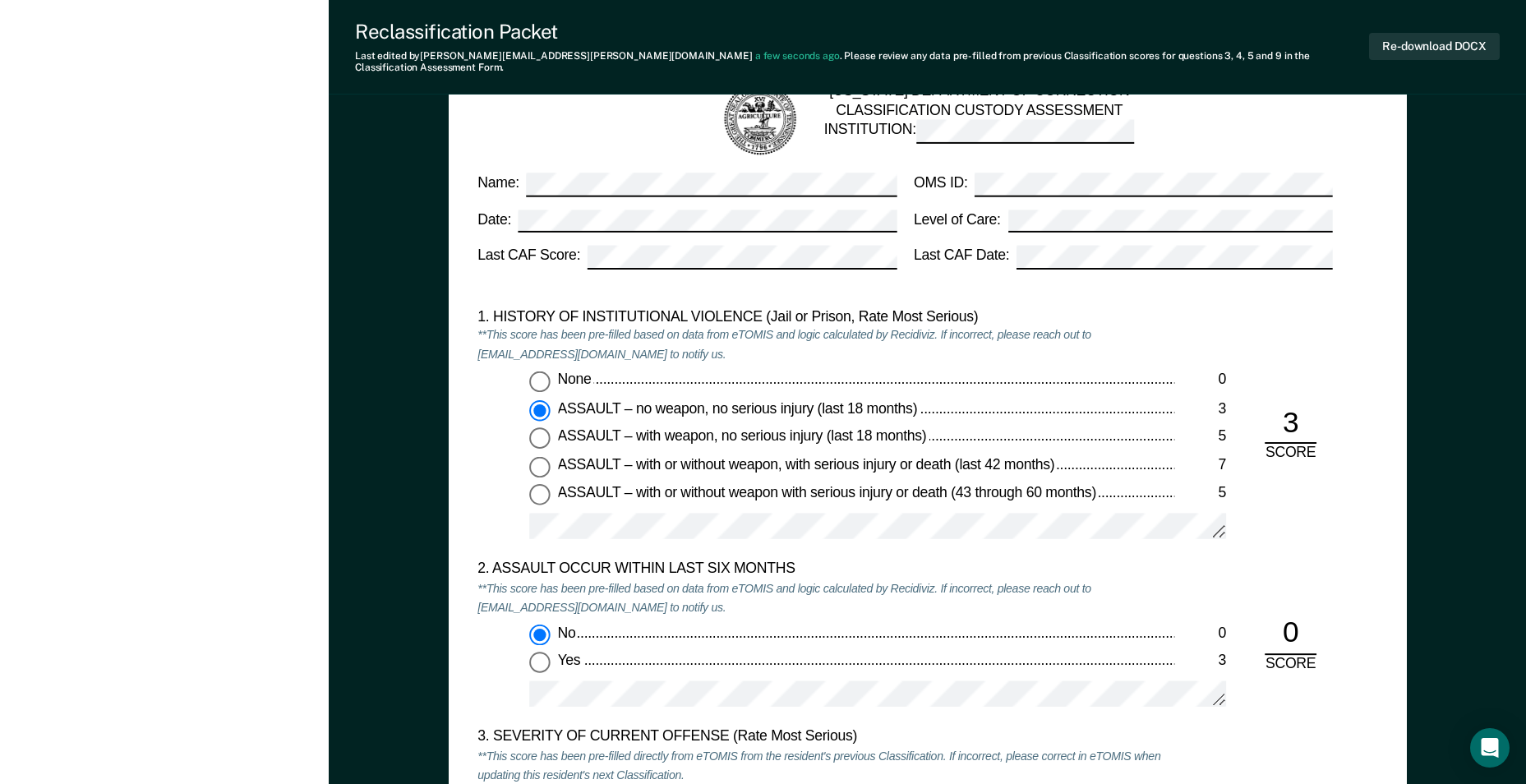
scroll to position [1397, 0]
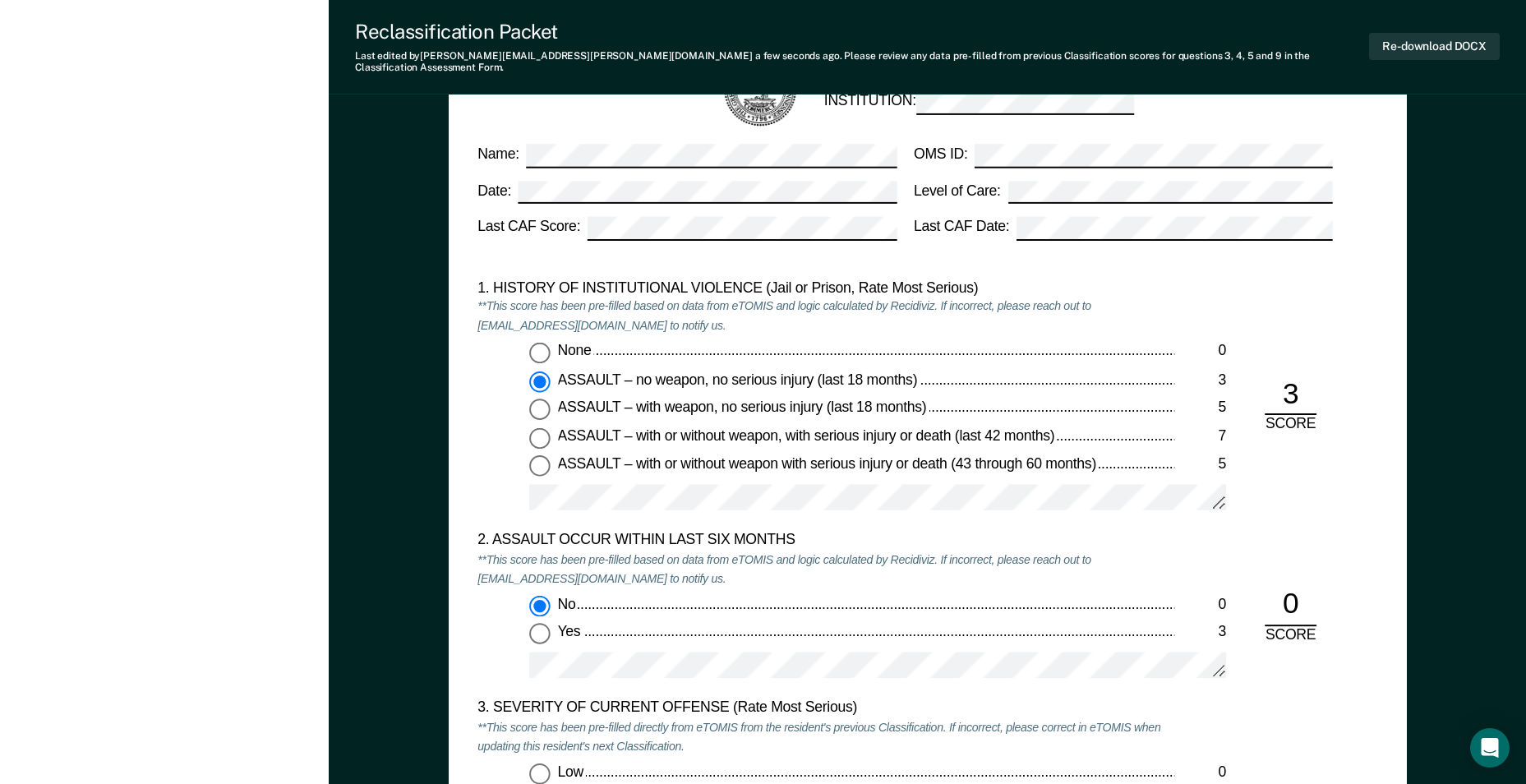
click at [1113, 399] on div "ASSAULT – with weapon, no serious injury (last 18 months)" at bounding box center [866, 408] width 617 height 19
click at [551, 399] on input "ASSAULT – with weapon, no serious injury (last 18 months) 5" at bounding box center [540, 410] width 21 height 21
type textarea "x"
radio input "false"
radio input "true"
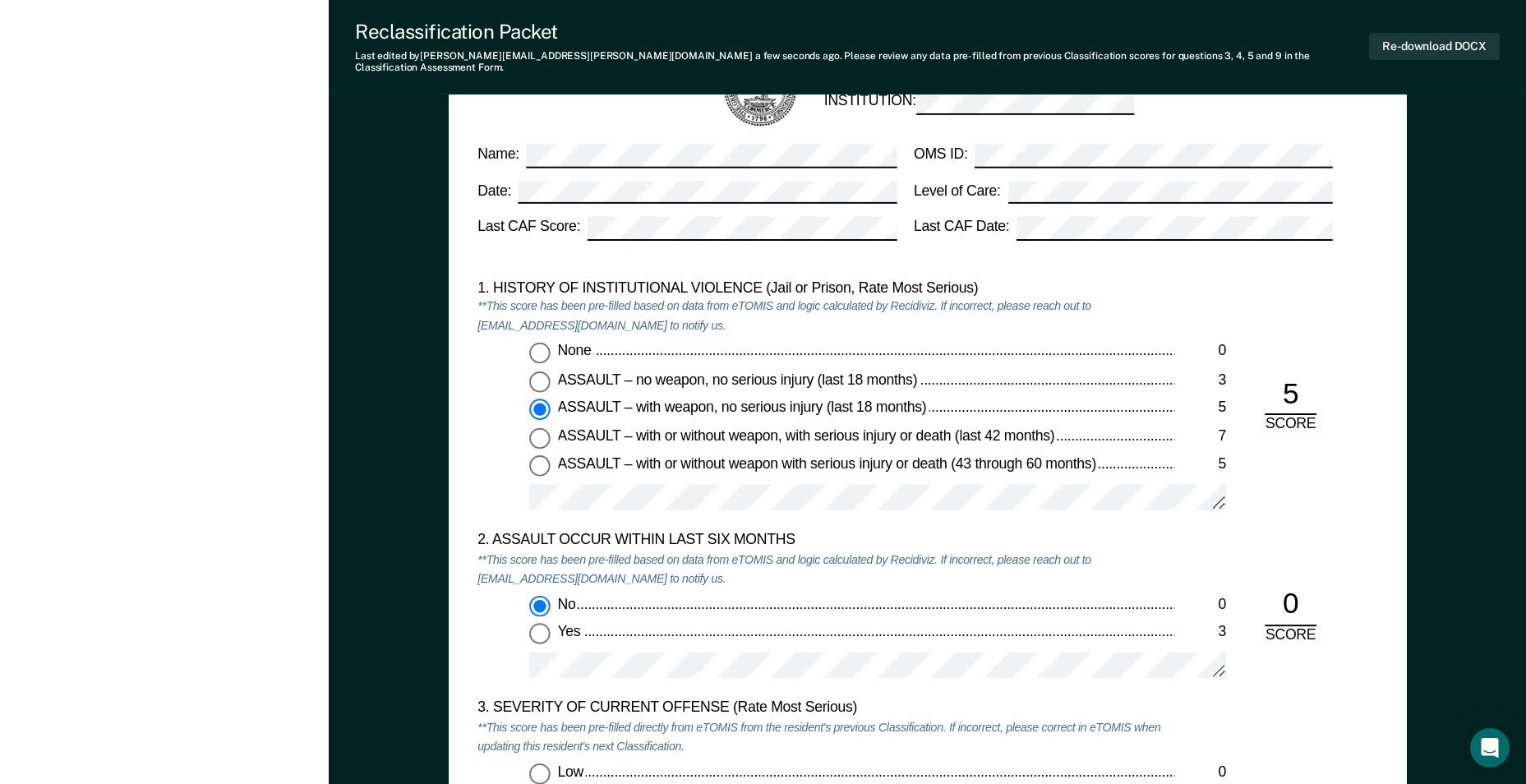
click at [830, 538] on div "2. ASSAULT OCCUR WITHIN LAST SIX MONTHS" at bounding box center [825, 541] width 697 height 19
click at [1062, 324] on div "1. HISTORY OF INSTITUTIONAL VIOLENCE (Jail or Prison, Rate Most Serious) **This…" at bounding box center [825, 405] width 697 height 252
click at [543, 370] on input "ASSAULT – no weapon, no serious injury (last 18 months) 3" at bounding box center [540, 381] width 21 height 21
type textarea "x"
radio input "true"
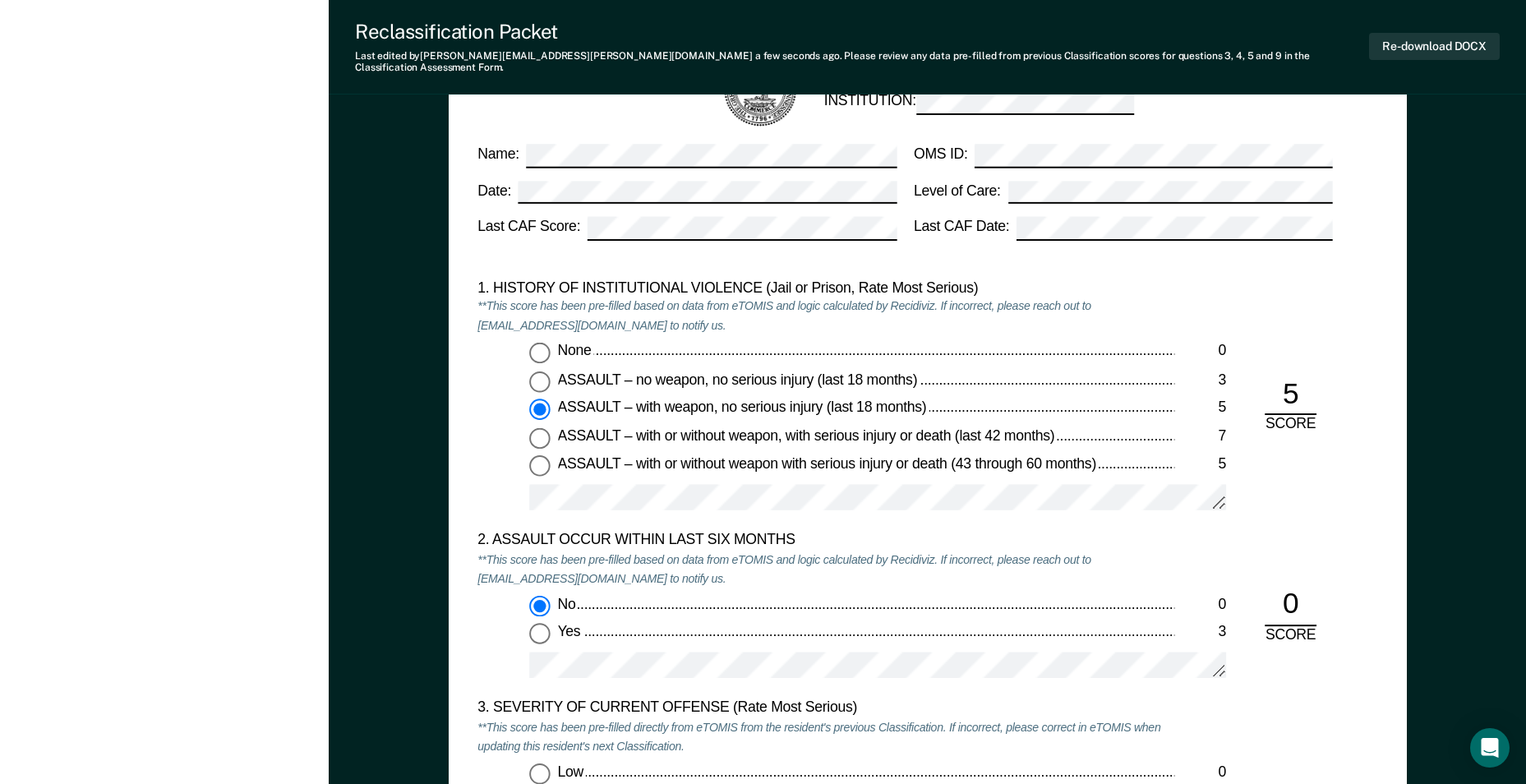
radio input "false"
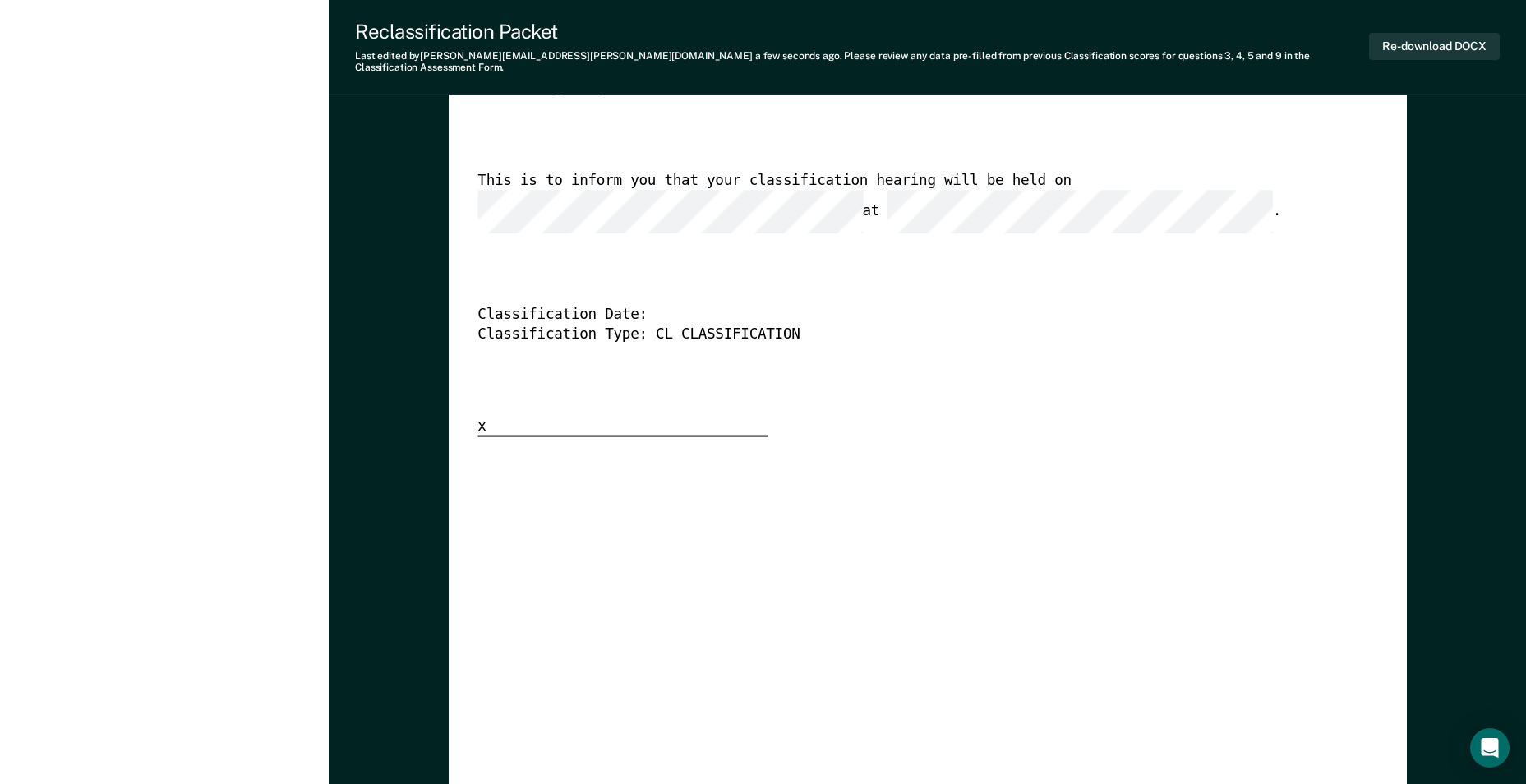
scroll to position [4272, 0]
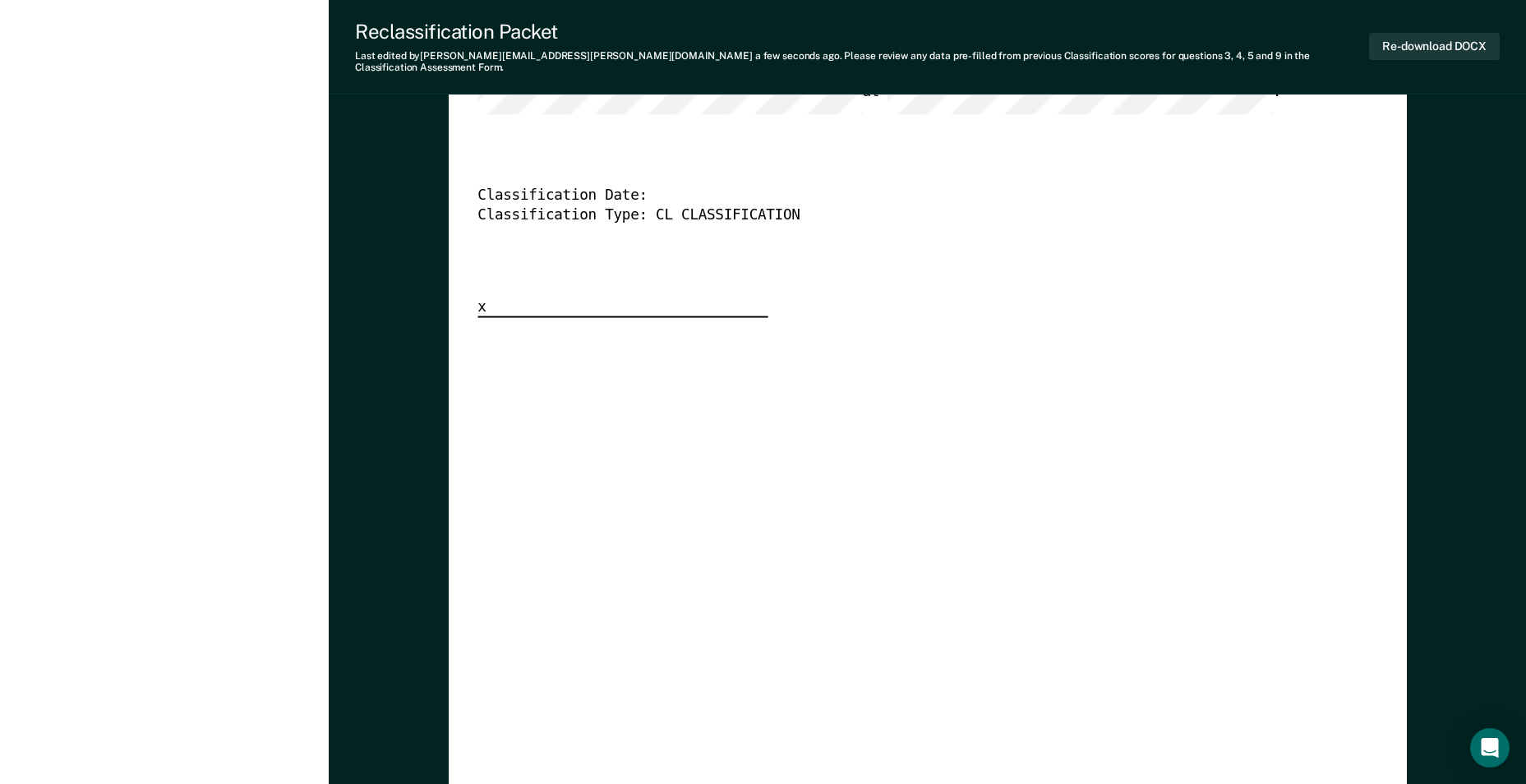
click at [849, 414] on div "TENNESSEE DEPARTMENT OF CORRECTION CLASSIFICATION HEARING NOTICE TOMIS ID: 0034…" at bounding box center [927, 428] width 899 height 1190
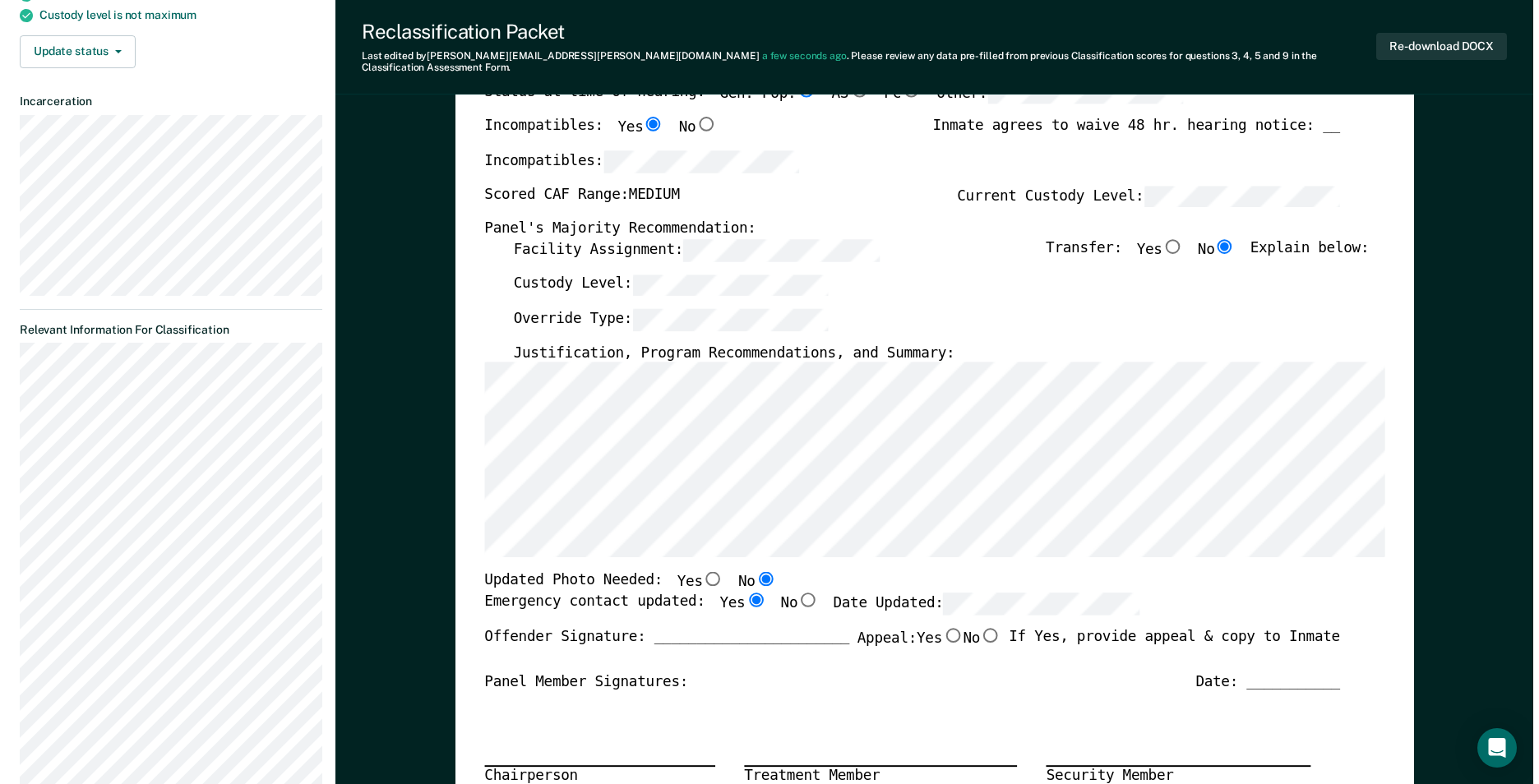
scroll to position [0, 0]
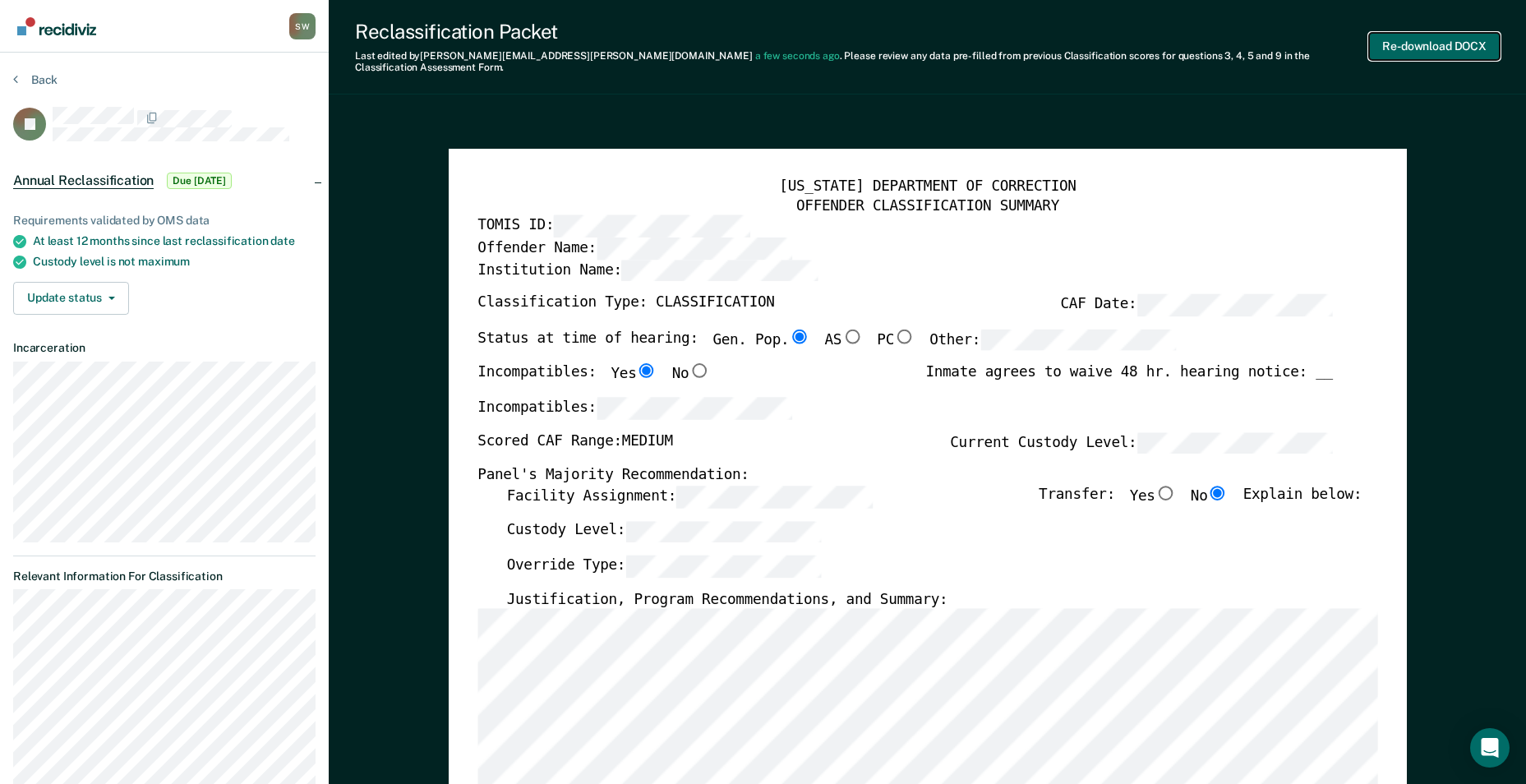
click at [1410, 33] on button "Re-download DOCX" at bounding box center [1434, 46] width 130 height 27
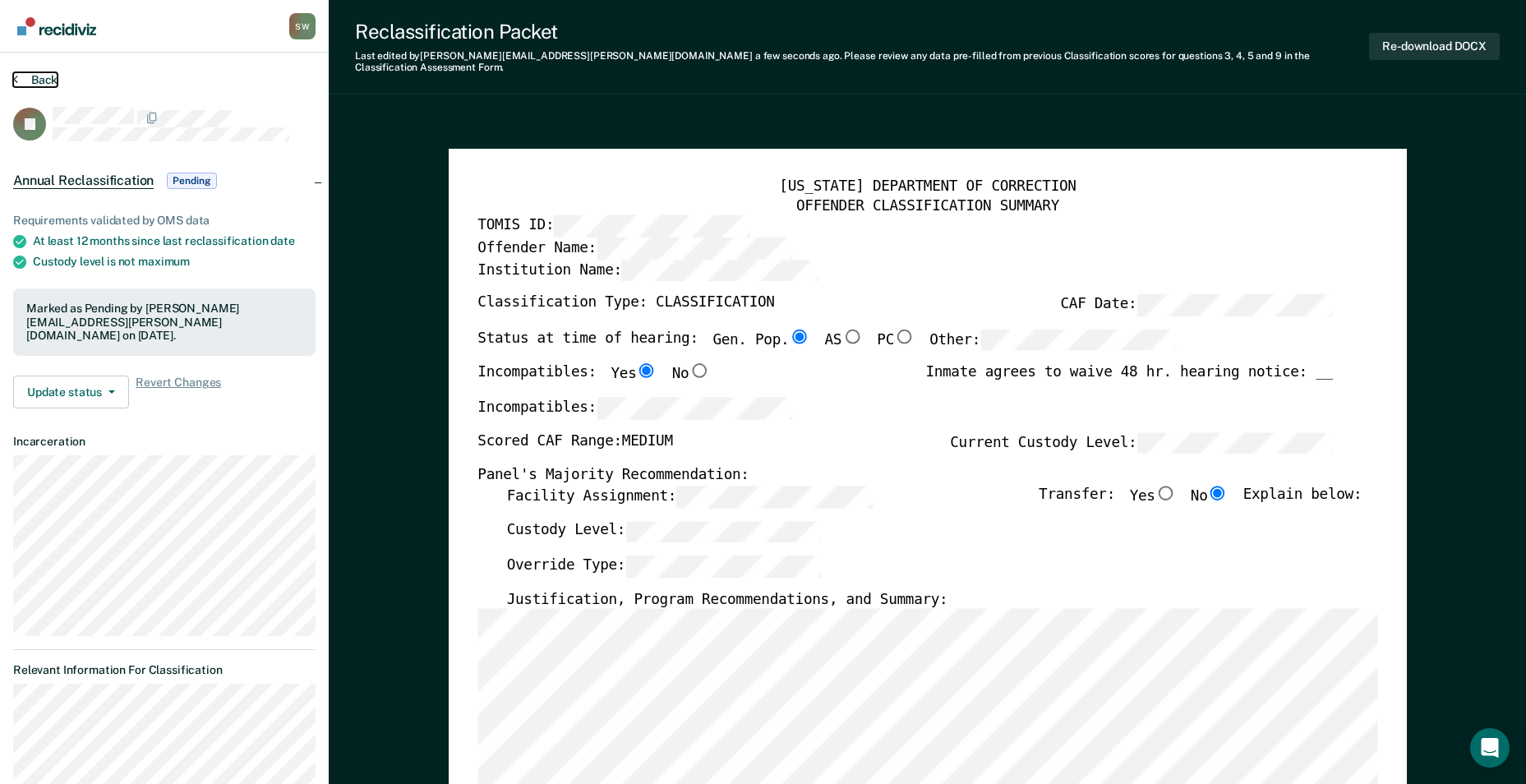
click at [24, 81] on button "Back" at bounding box center [35, 80] width 45 height 15
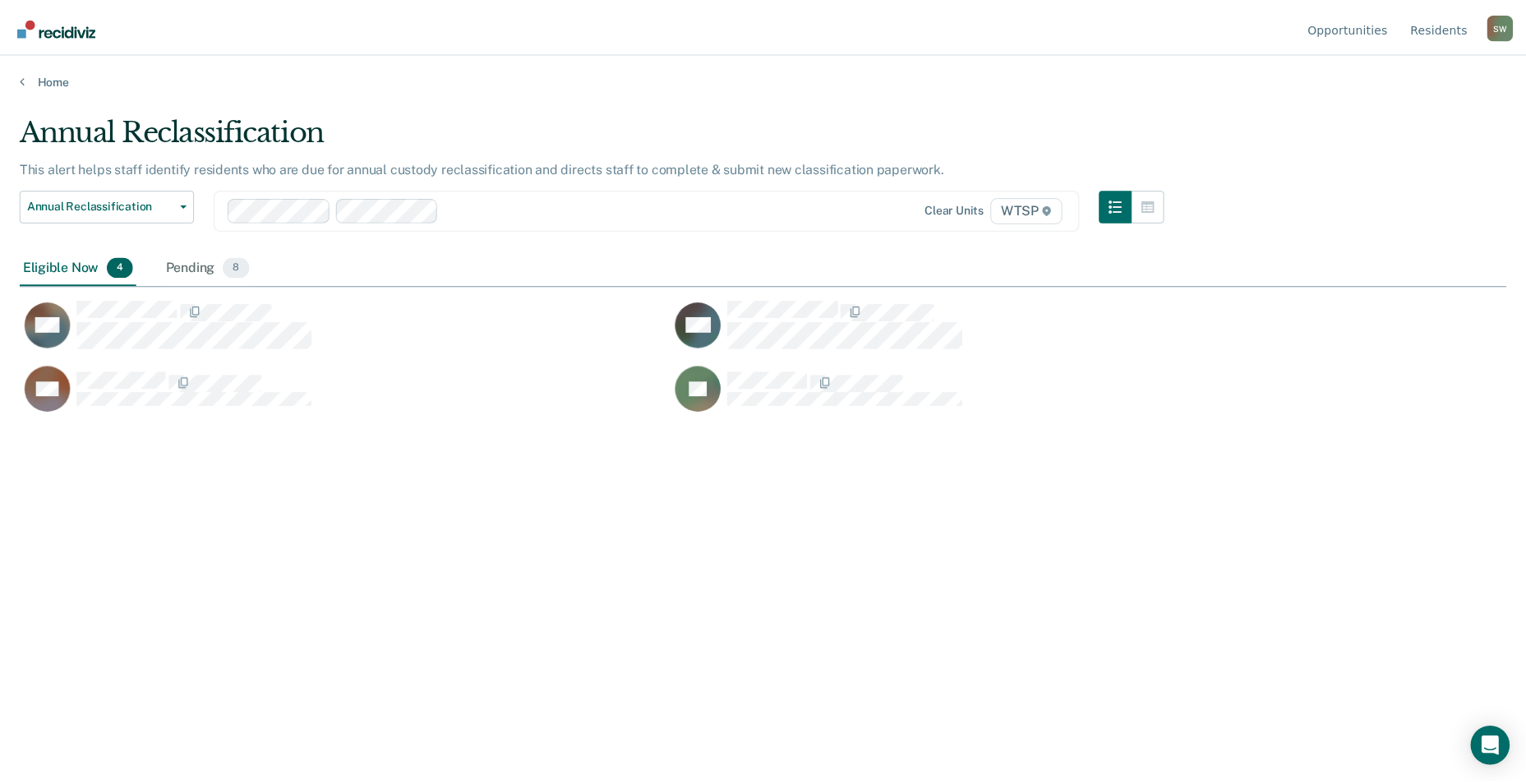
scroll to position [535, 1486]
click at [861, 638] on div "Annual Reclassification This alert helps staff identify residents who are due f…" at bounding box center [769, 387] width 1499 height 547
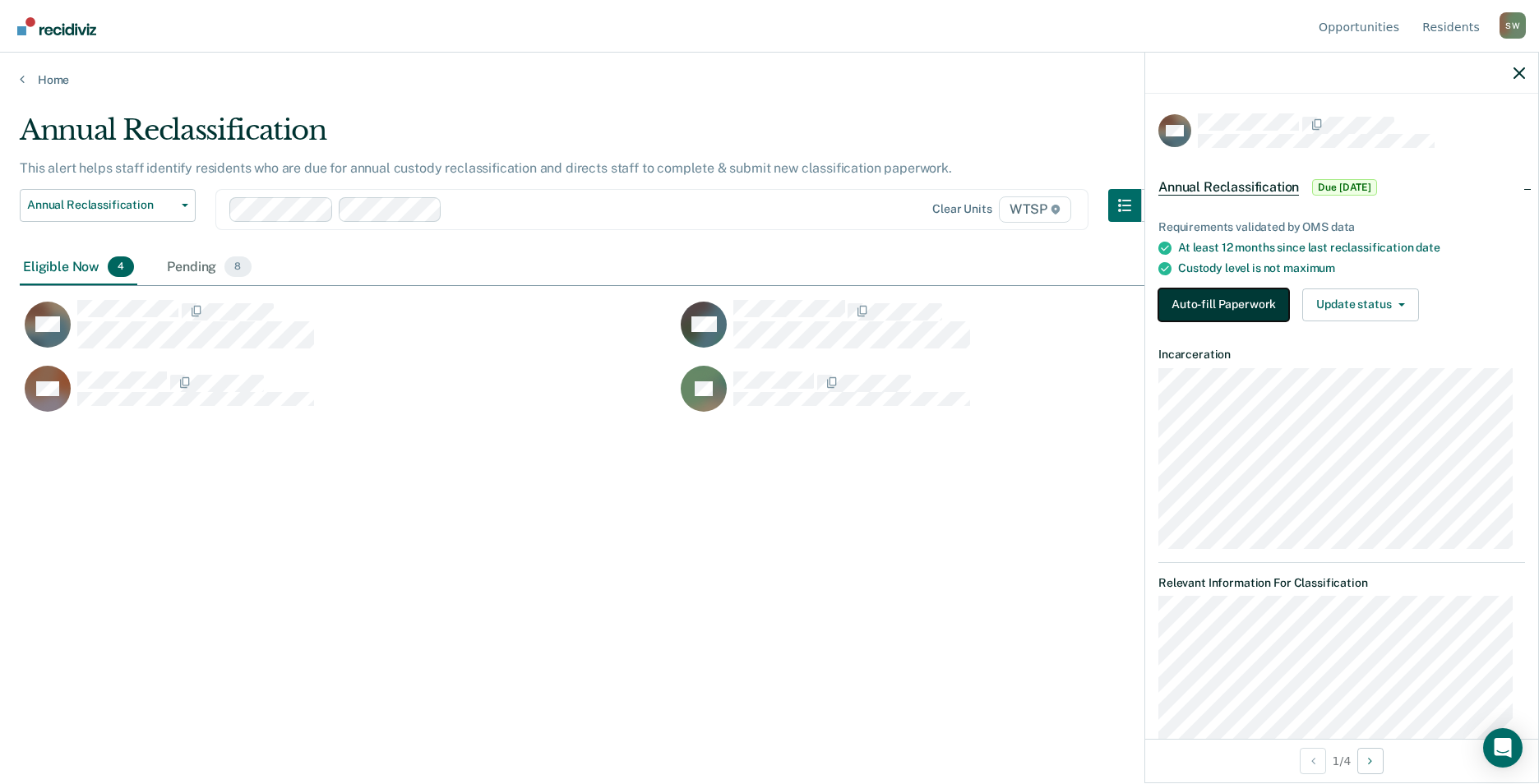
click at [1250, 301] on button "Auto-fill Paperwork" at bounding box center [1223, 305] width 130 height 33
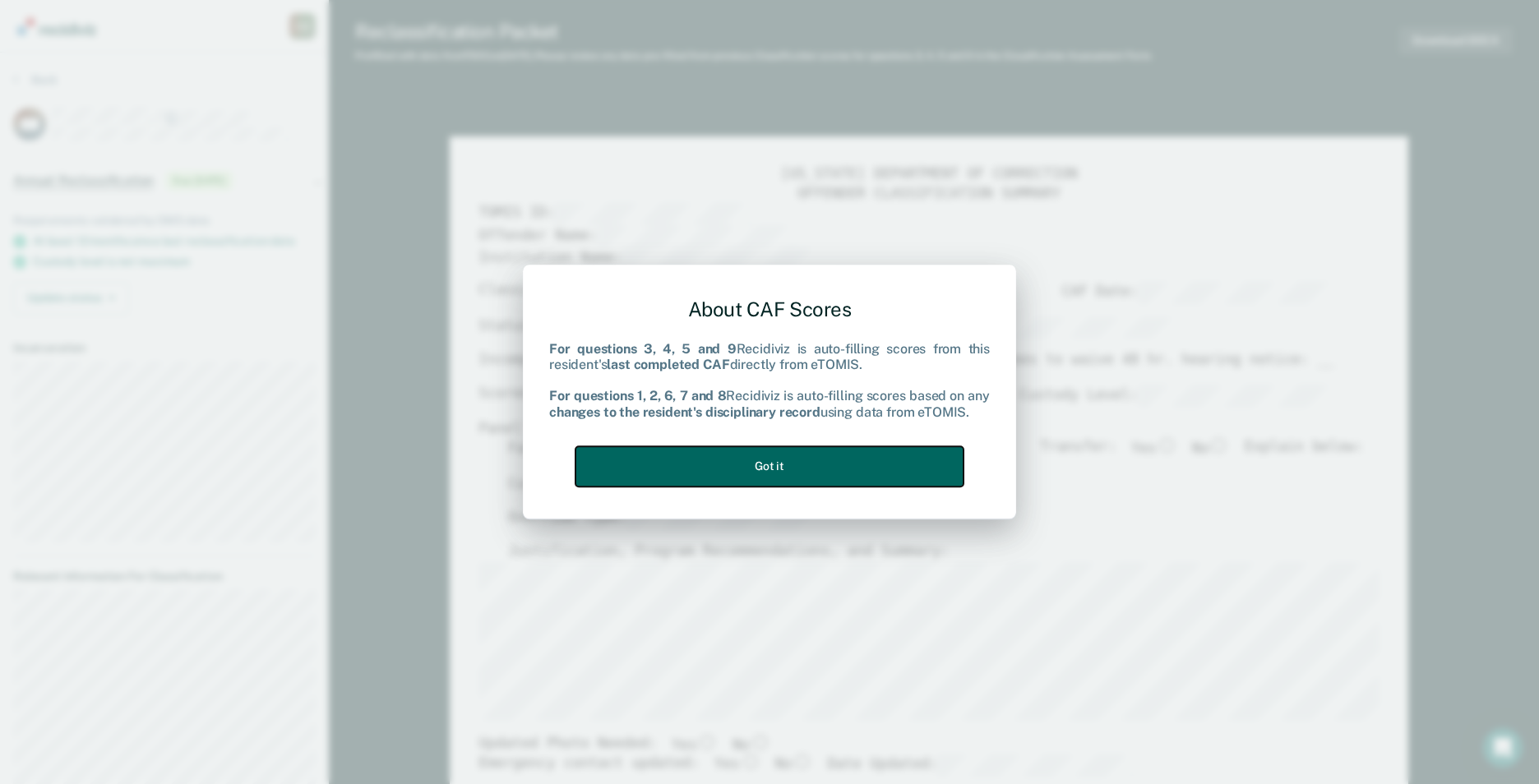
drag, startPoint x: 780, startPoint y: 455, endPoint x: 849, endPoint y: 458, distance: 69.1
click at [779, 455] on button "Got it" at bounding box center [770, 466] width 388 height 40
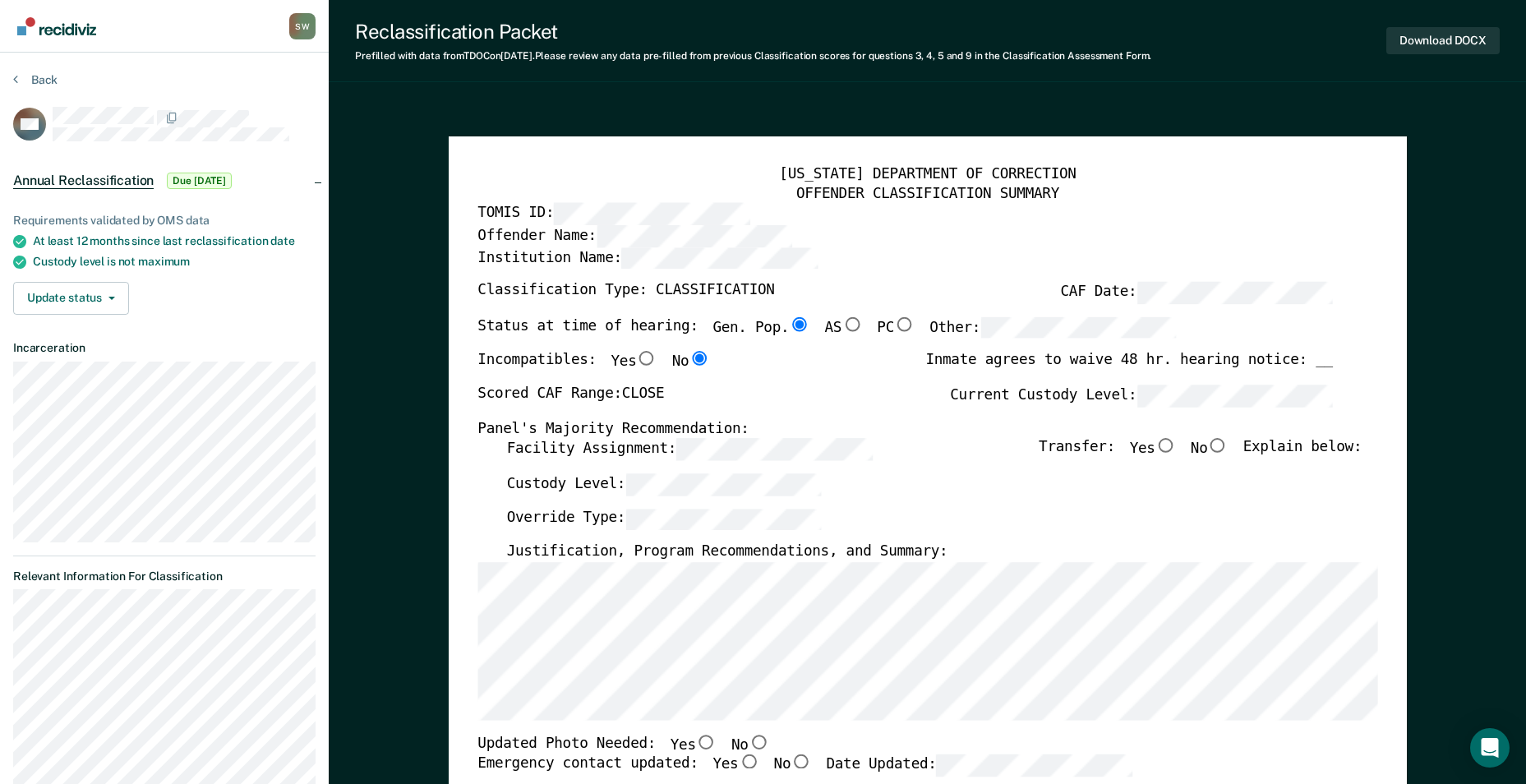
click at [1225, 438] on div "TENNESSEE DEPARTMENT OF CORRECTION OFFENDER CLASSIFICATION SUMMARY TOMIS ID: Of…" at bounding box center [927, 750] width 899 height 1169
click at [1228, 442] on input "No" at bounding box center [1218, 446] width 21 height 15
type textarea "x"
radio input "true"
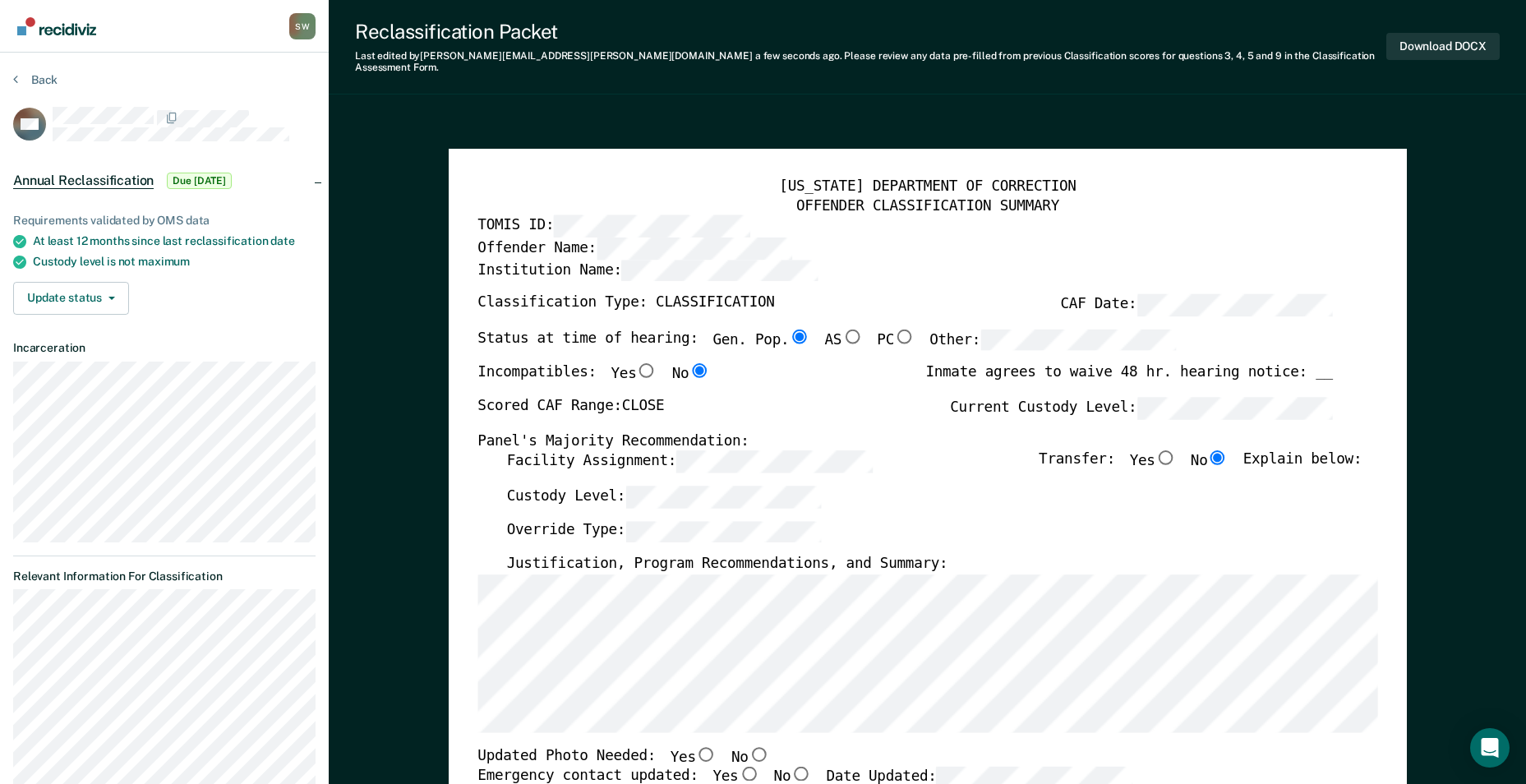
click at [918, 520] on div "Override Type:" at bounding box center [933, 538] width 855 height 35
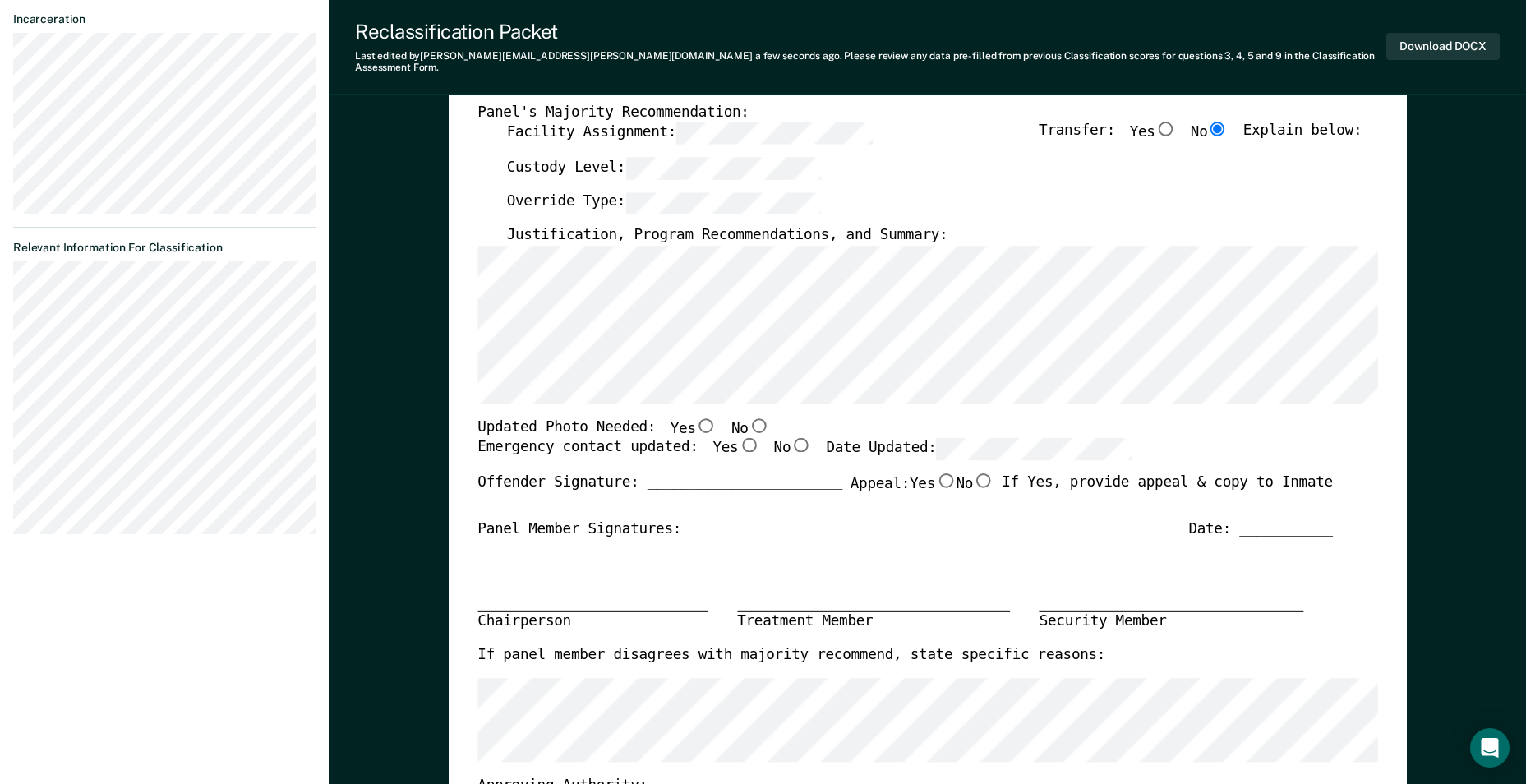
click at [748, 417] on input "No" at bounding box center [758, 425] width 21 height 15
type textarea "x"
radio input "true"
click at [738, 438] on input "Yes" at bounding box center [749, 445] width 21 height 15
type textarea "x"
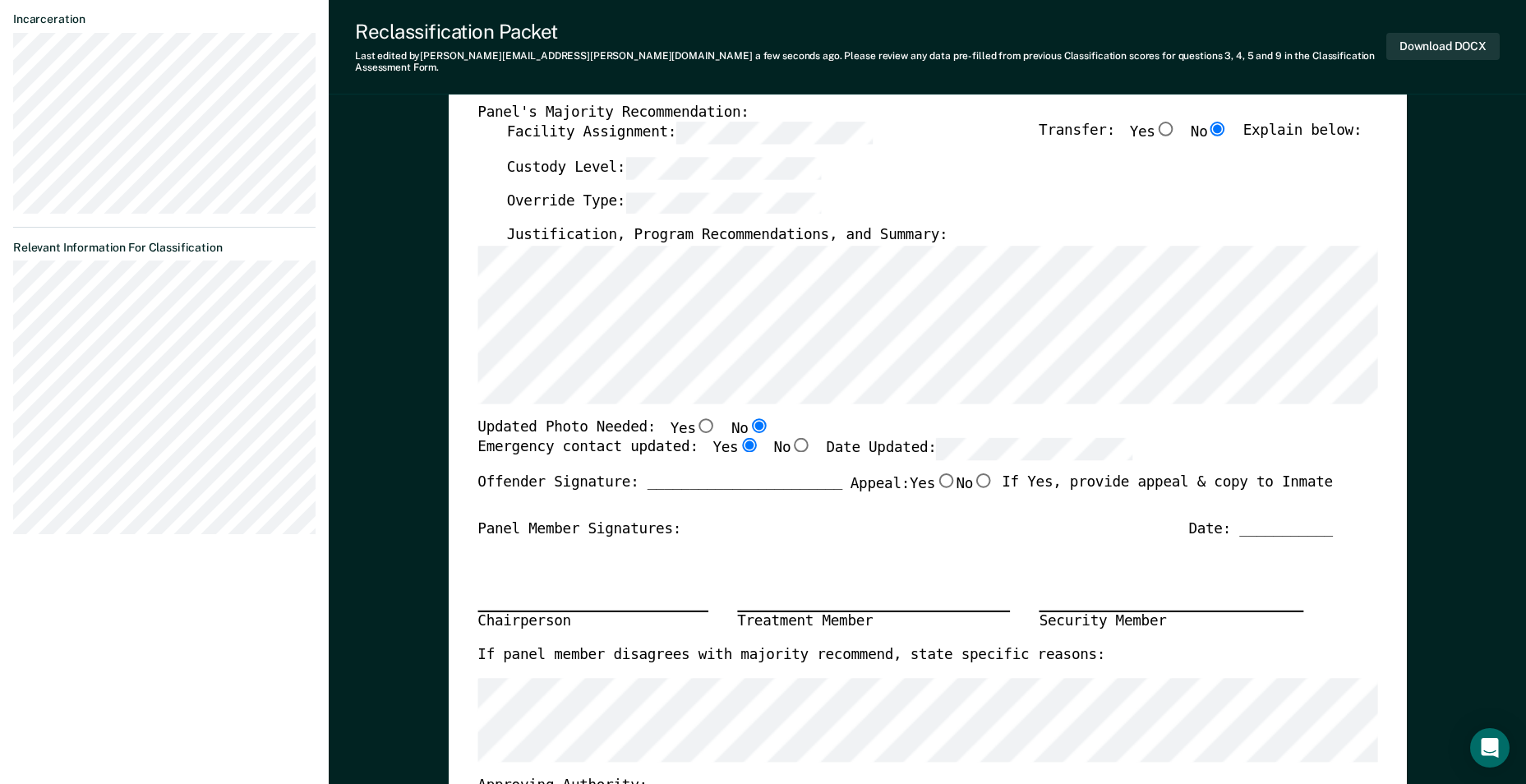
radio input "true"
click at [973, 473] on input "No" at bounding box center [984, 481] width 21 height 15
type textarea "x"
radio input "true"
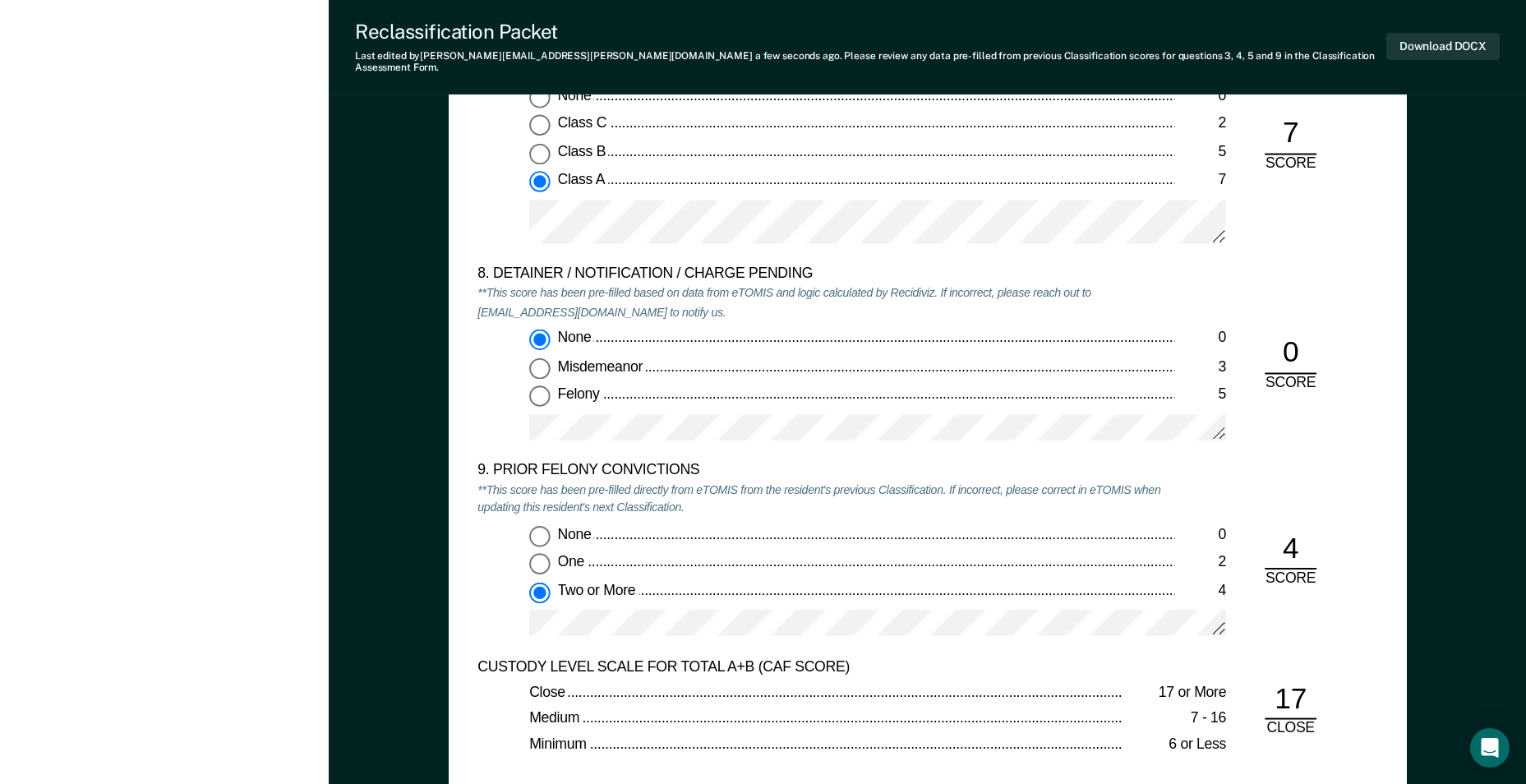
scroll to position [3368, 0]
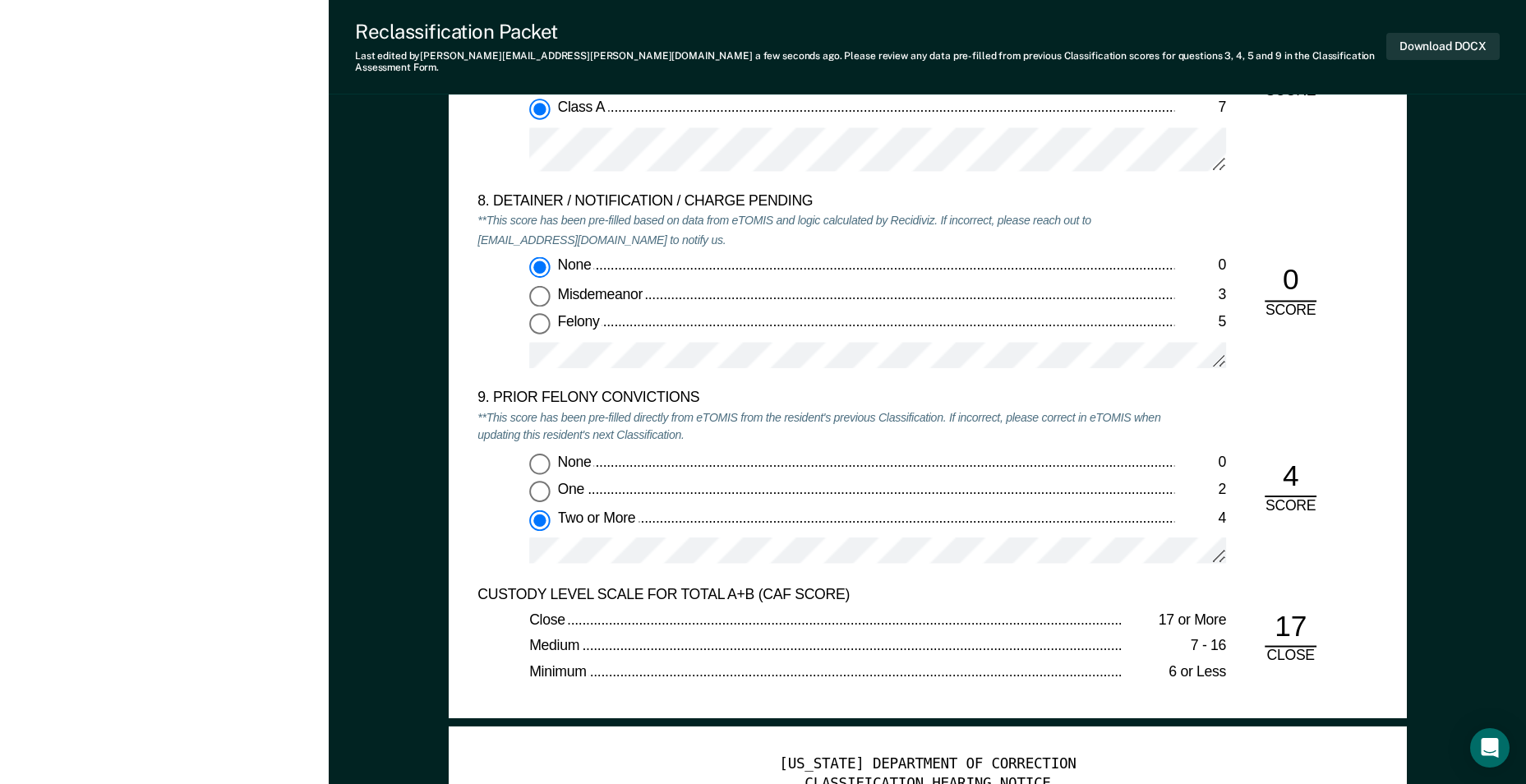
click at [543, 481] on input "One 2" at bounding box center [540, 491] width 21 height 21
type textarea "x"
radio input "true"
radio input "false"
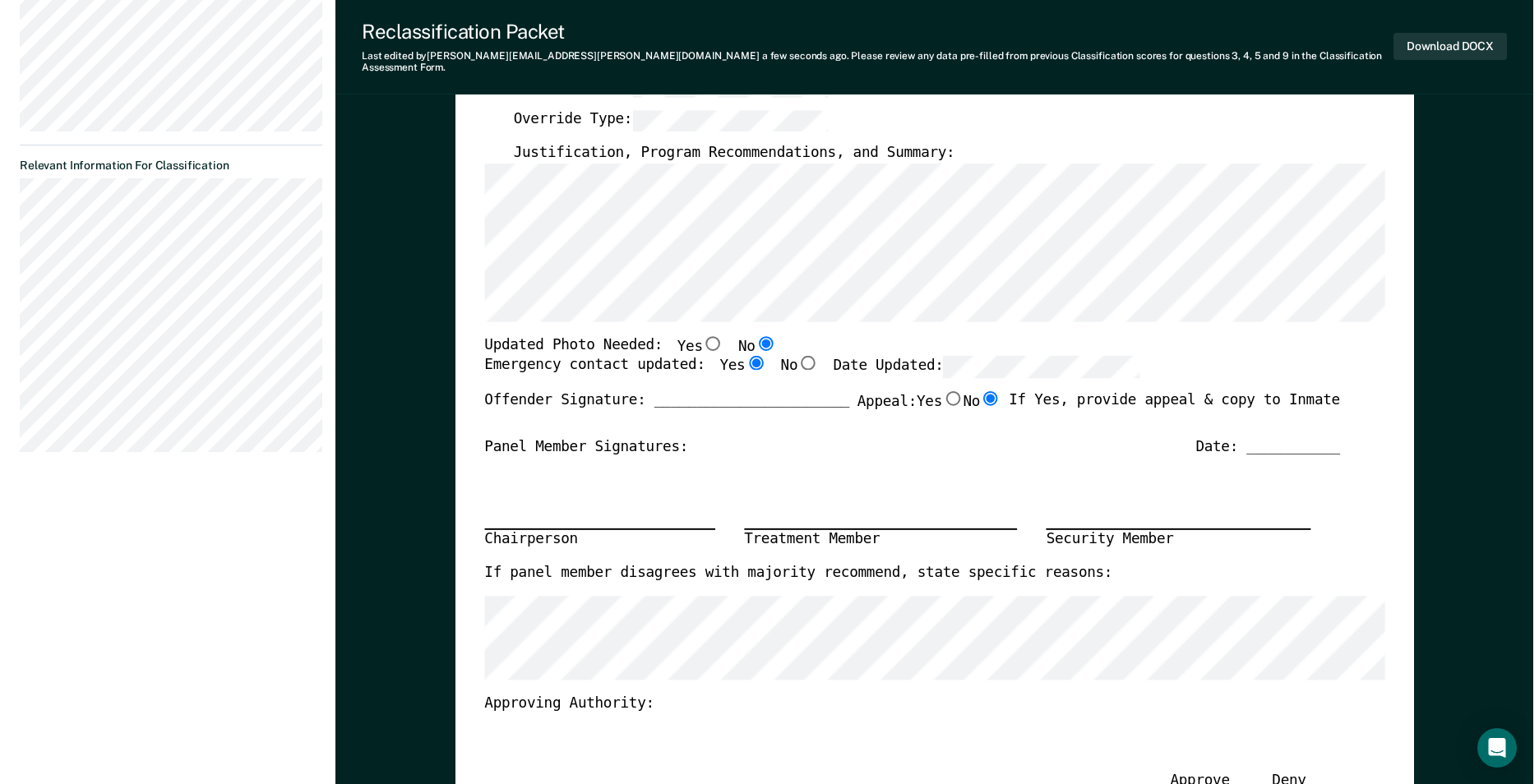
scroll to position [0, 0]
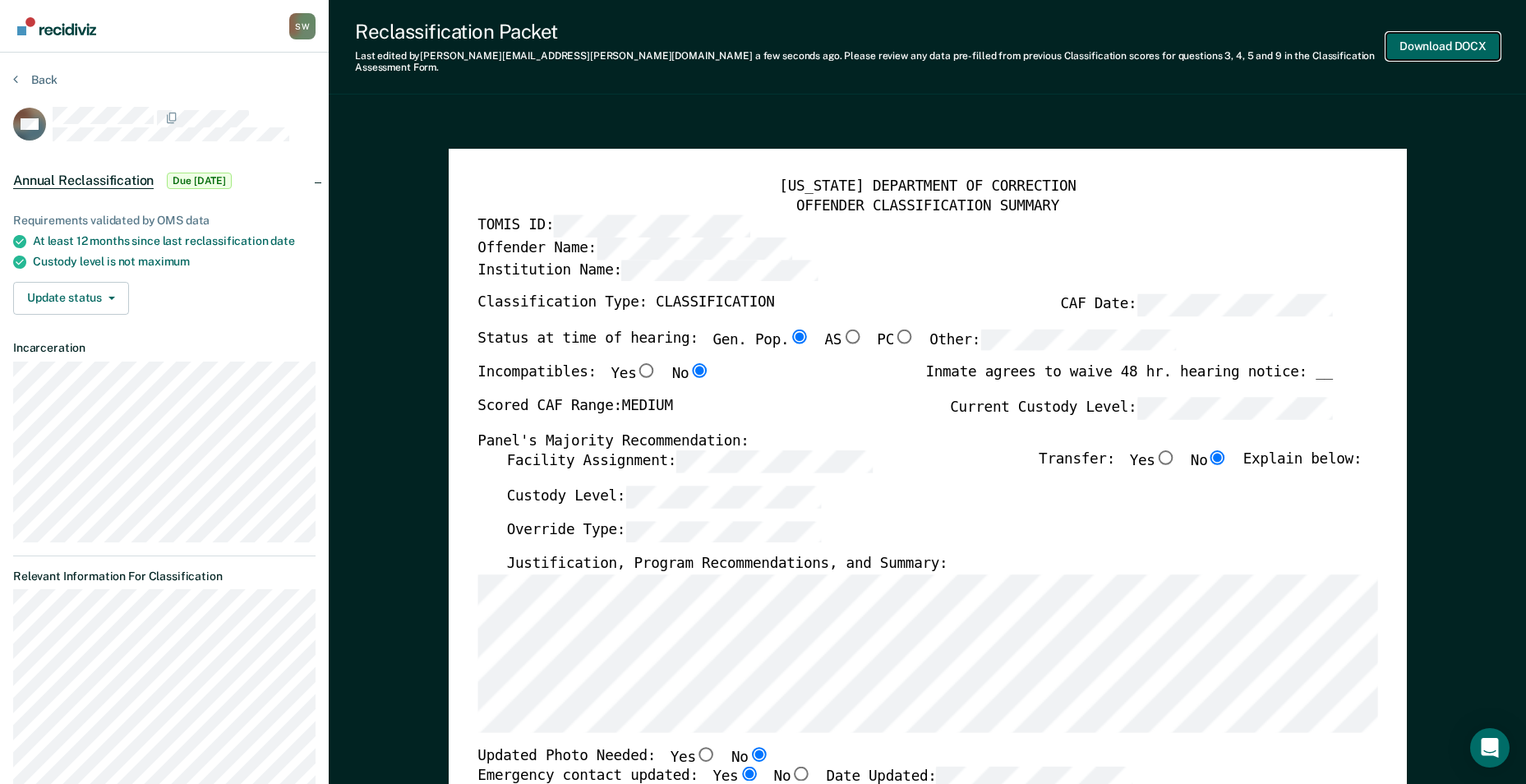
click at [1427, 40] on button "Download DOCX" at bounding box center [1443, 46] width 114 height 27
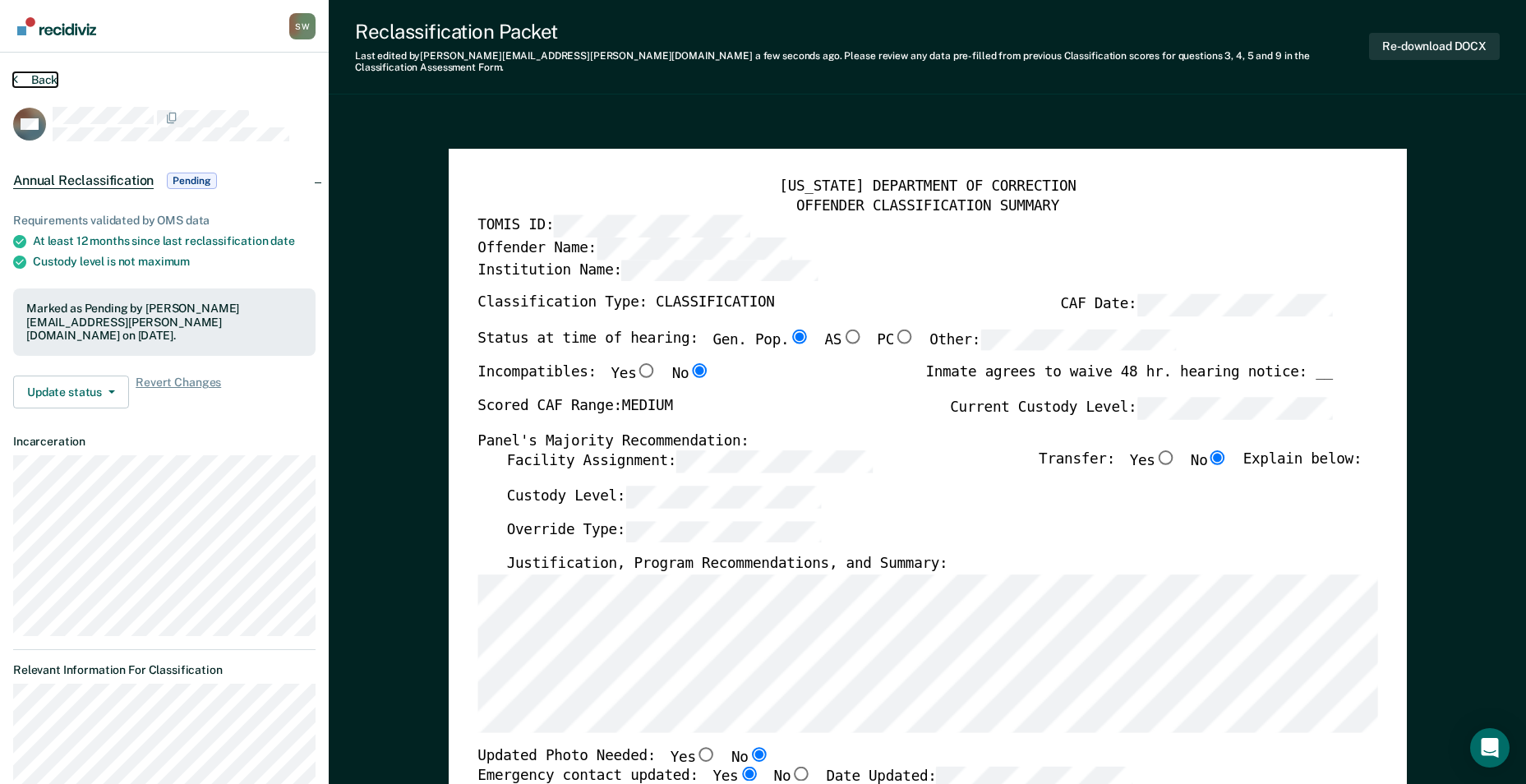
click at [29, 82] on button "Back" at bounding box center [35, 80] width 45 height 15
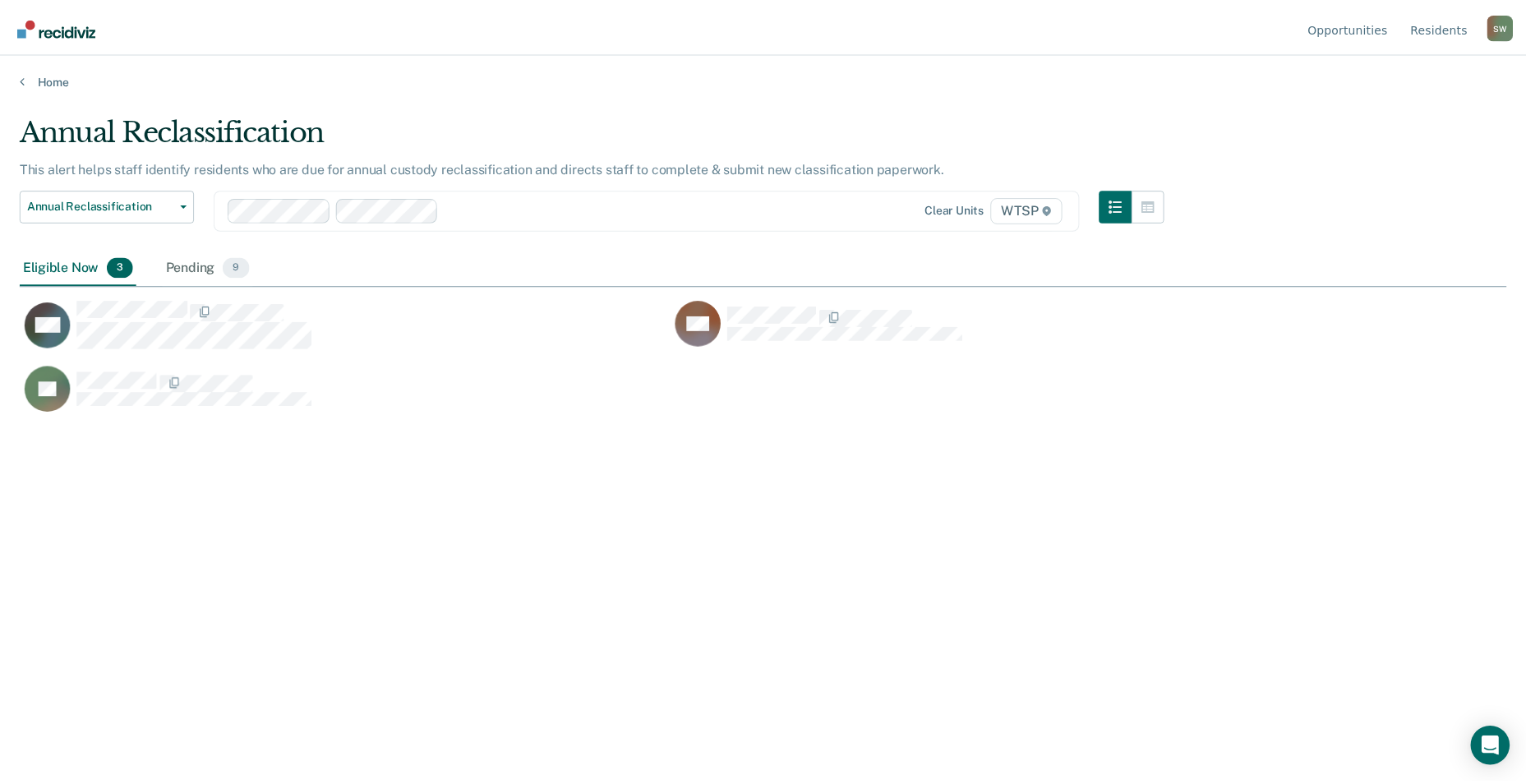
scroll to position [535, 1486]
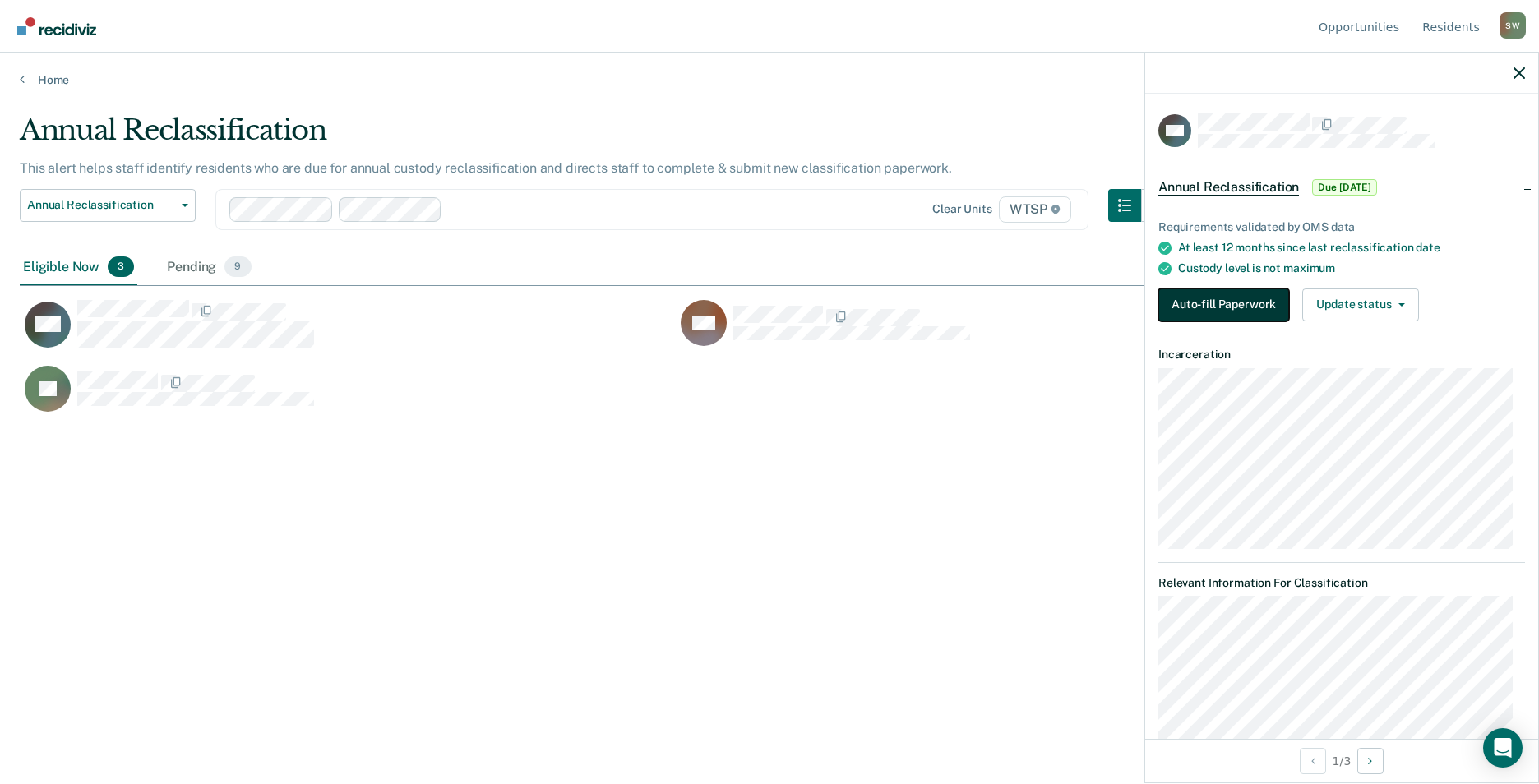
click at [1222, 308] on button "Auto-fill Paperwork" at bounding box center [1223, 305] width 130 height 33
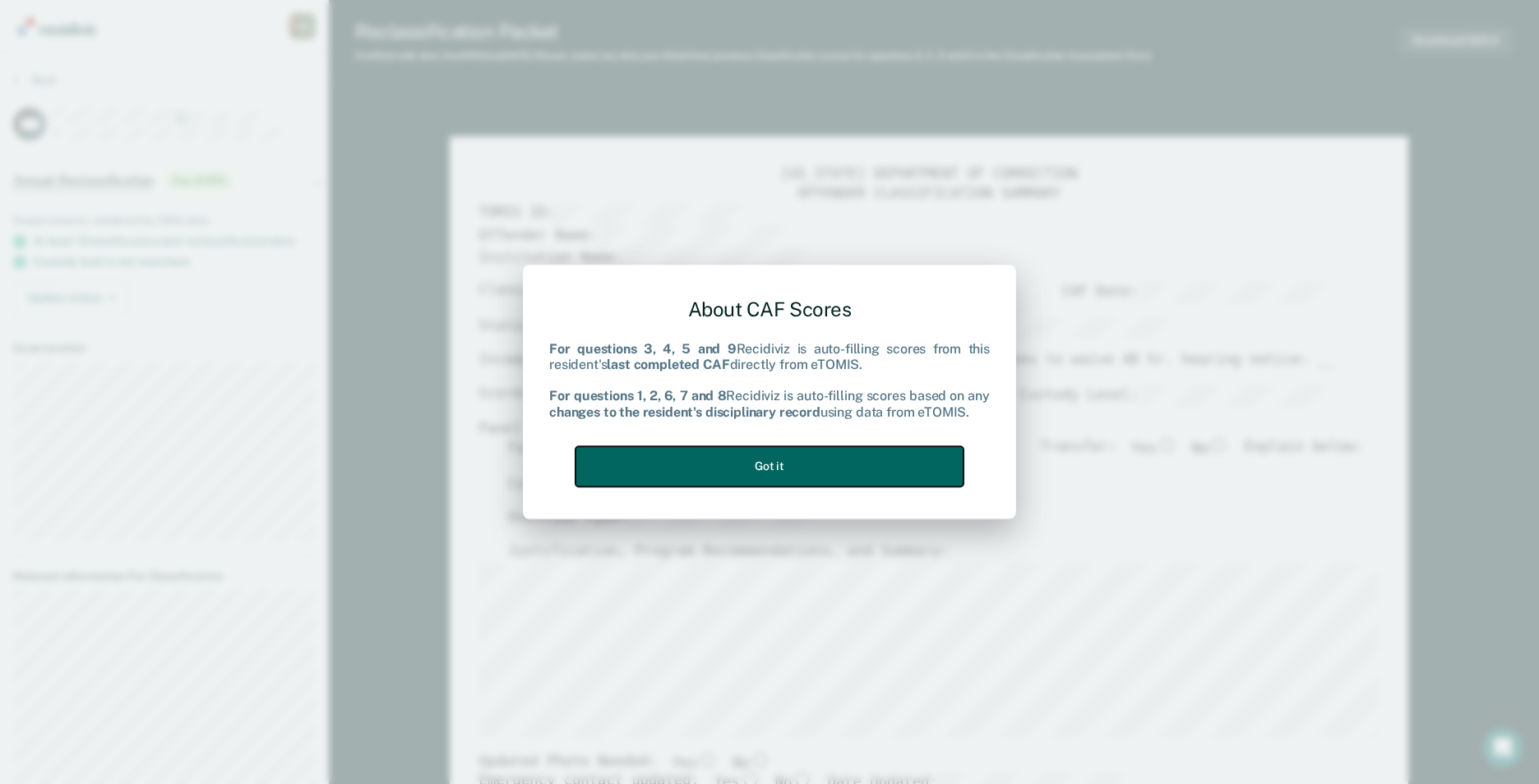
click at [762, 467] on button "Got it" at bounding box center [770, 466] width 388 height 40
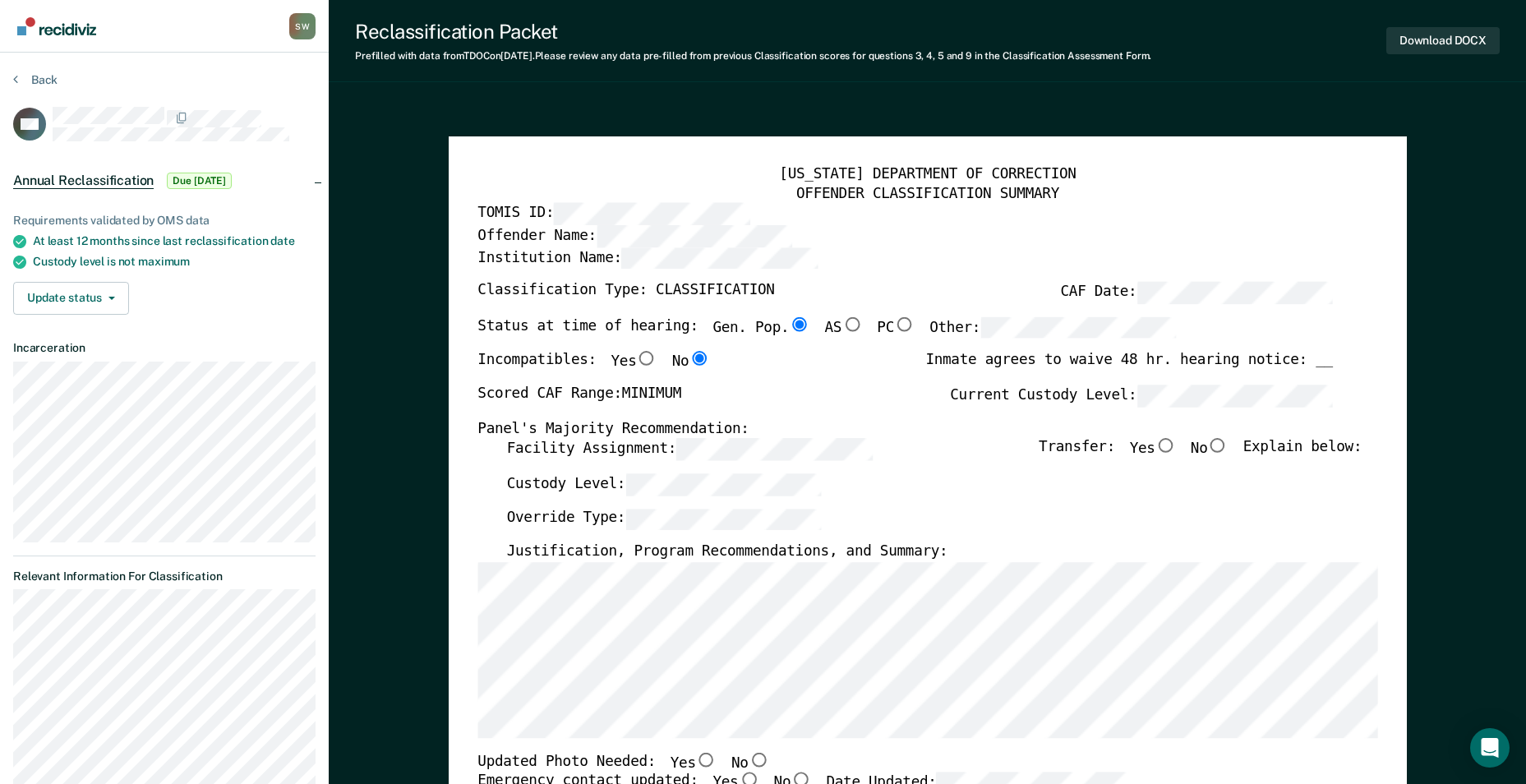
click at [1228, 448] on input "No" at bounding box center [1218, 446] width 21 height 15
type textarea "x"
radio input "true"
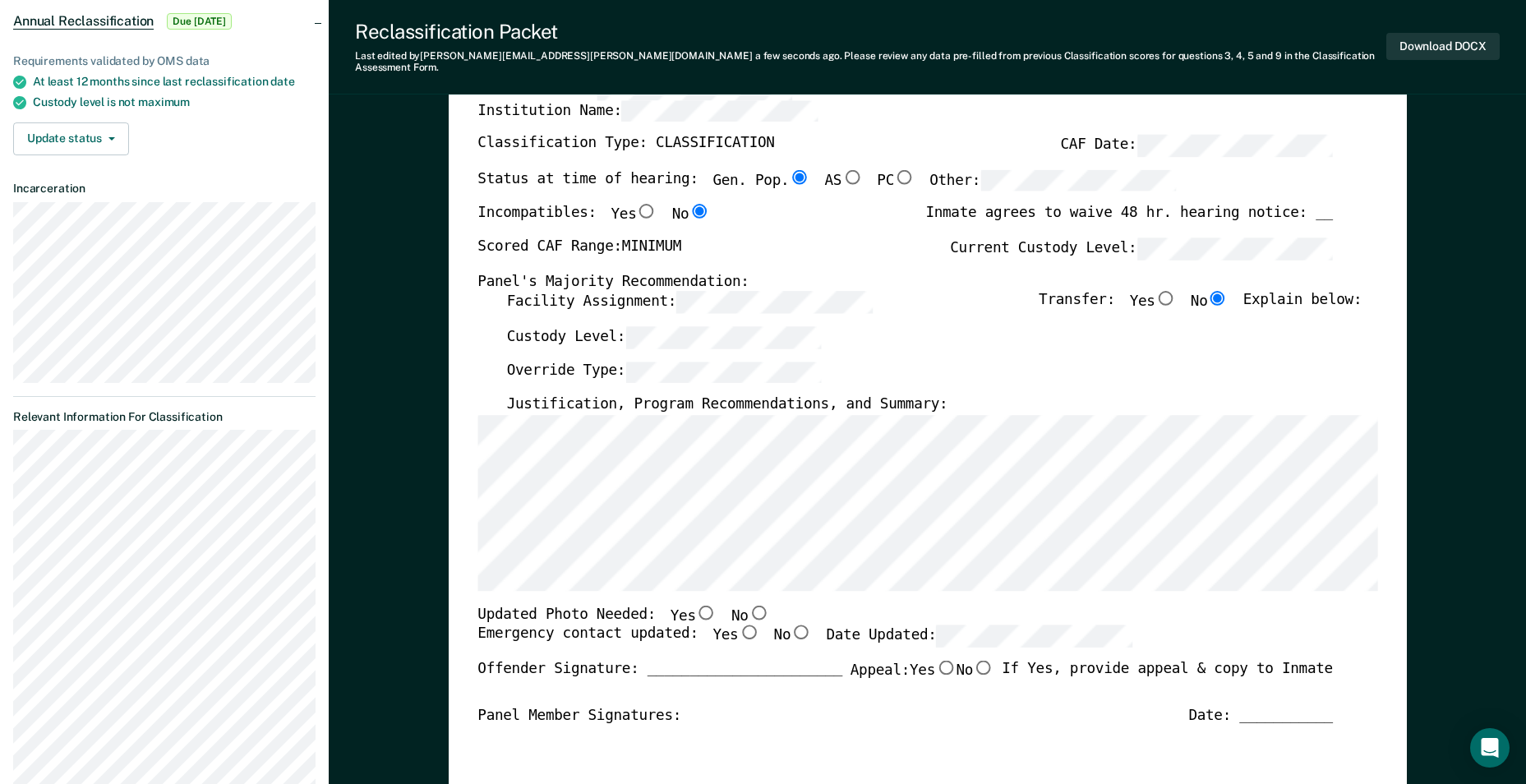
scroll to position [411, 0]
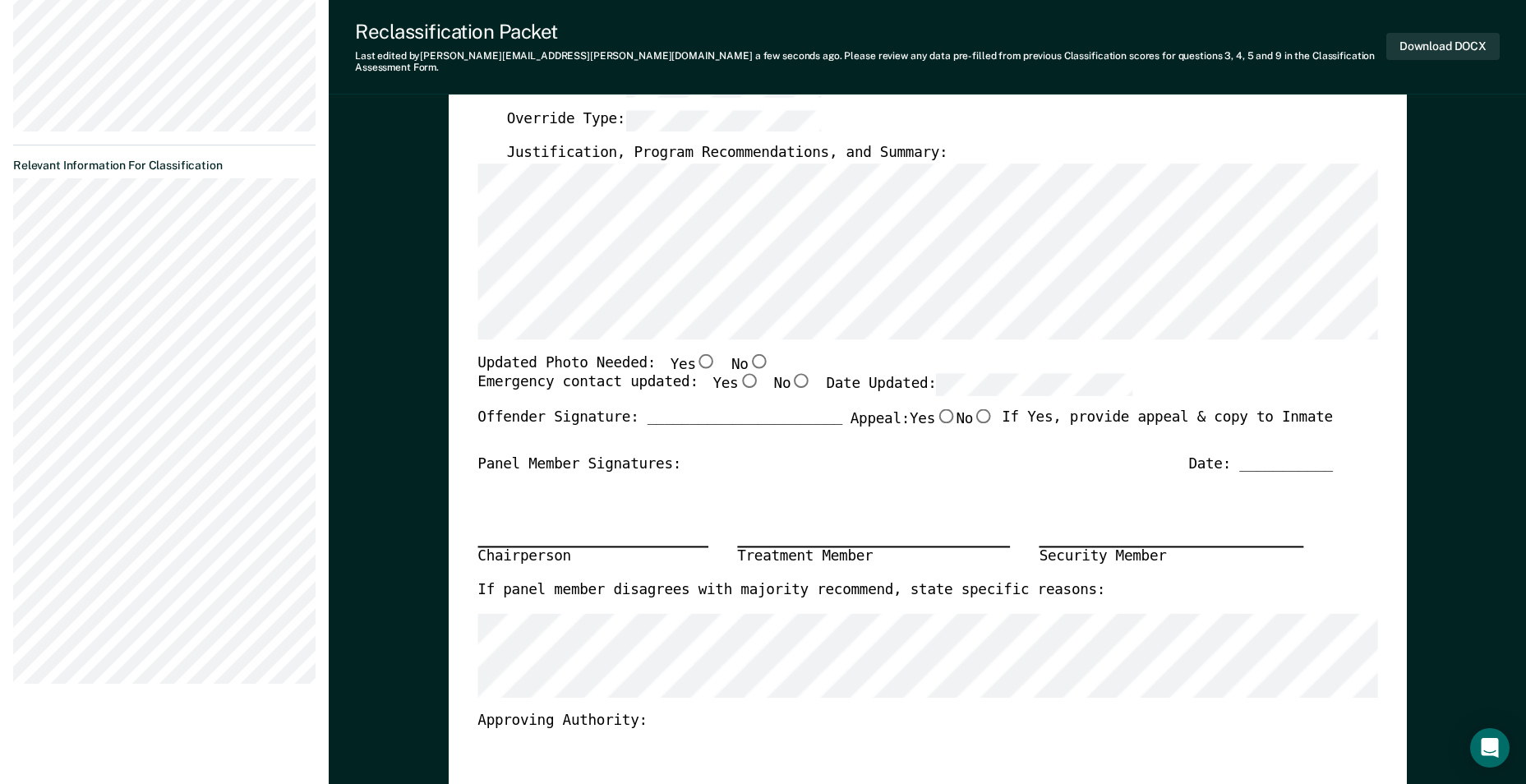
click at [1084, 732] on div "Signature Date Approve ___ Deny ___" at bounding box center [904, 784] width 855 height 108
click at [695, 354] on input "Yes" at bounding box center [706, 361] width 21 height 15
type textarea "x"
radio input "true"
click at [738, 373] on input "Yes" at bounding box center [749, 381] width 21 height 15
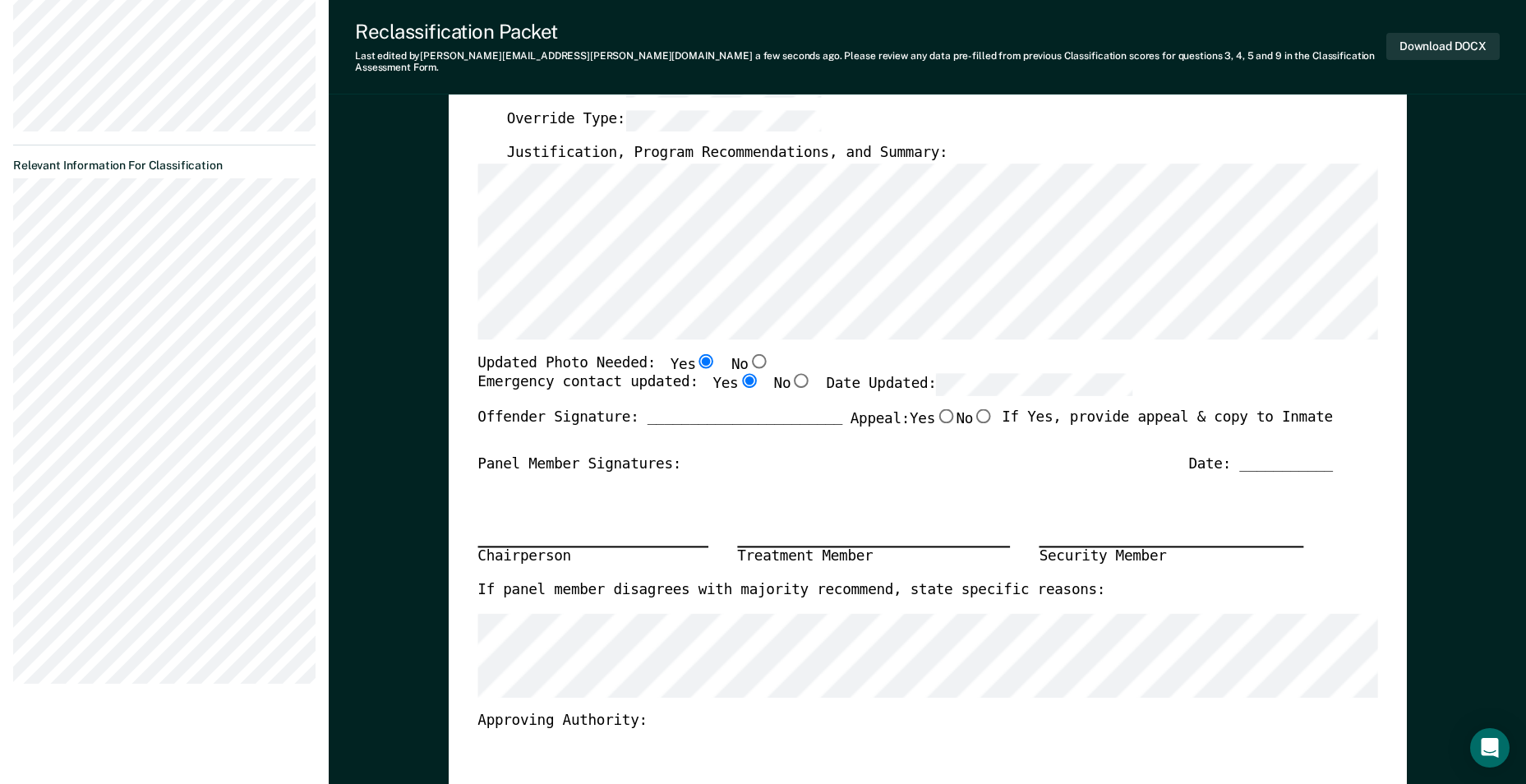
type textarea "x"
radio input "true"
click at [975, 408] on input "No" at bounding box center [984, 415] width 21 height 15
type textarea "x"
radio input "true"
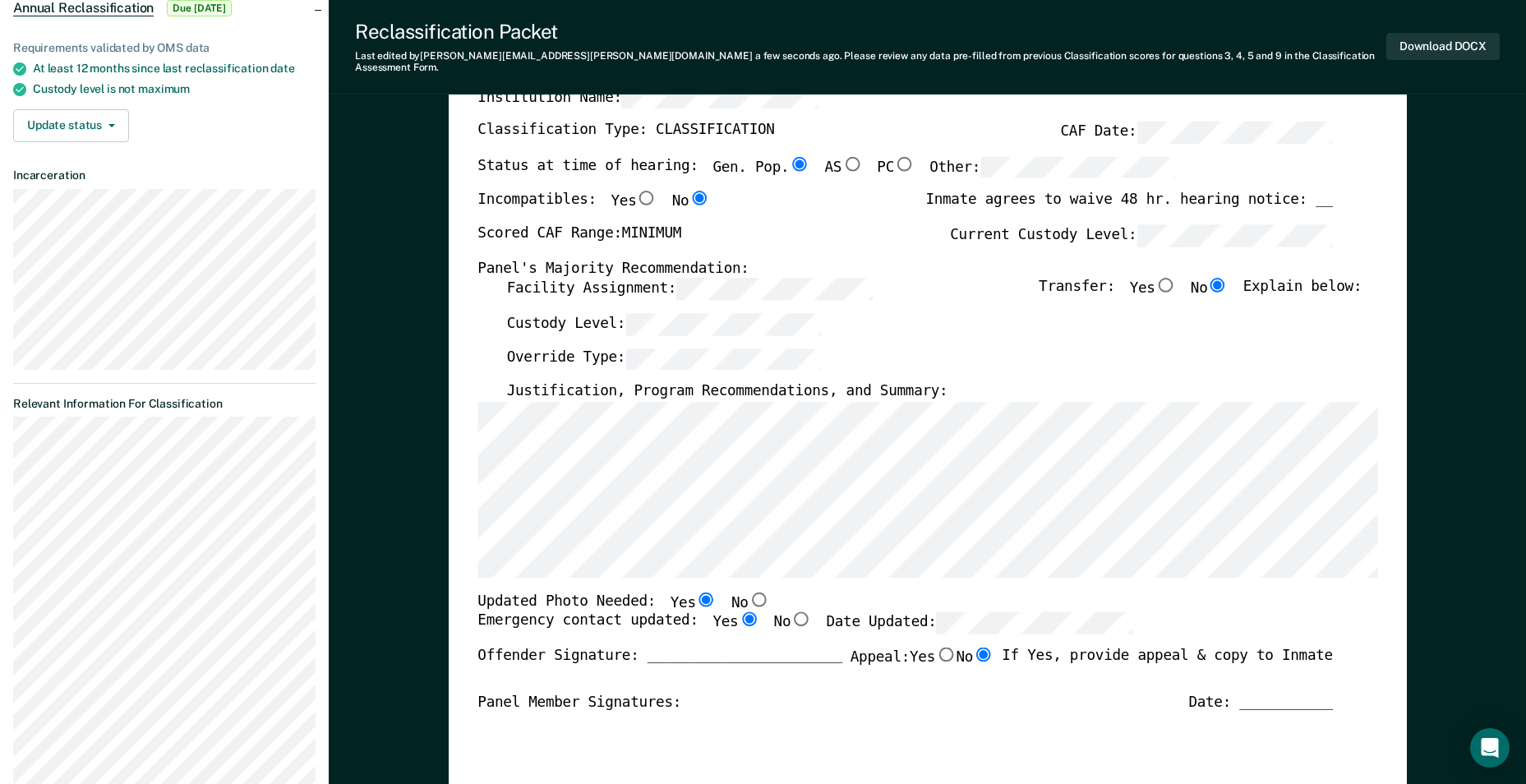
scroll to position [0, 0]
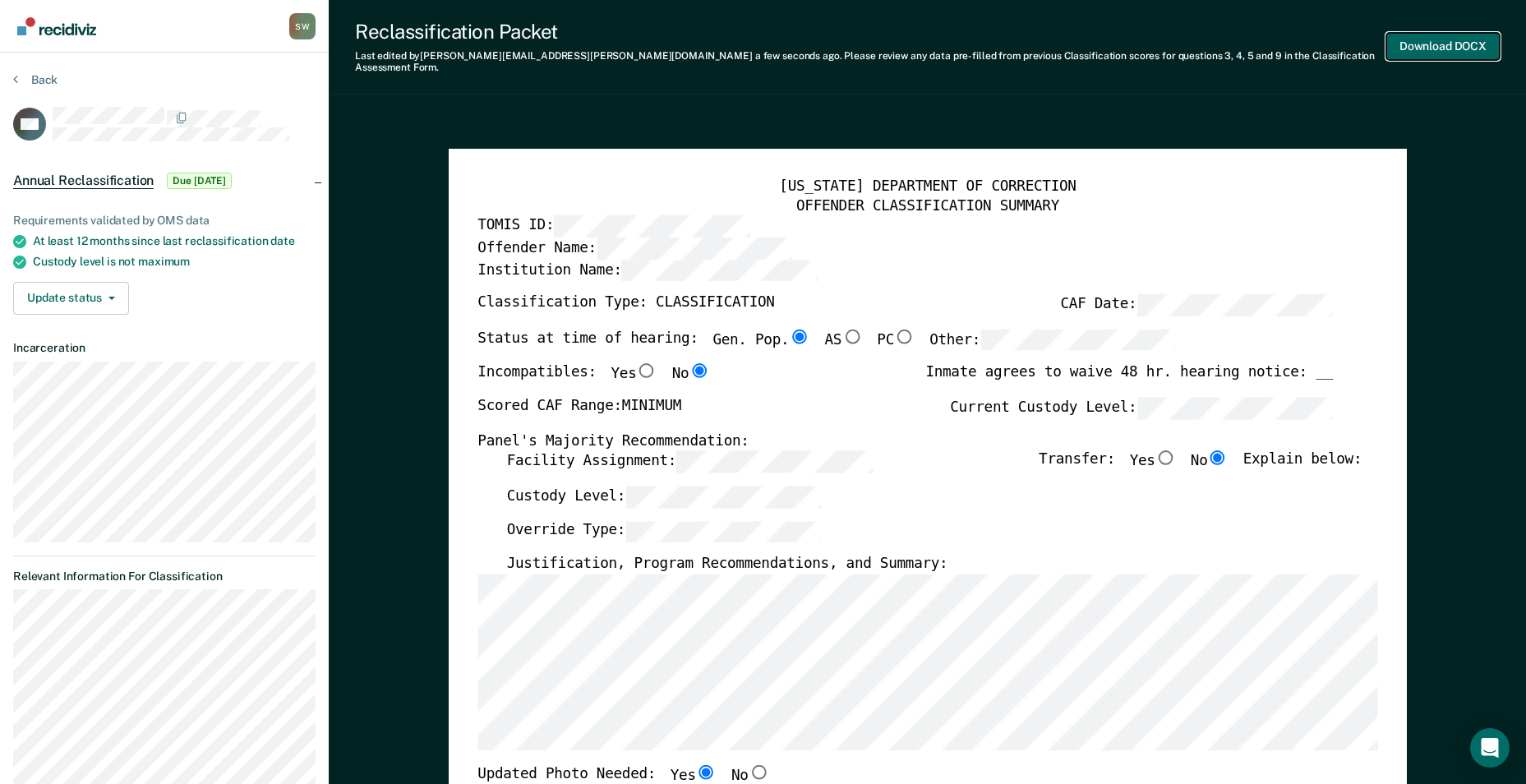
click at [1417, 40] on button "Download DOCX" at bounding box center [1443, 46] width 114 height 27
type textarea "x"
